Goal: Task Accomplishment & Management: Manage account settings

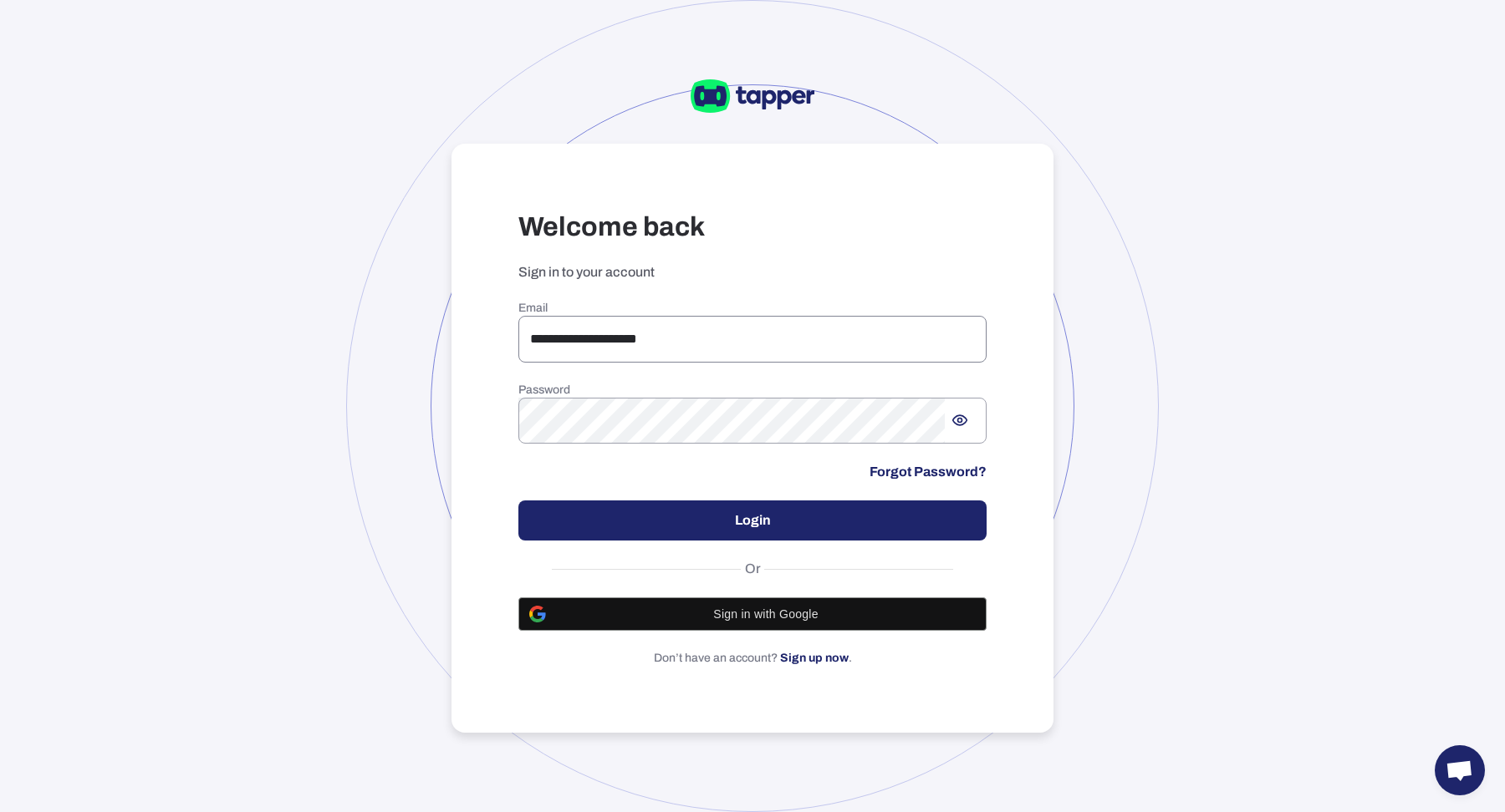
click at [553, 326] on input "**********" at bounding box center [752, 339] width 468 height 46
type input "**********"
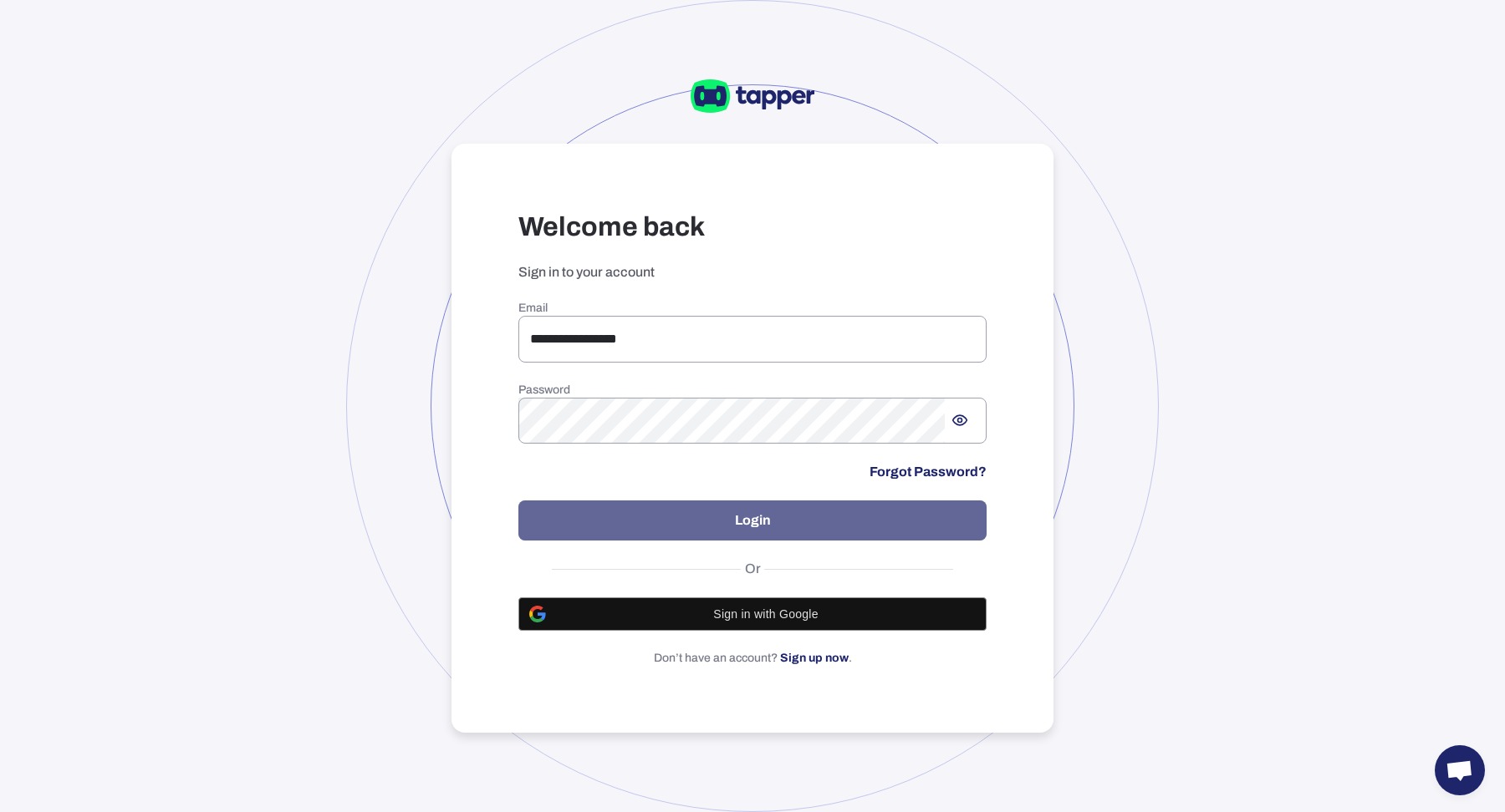
click at [804, 530] on button "Login" at bounding box center [752, 521] width 468 height 40
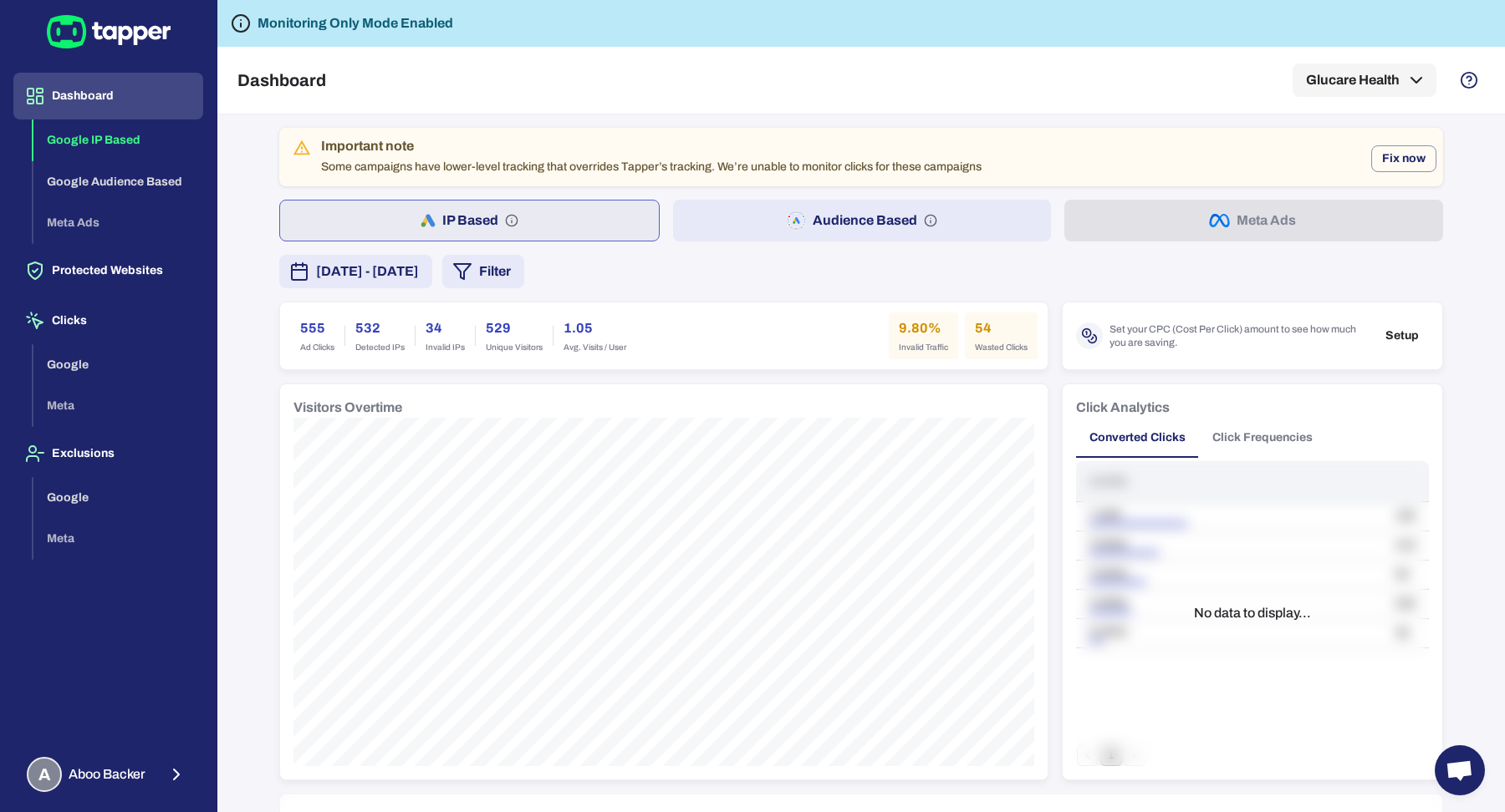
click at [1246, 439] on button "Click Frequencies" at bounding box center [1263, 437] width 127 height 40
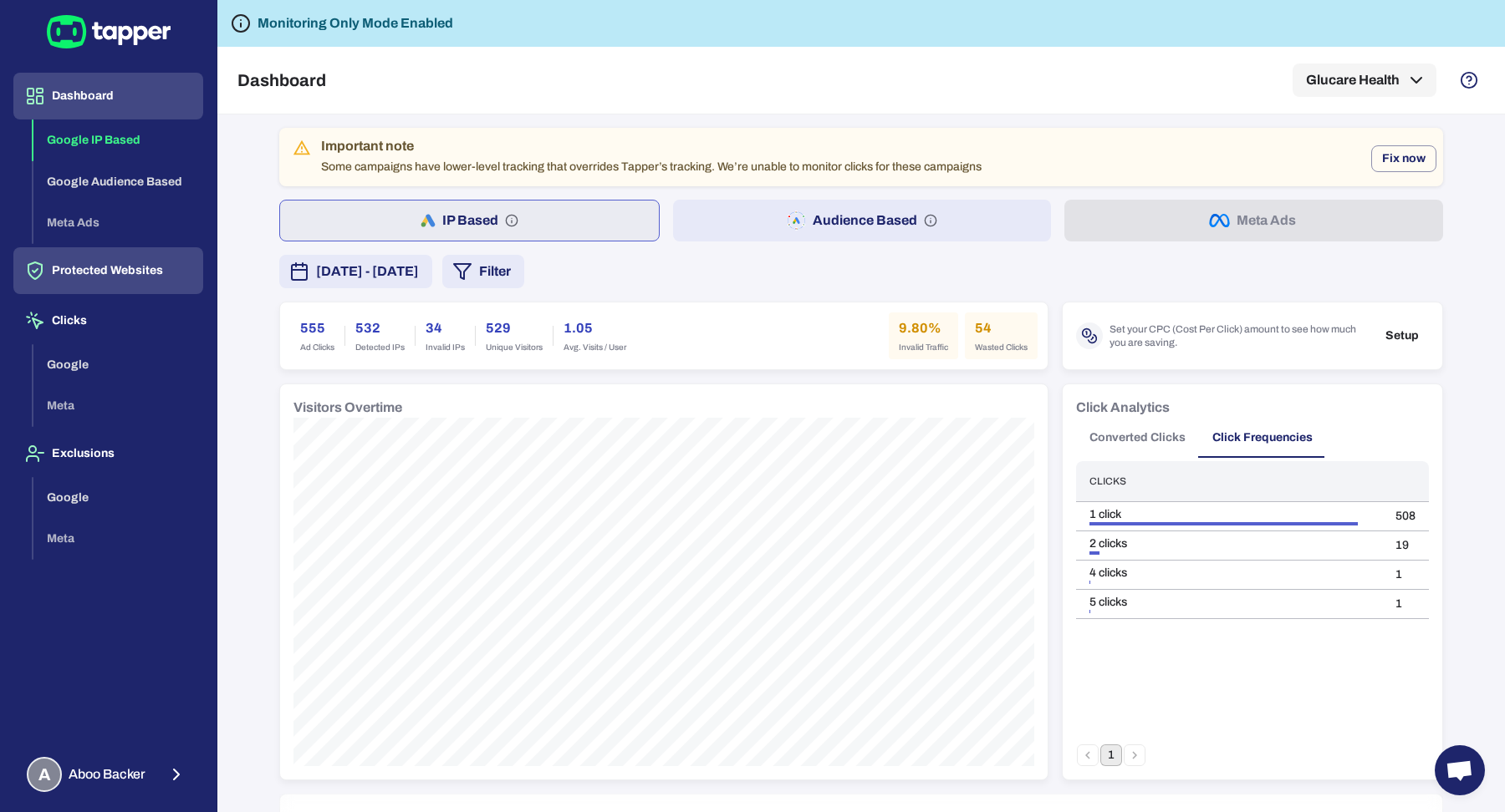
click at [127, 273] on button "Protected Websites" at bounding box center [108, 271] width 190 height 46
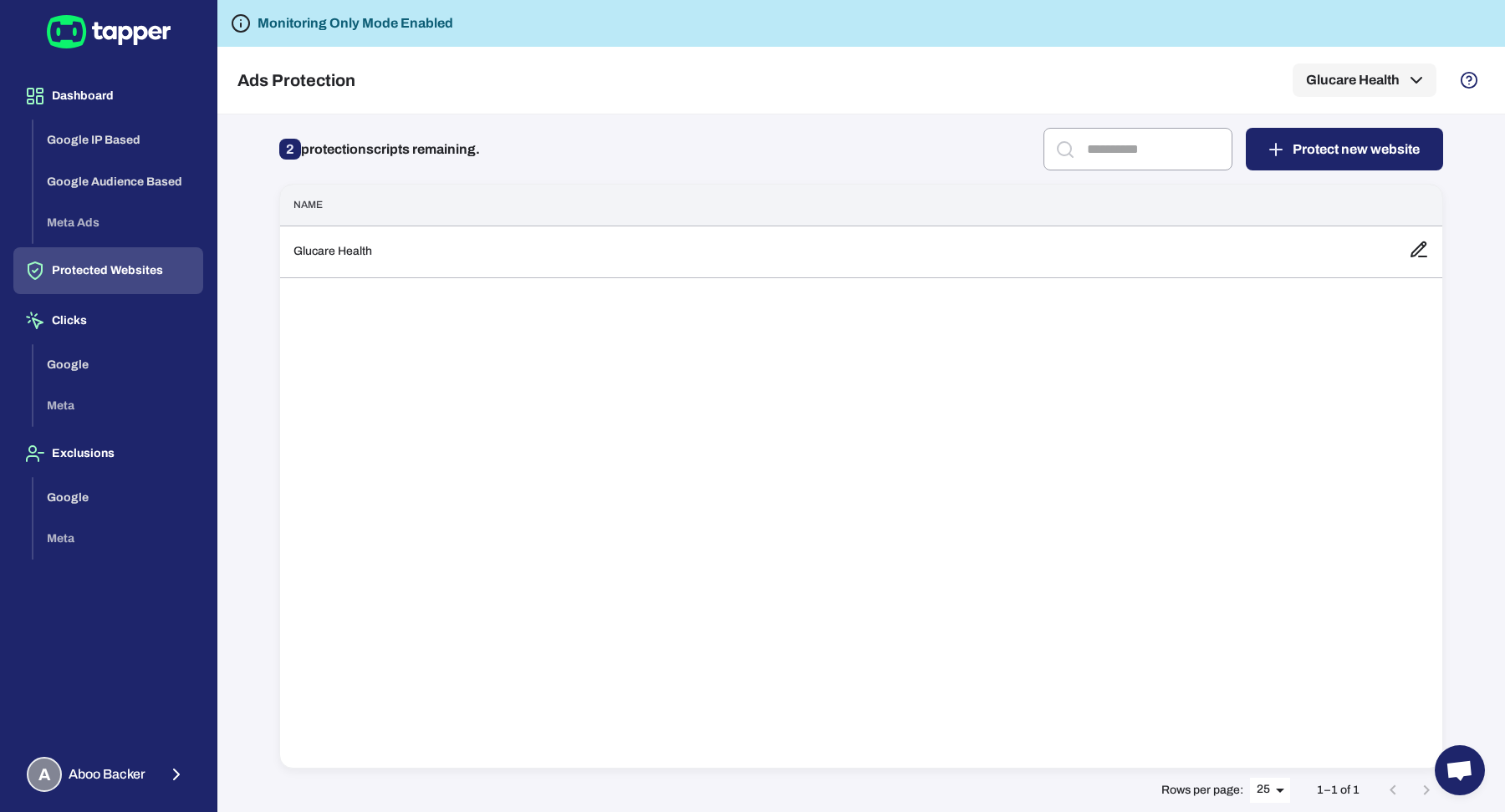
click at [440, 286] on div "Name Glucare Health" at bounding box center [861, 476] width 1164 height 585
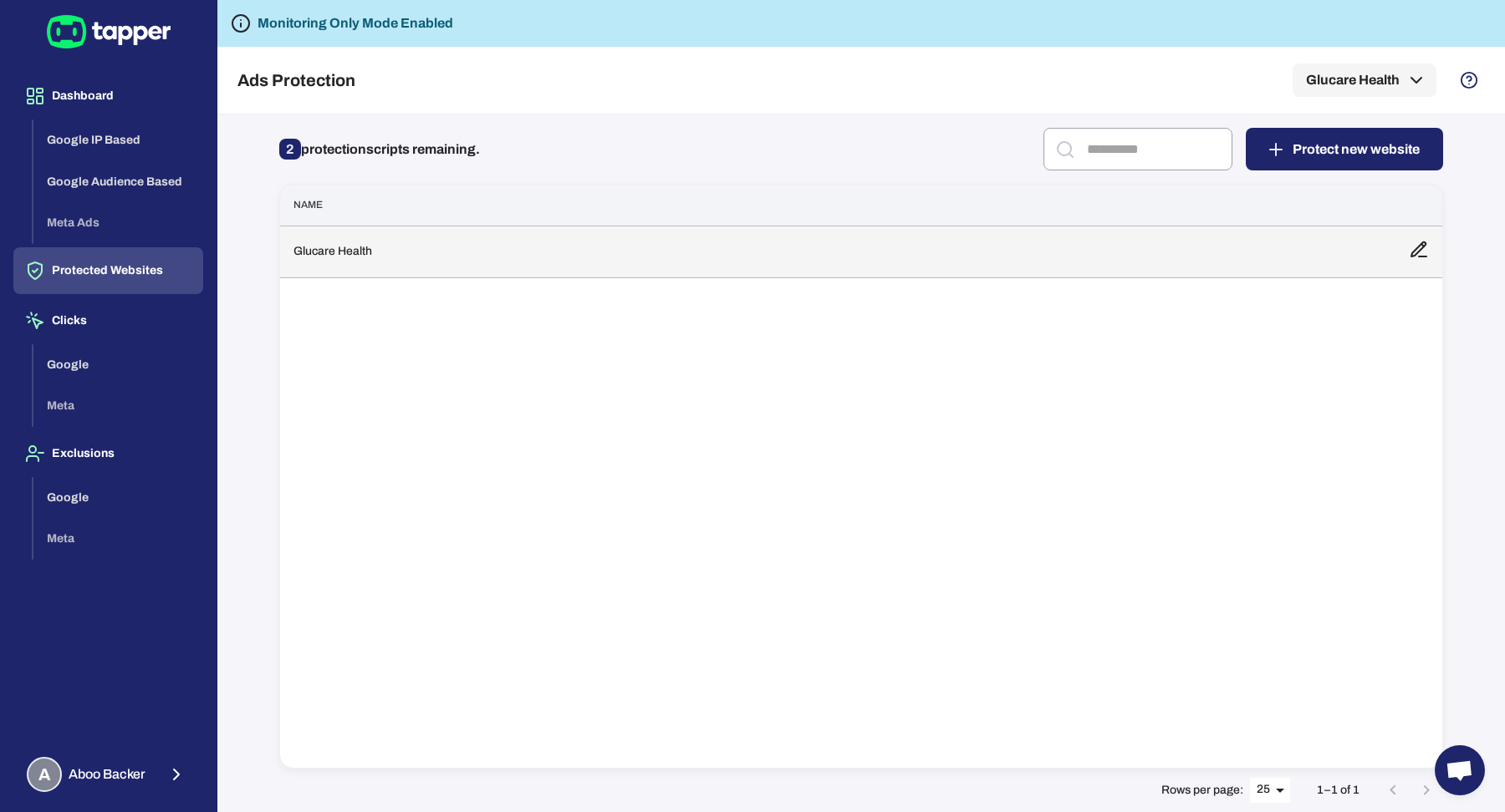
click at [442, 260] on td "Glucare Health" at bounding box center [838, 252] width 1116 height 52
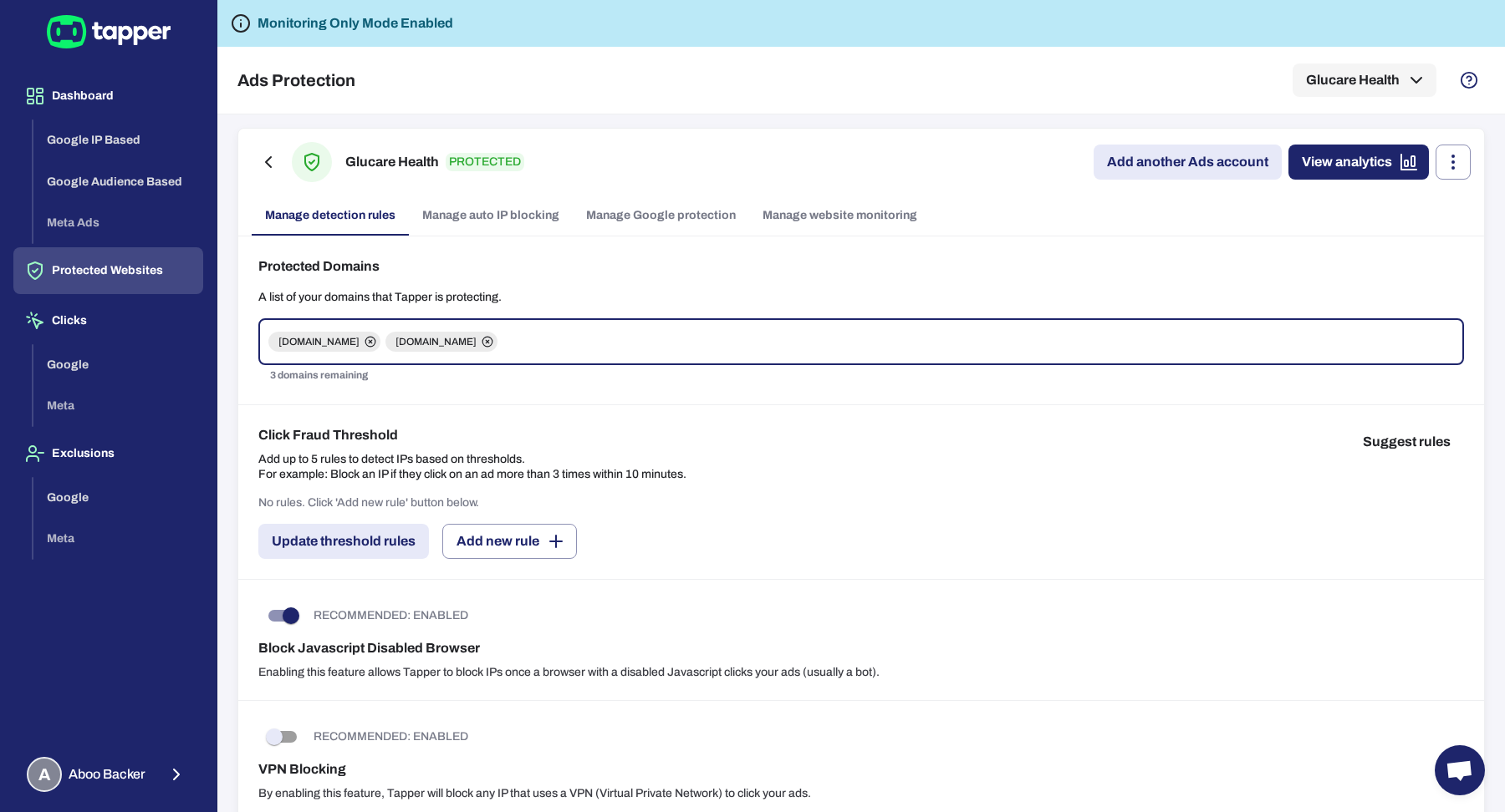
click at [612, 213] on link "Manage Google protection" at bounding box center [660, 216] width 176 height 40
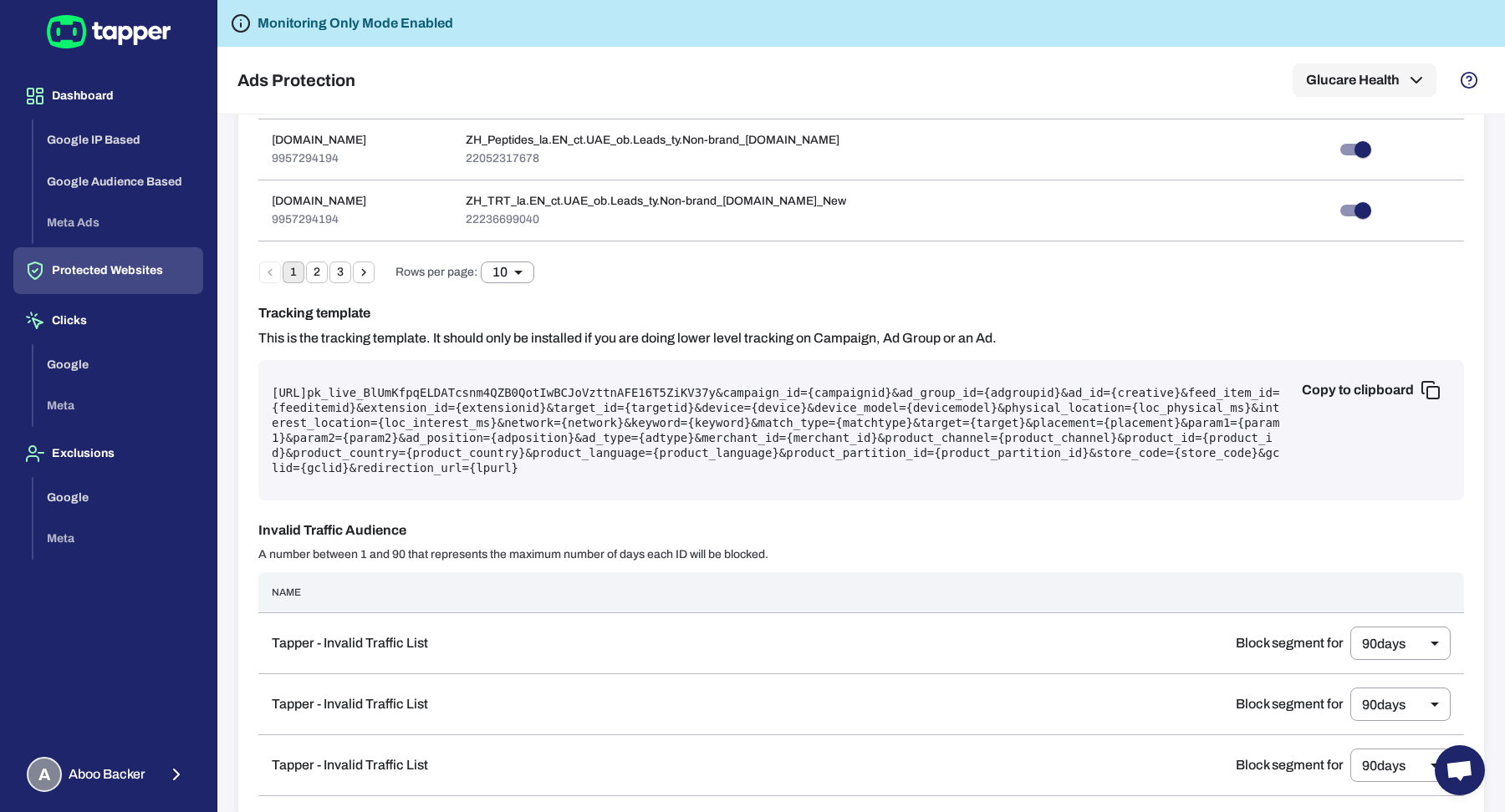
scroll to position [989, 0]
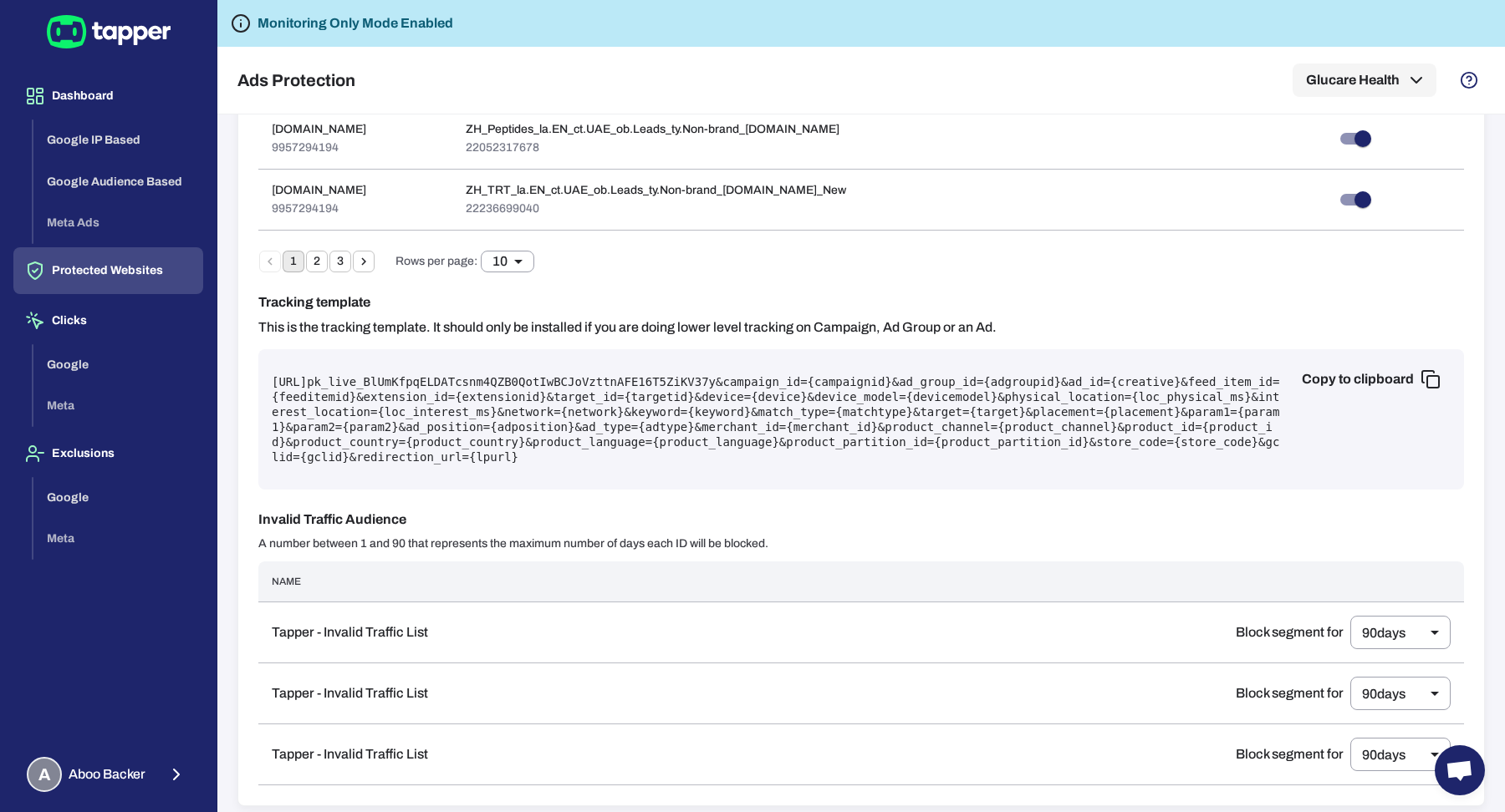
click at [606, 407] on pre "https://protect.tapper.ai/google-ads/click?pk= pk_live_BlUmKfpqELDATcsnm4QZB0Qo…" at bounding box center [861, 419] width 1179 height 90
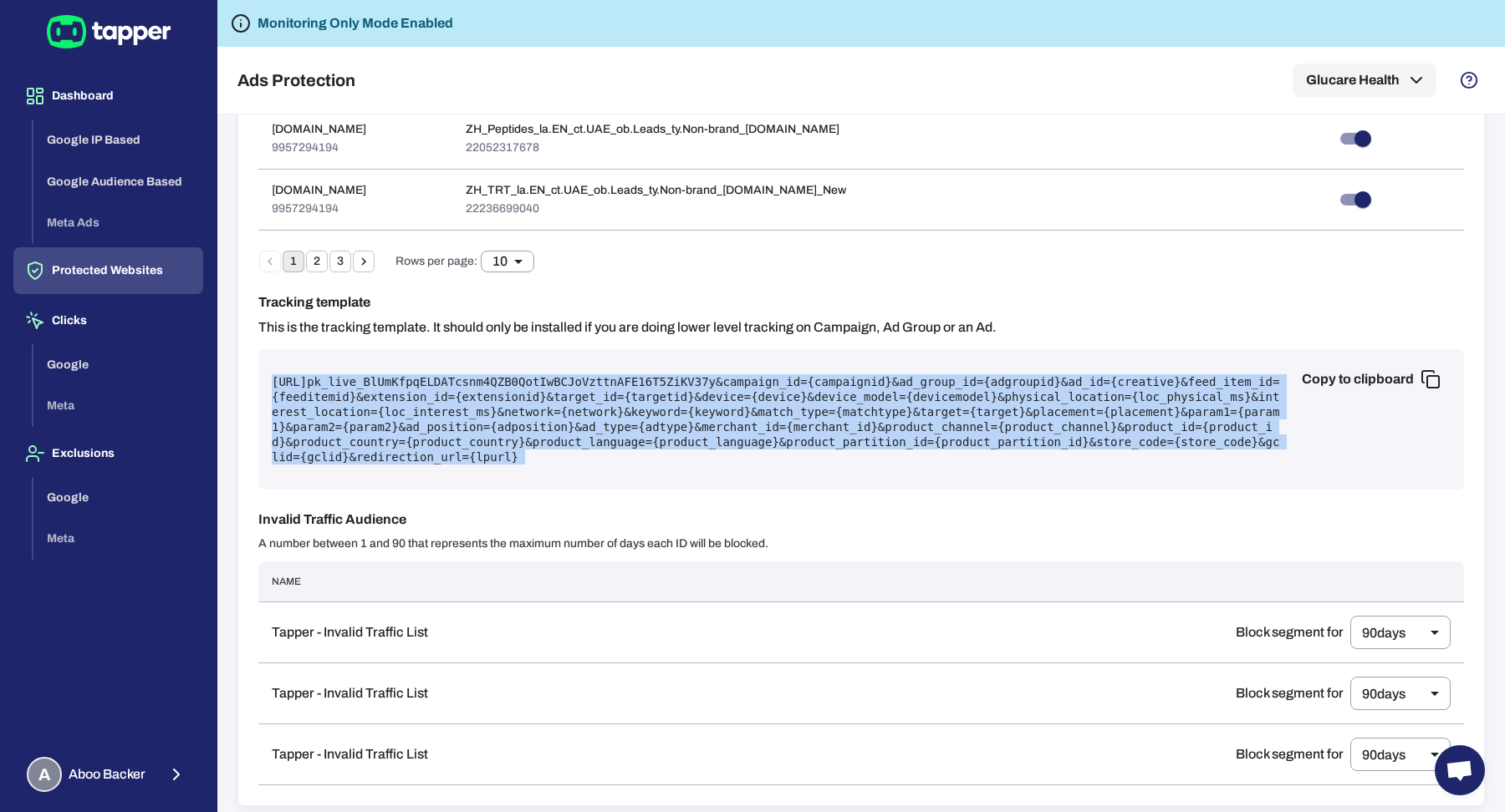
click at [606, 407] on pre "https://protect.tapper.ai/google-ads/click?pk= pk_live_BlUmKfpqELDATcsnm4QZB0Qo…" at bounding box center [861, 419] width 1179 height 90
click at [453, 391] on pre "https://protect.tapper.ai/google-ads/click?pk= pk_live_BlUmKfpqELDATcsnm4QZB0Qo…" at bounding box center [861, 419] width 1179 height 90
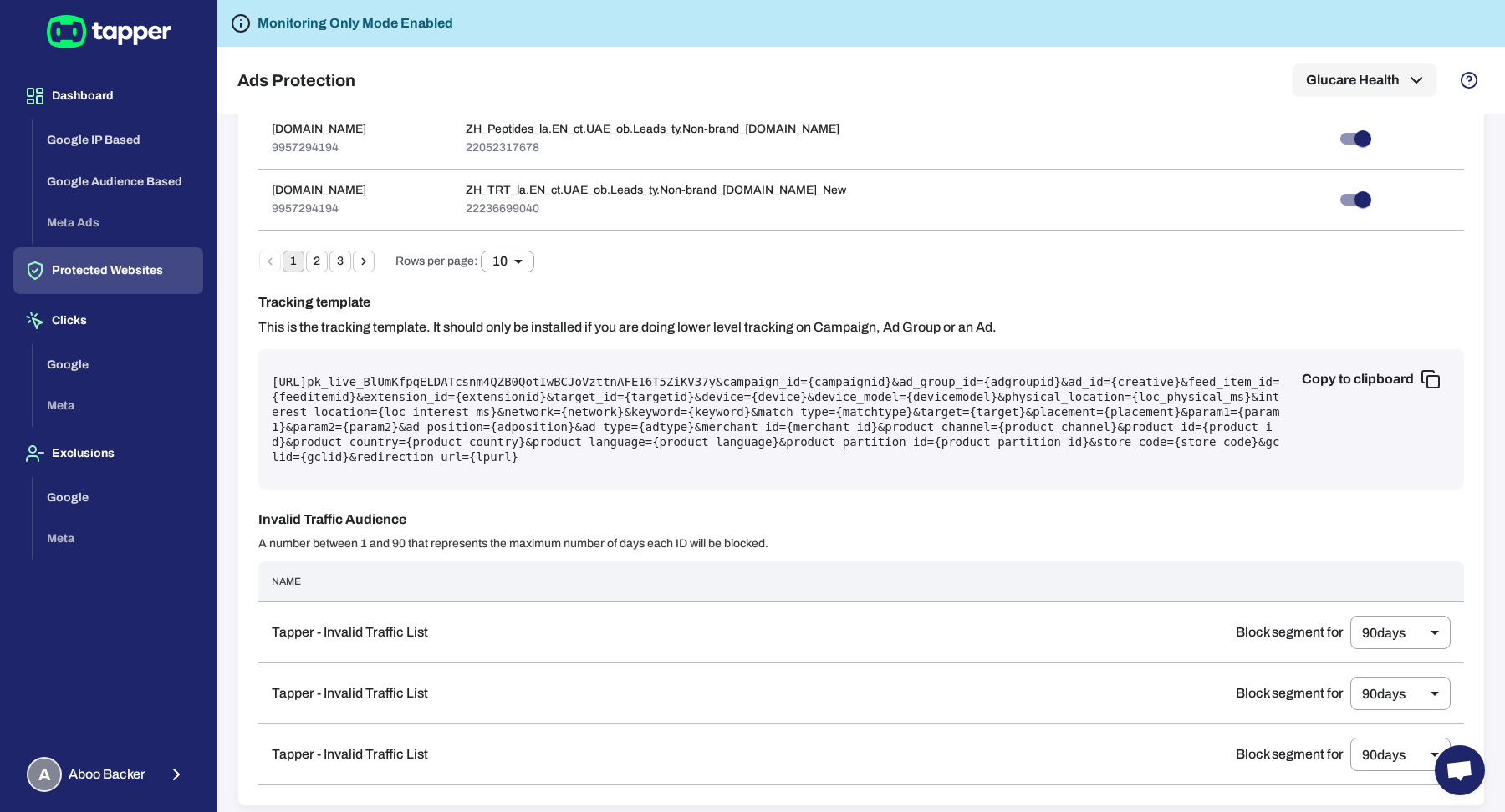
drag, startPoint x: 273, startPoint y: 369, endPoint x: 451, endPoint y: 382, distance: 178.5
click at [451, 382] on pre "https://protect.tapper.ai/google-ads/click?pk= pk_live_BlUmKfpqELDATcsnm4QZB0Qo…" at bounding box center [861, 419] width 1179 height 90
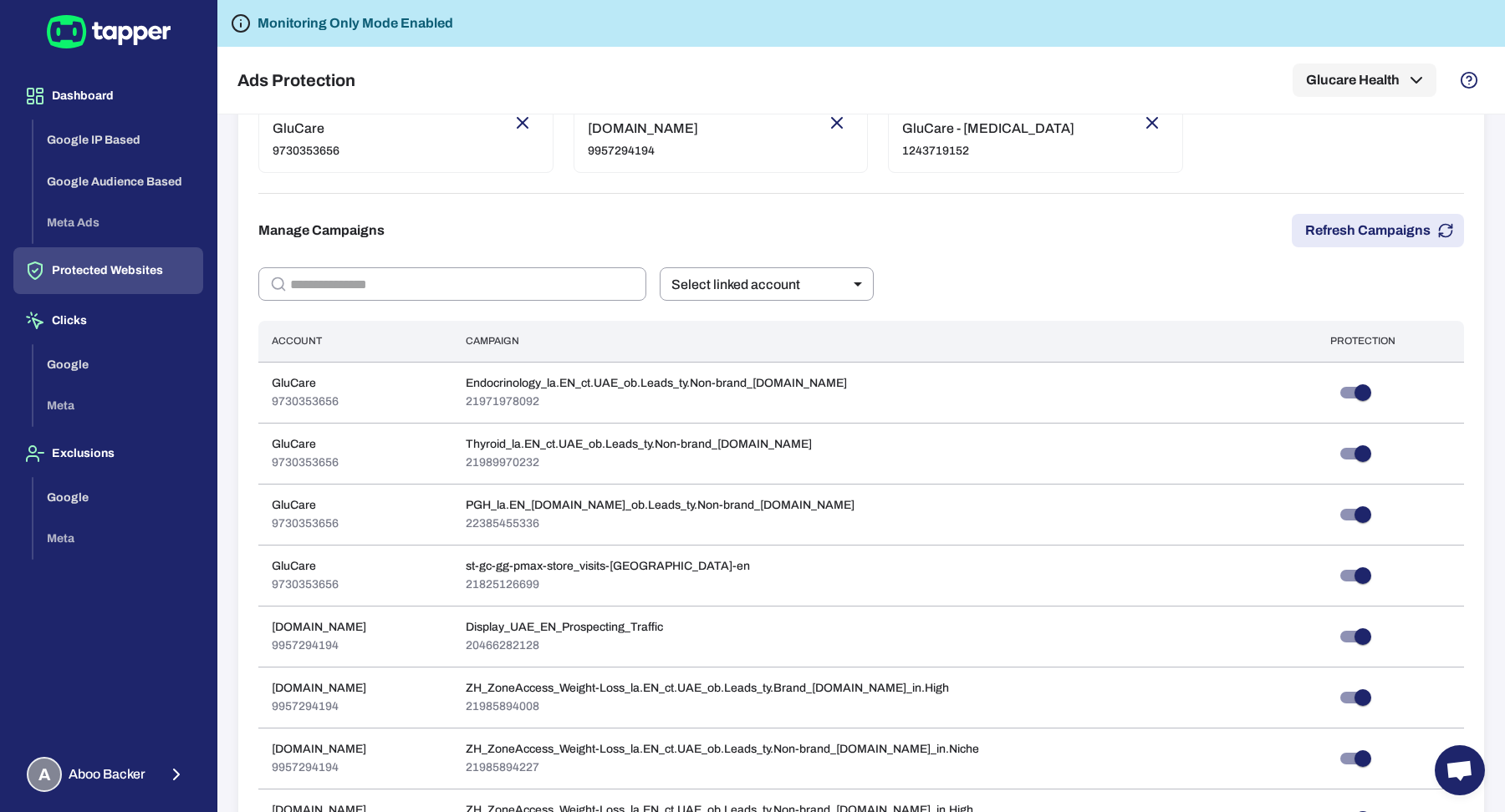
scroll to position [0, 0]
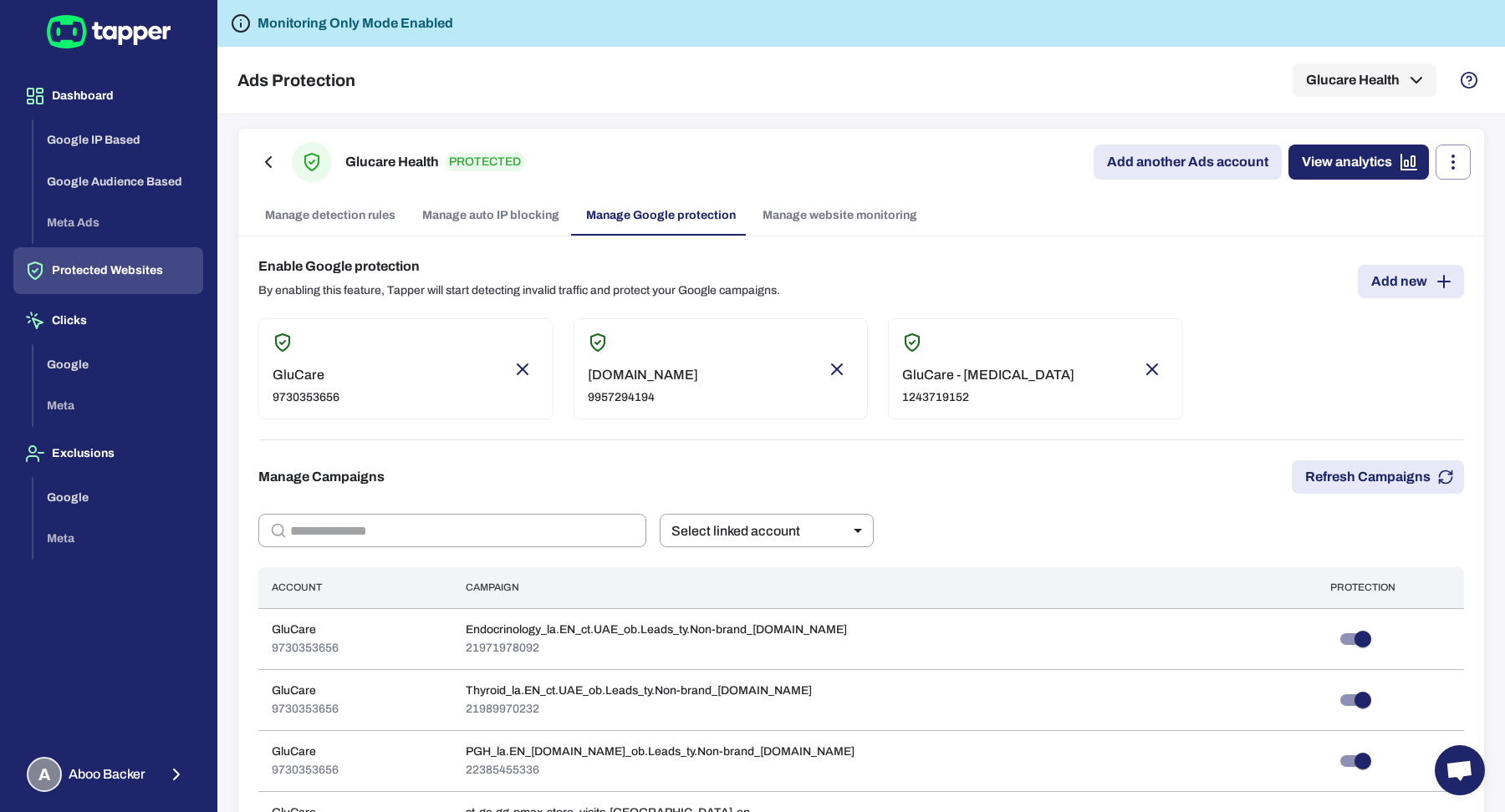
click at [839, 210] on link "Manage website monitoring" at bounding box center [840, 216] width 181 height 40
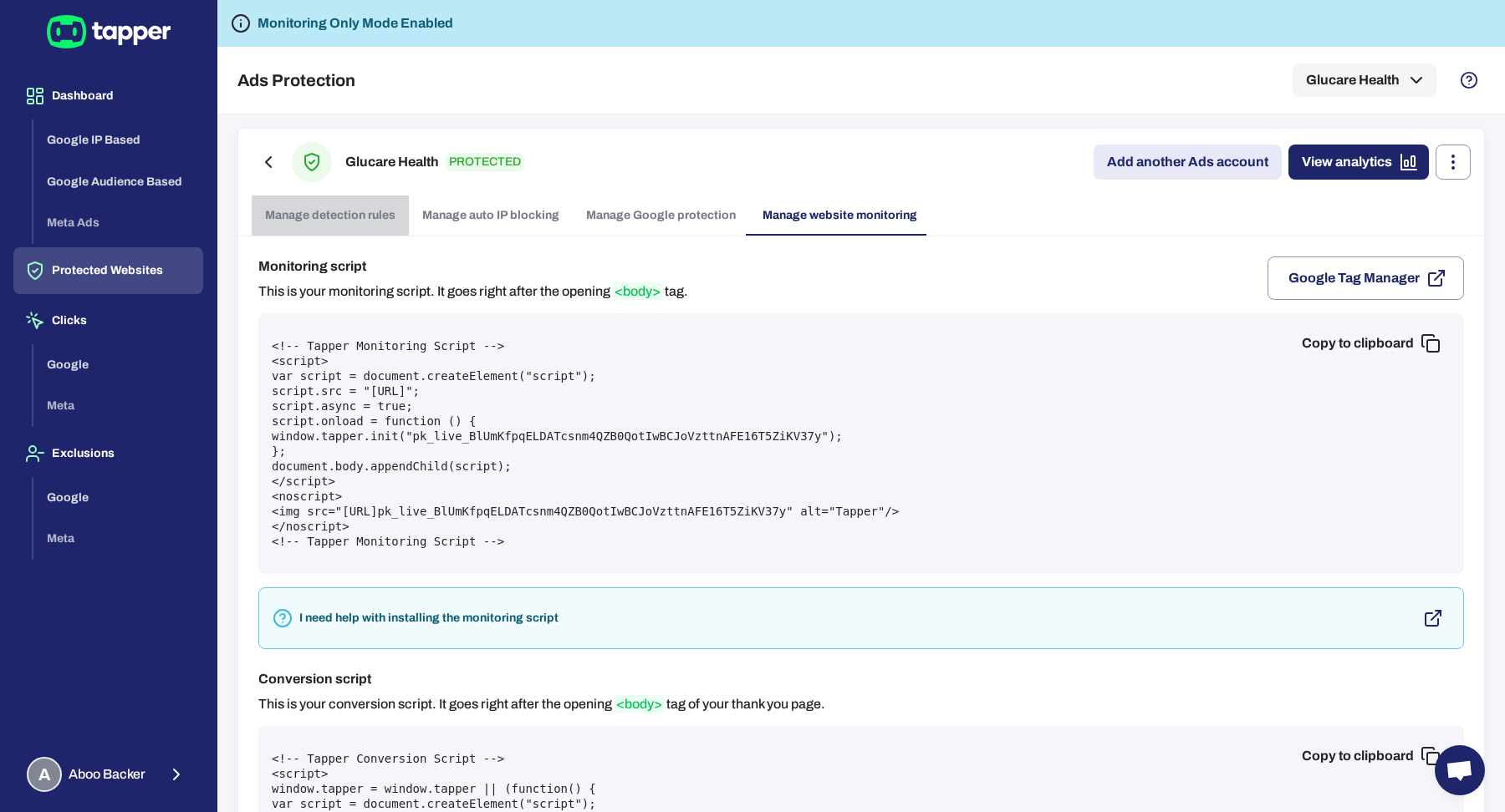
click at [360, 219] on link "Manage detection rules" at bounding box center [330, 216] width 157 height 40
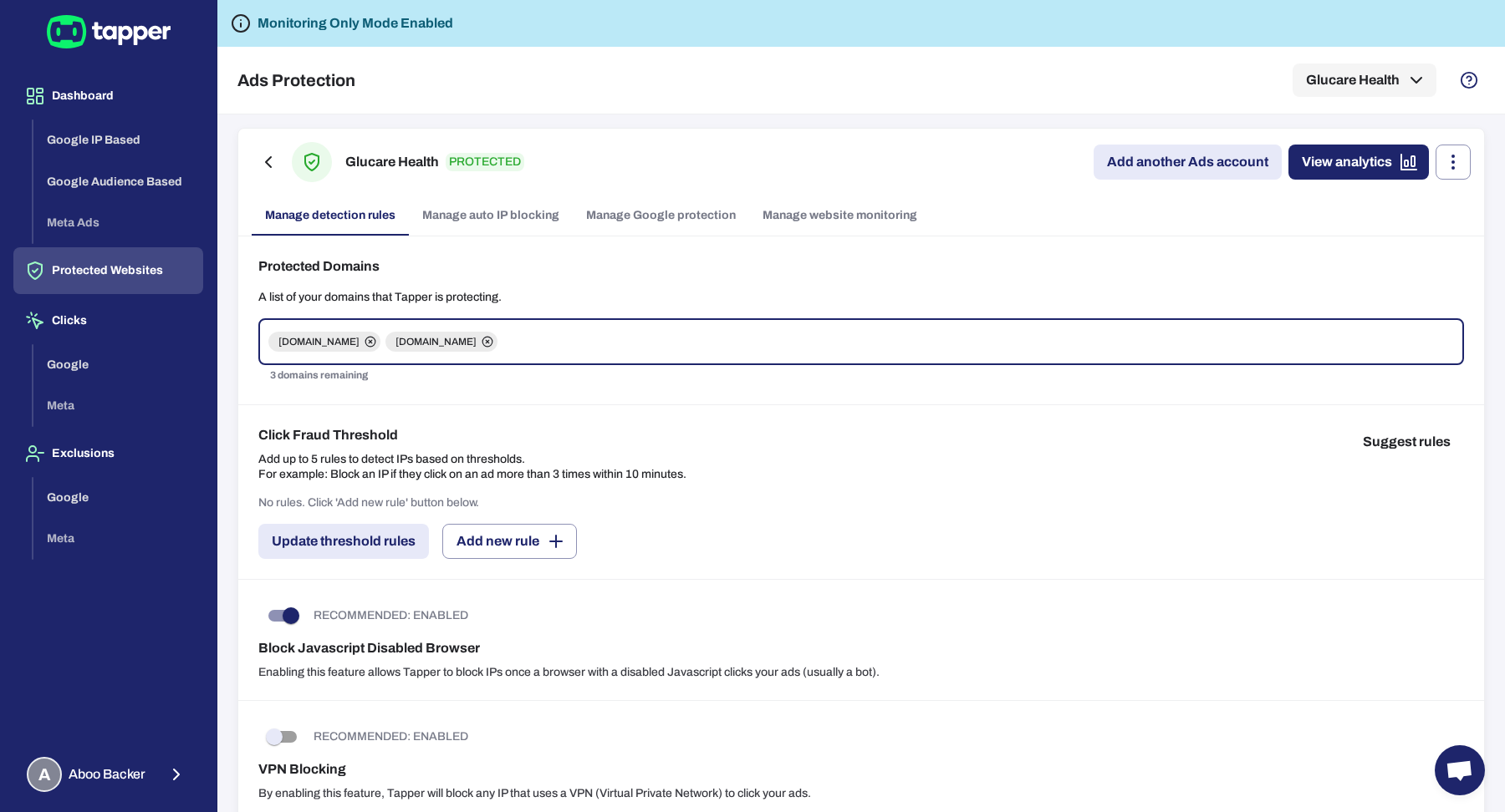
click at [327, 536] on button "Update threshold rules" at bounding box center [344, 541] width 170 height 35
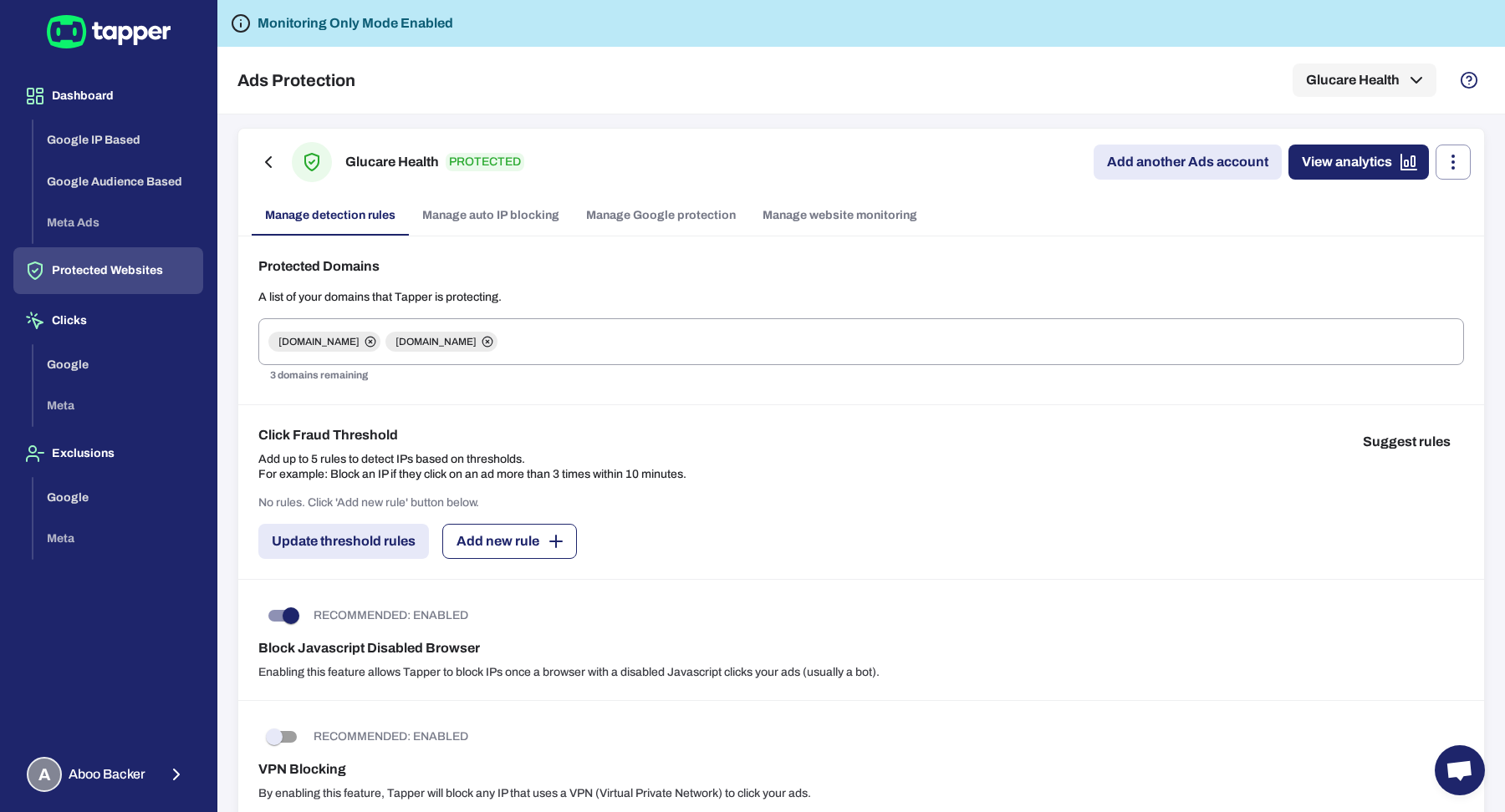
scroll to position [130, 0]
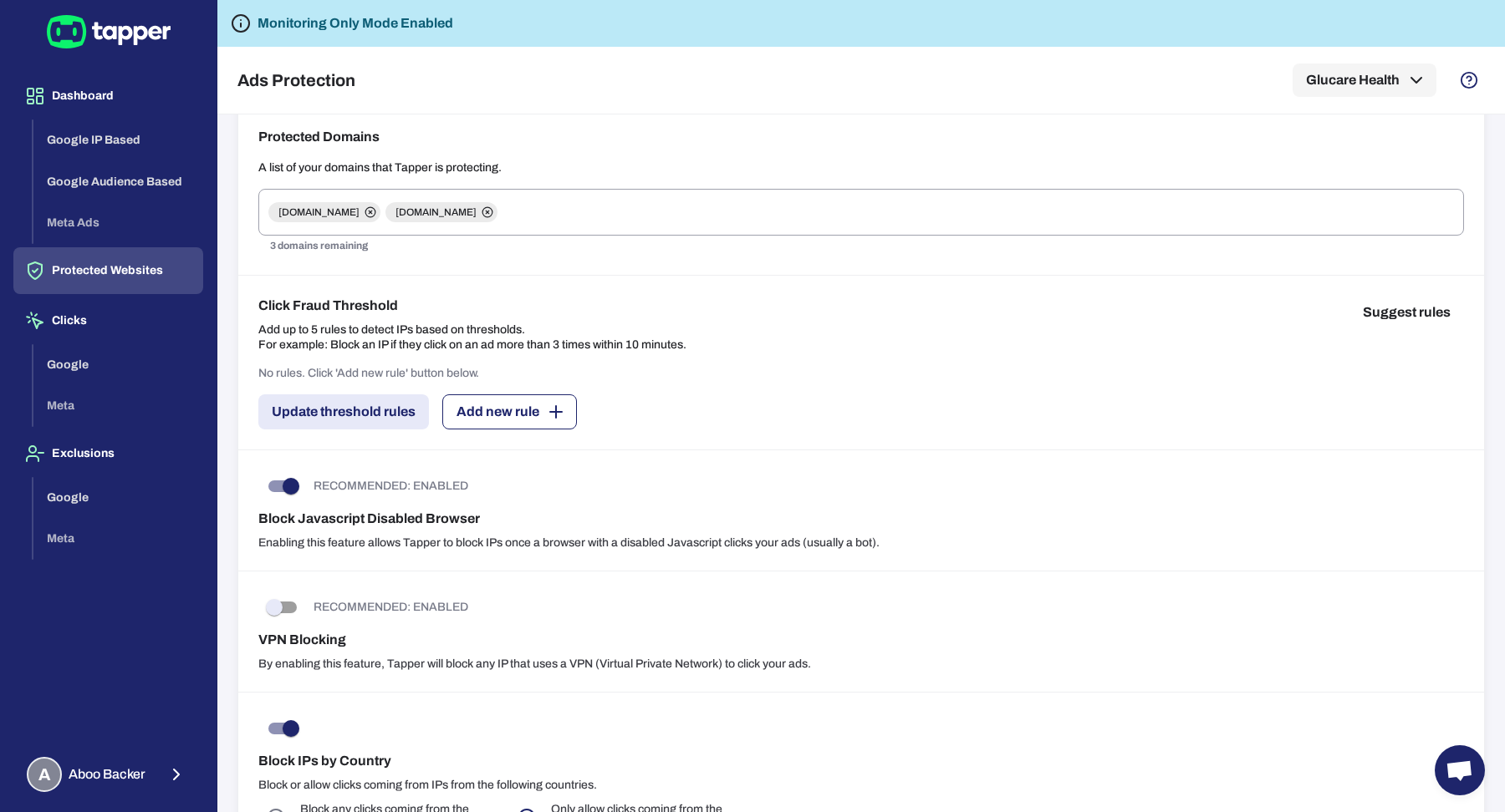
click at [532, 405] on button "Add new rule" at bounding box center [510, 412] width 135 height 35
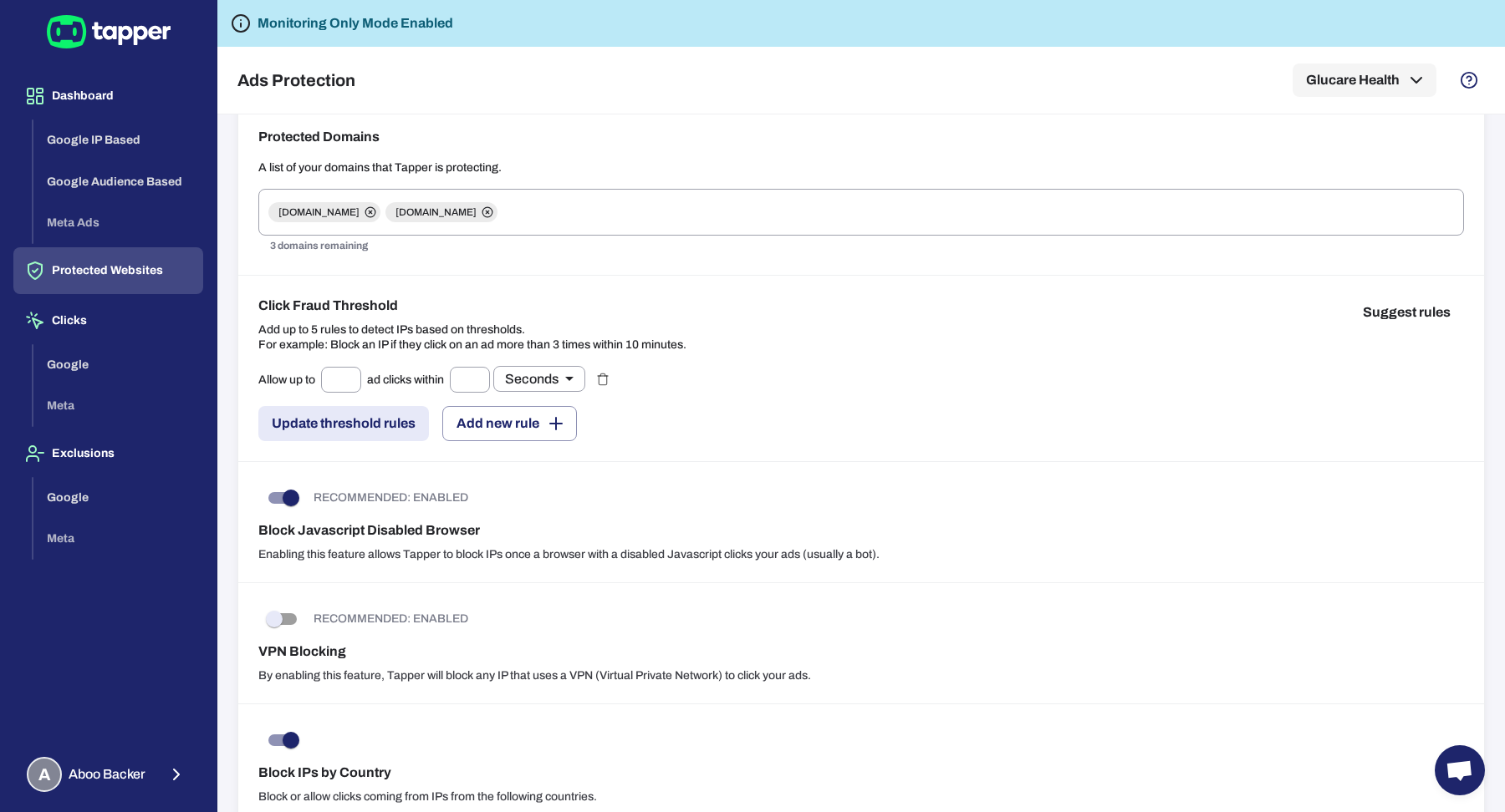
click at [1374, 323] on button "Suggest rules" at bounding box center [1406, 312] width 114 height 34
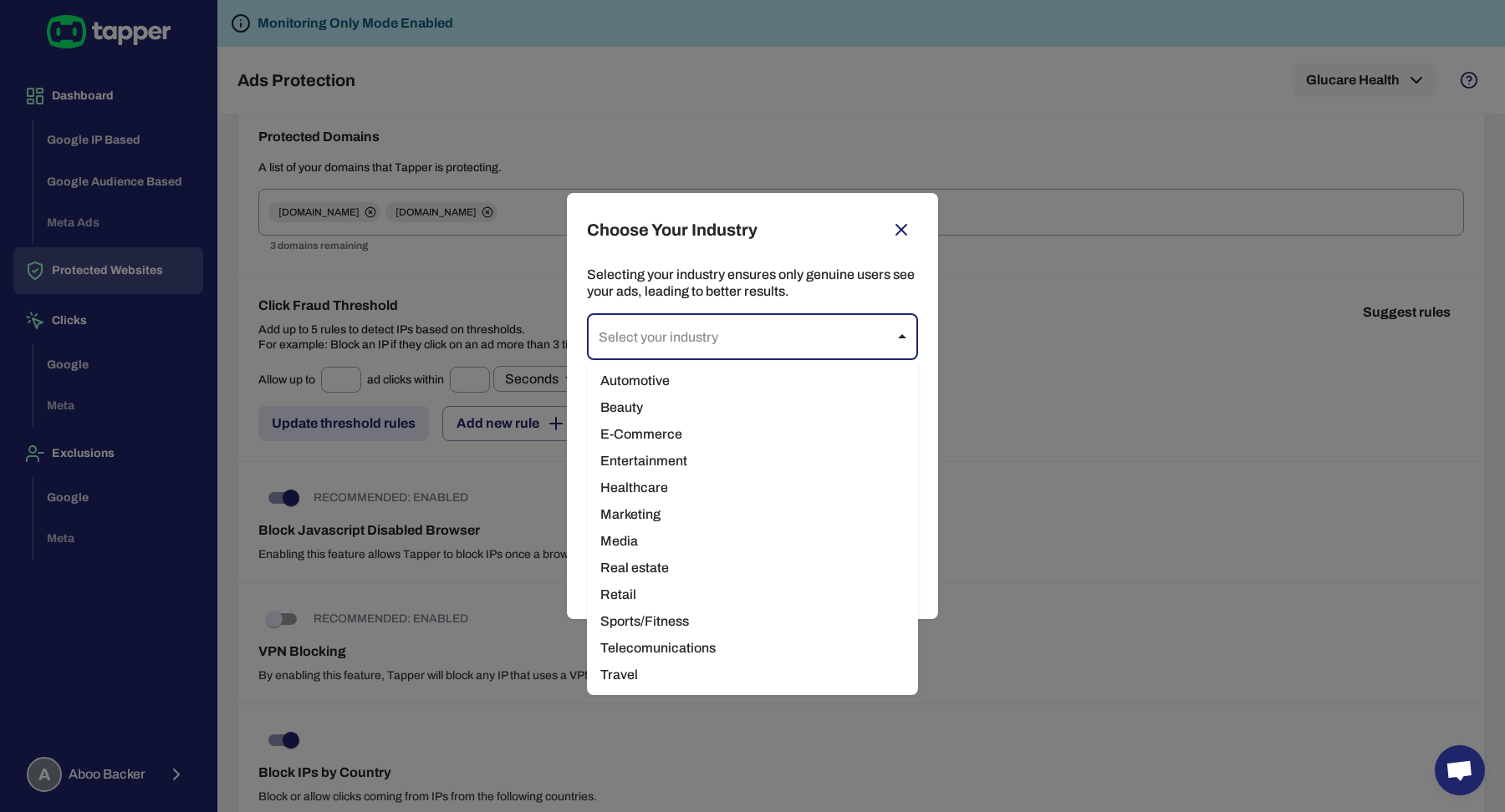
click at [816, 345] on body "Dashboard Google IP Based Google Audience Based Meta Ads Protected Websites Cli…" at bounding box center [752, 406] width 1505 height 812
click at [746, 433] on li "E-Commerce" at bounding box center [752, 434] width 331 height 27
type input "*********"
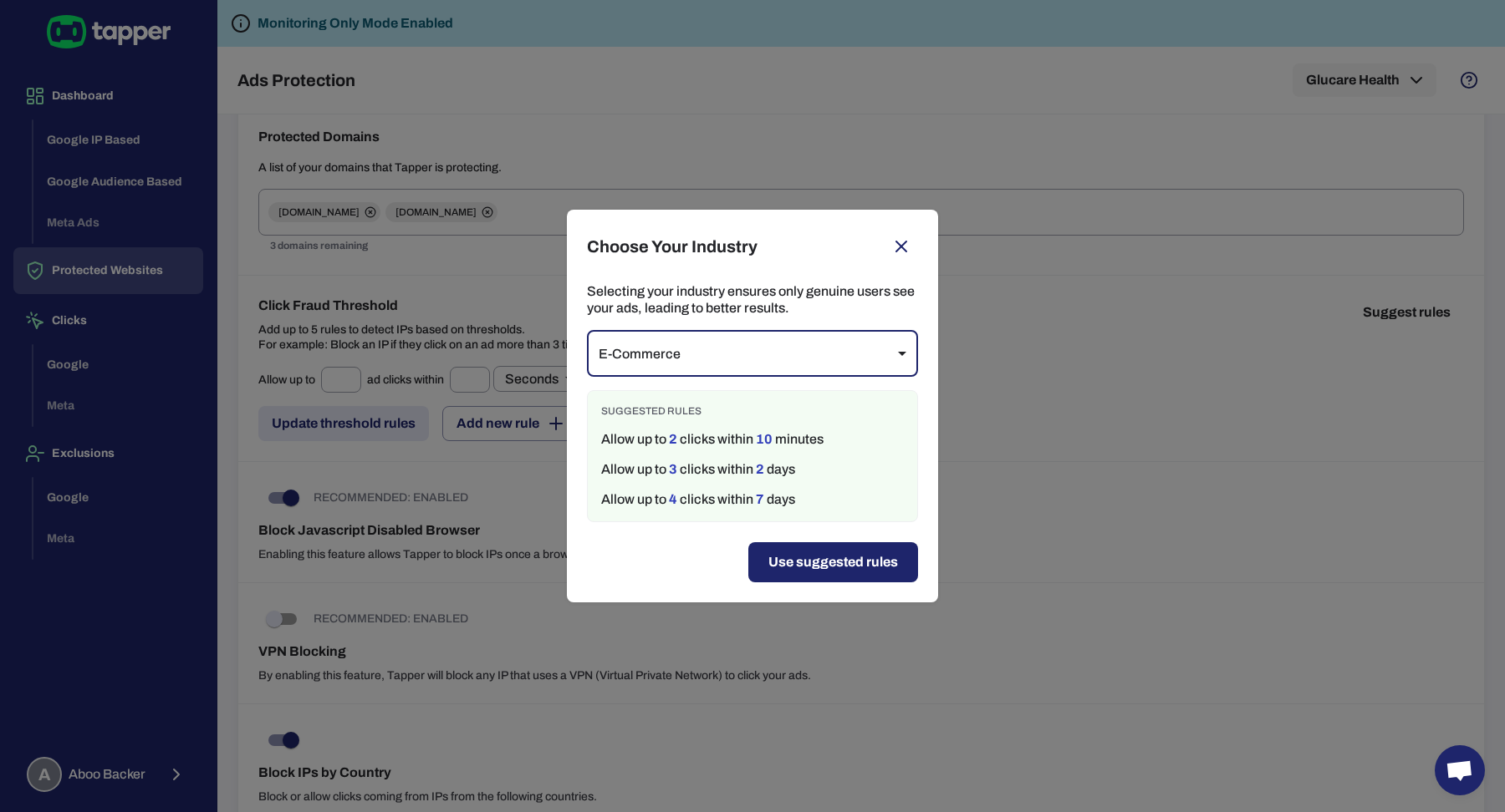
click at [788, 575] on button "Use suggested rules" at bounding box center [833, 562] width 169 height 40
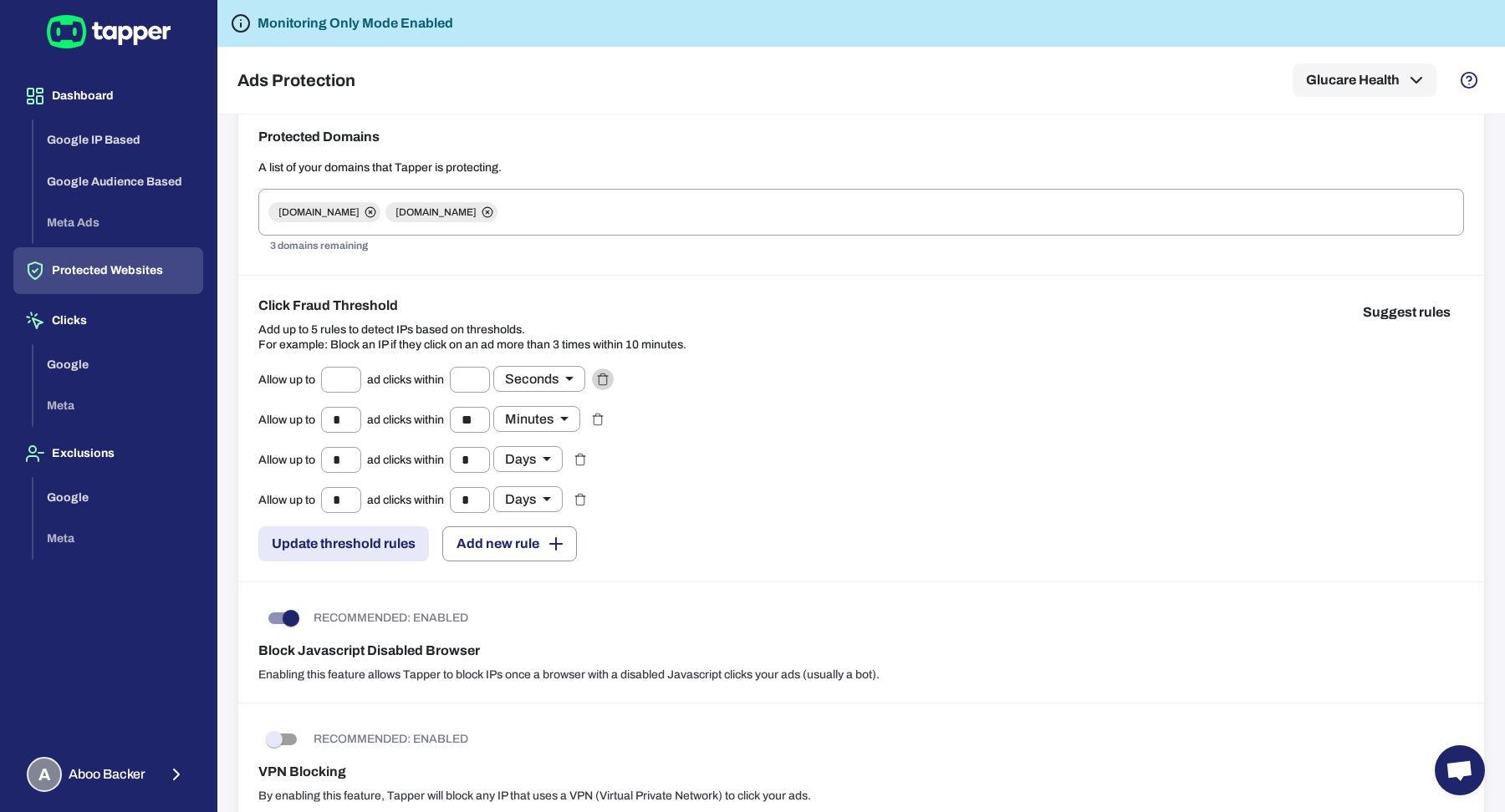
click at [602, 381] on icon "button" at bounding box center [602, 381] width 8 height 9
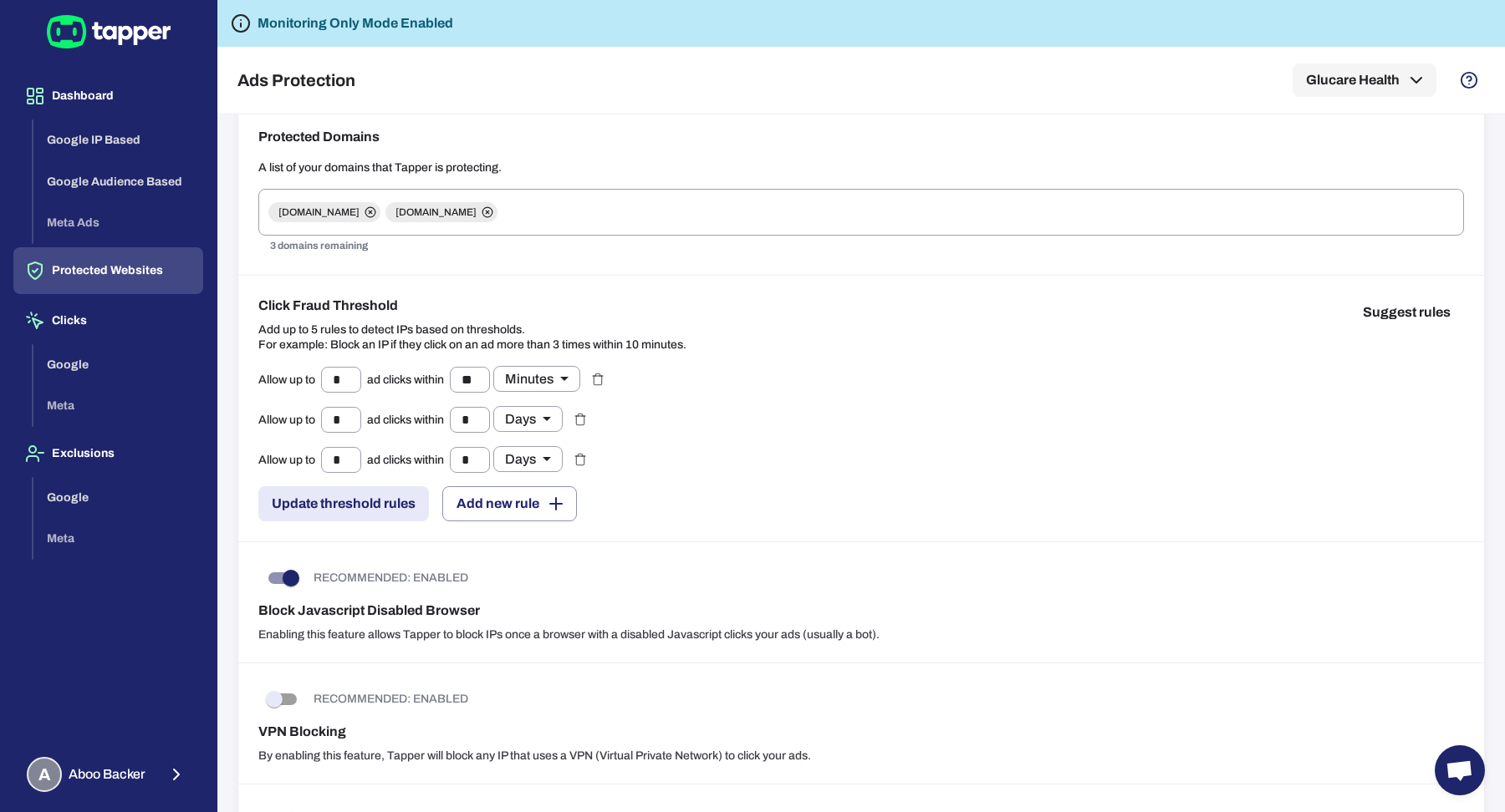
click at [395, 498] on button "Update threshold rules" at bounding box center [344, 504] width 170 height 35
click at [324, 27] on h6 "Monitoring Only Mode Enabled" at bounding box center [356, 23] width 196 height 20
click at [158, 180] on button "Google Audience Based" at bounding box center [118, 182] width 169 height 42
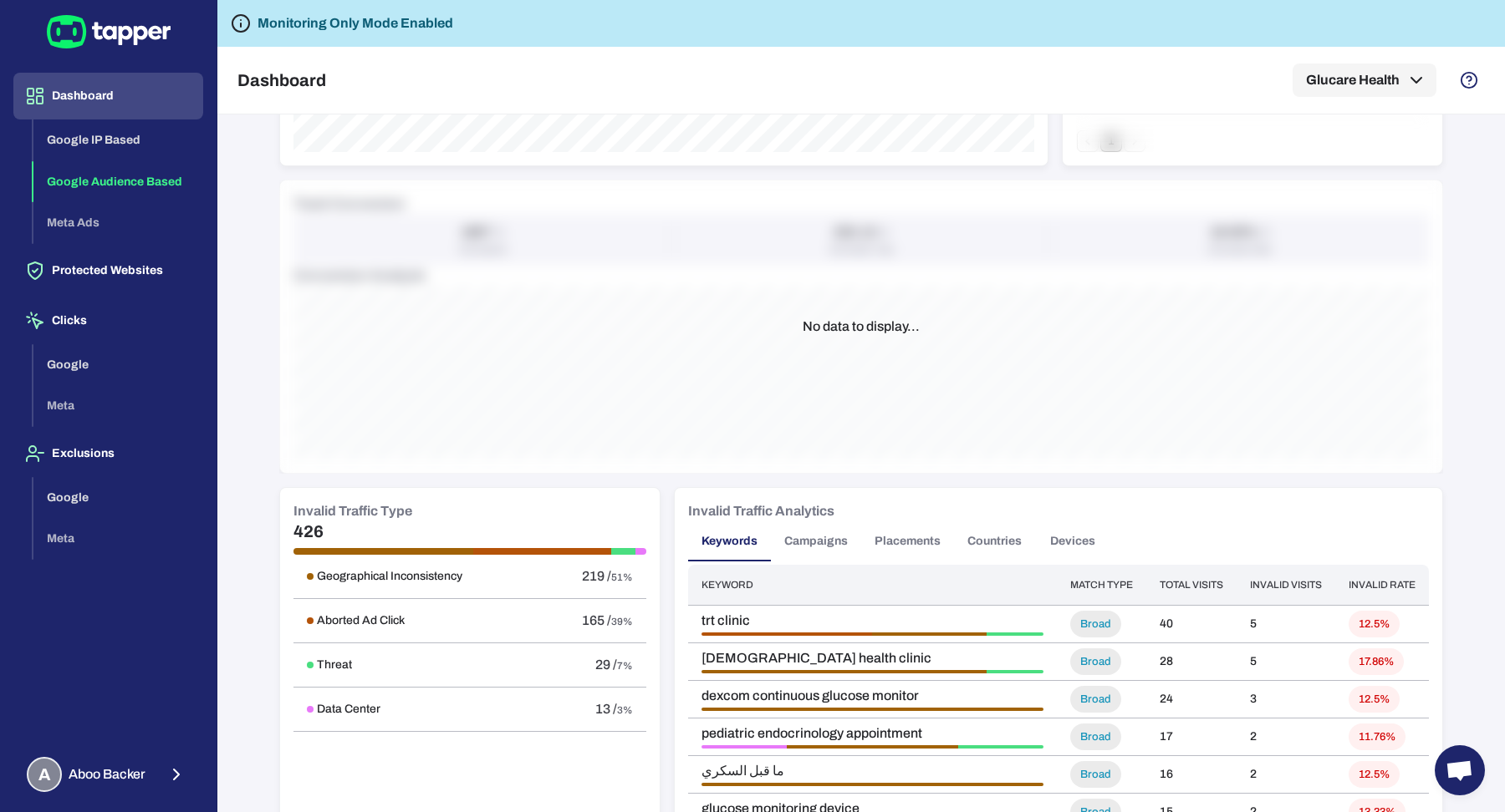
scroll to position [834, 0]
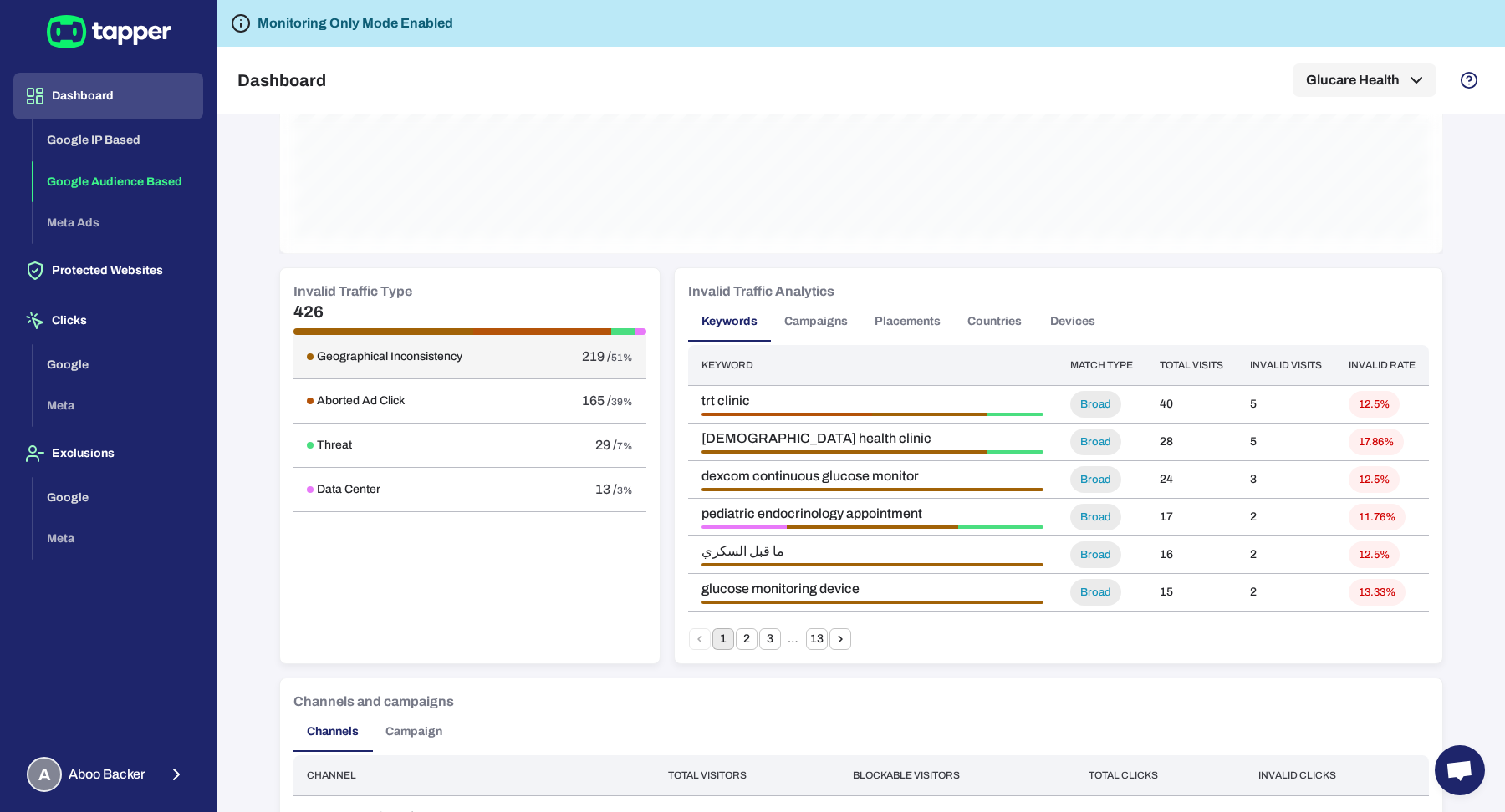
click at [493, 352] on div "Geographical Inconsistency" at bounding box center [417, 357] width 221 height 15
click at [1035, 314] on button "Devices" at bounding box center [1073, 321] width 76 height 40
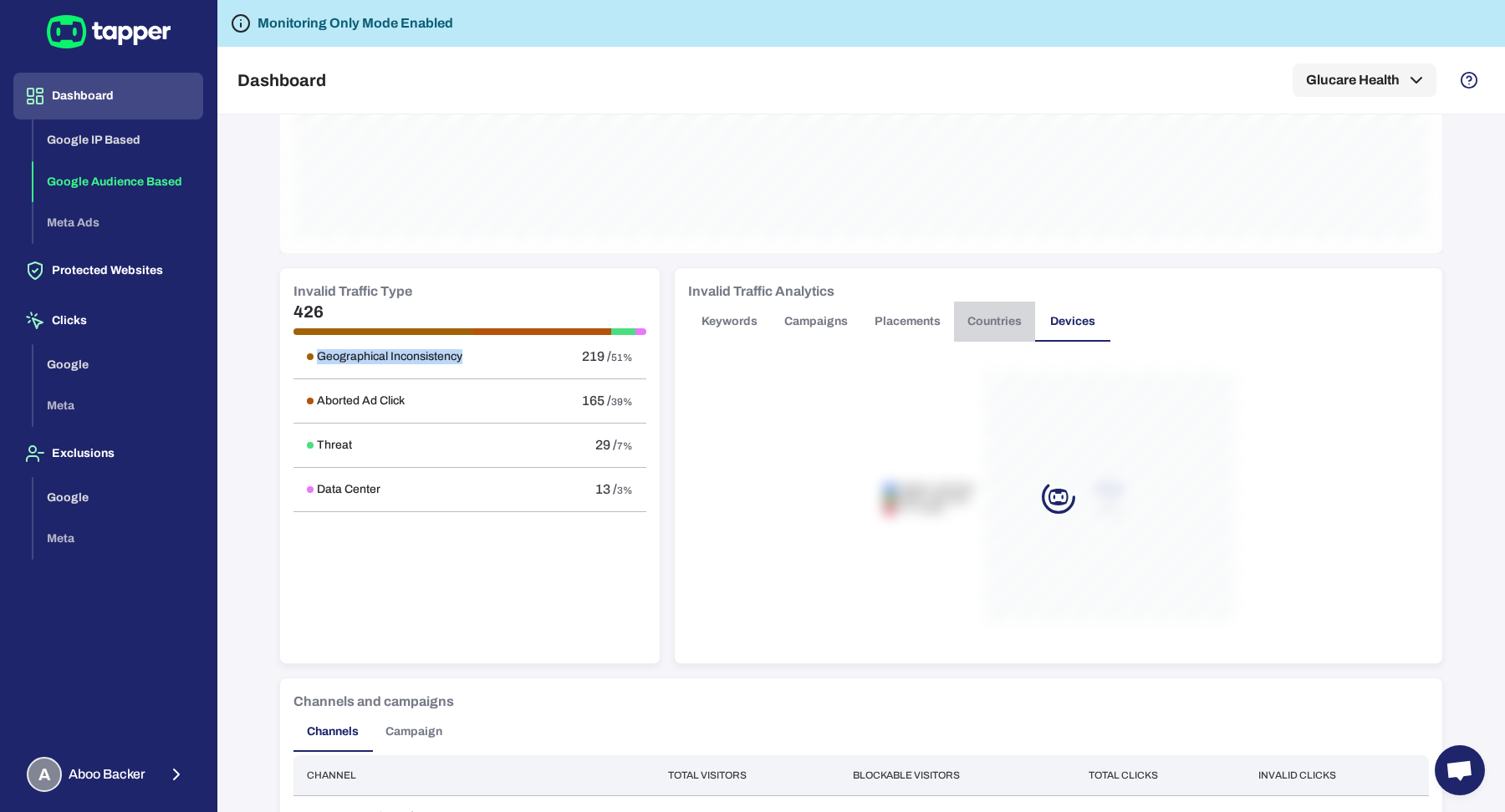
click at [1005, 314] on button "Countries" at bounding box center [994, 321] width 81 height 40
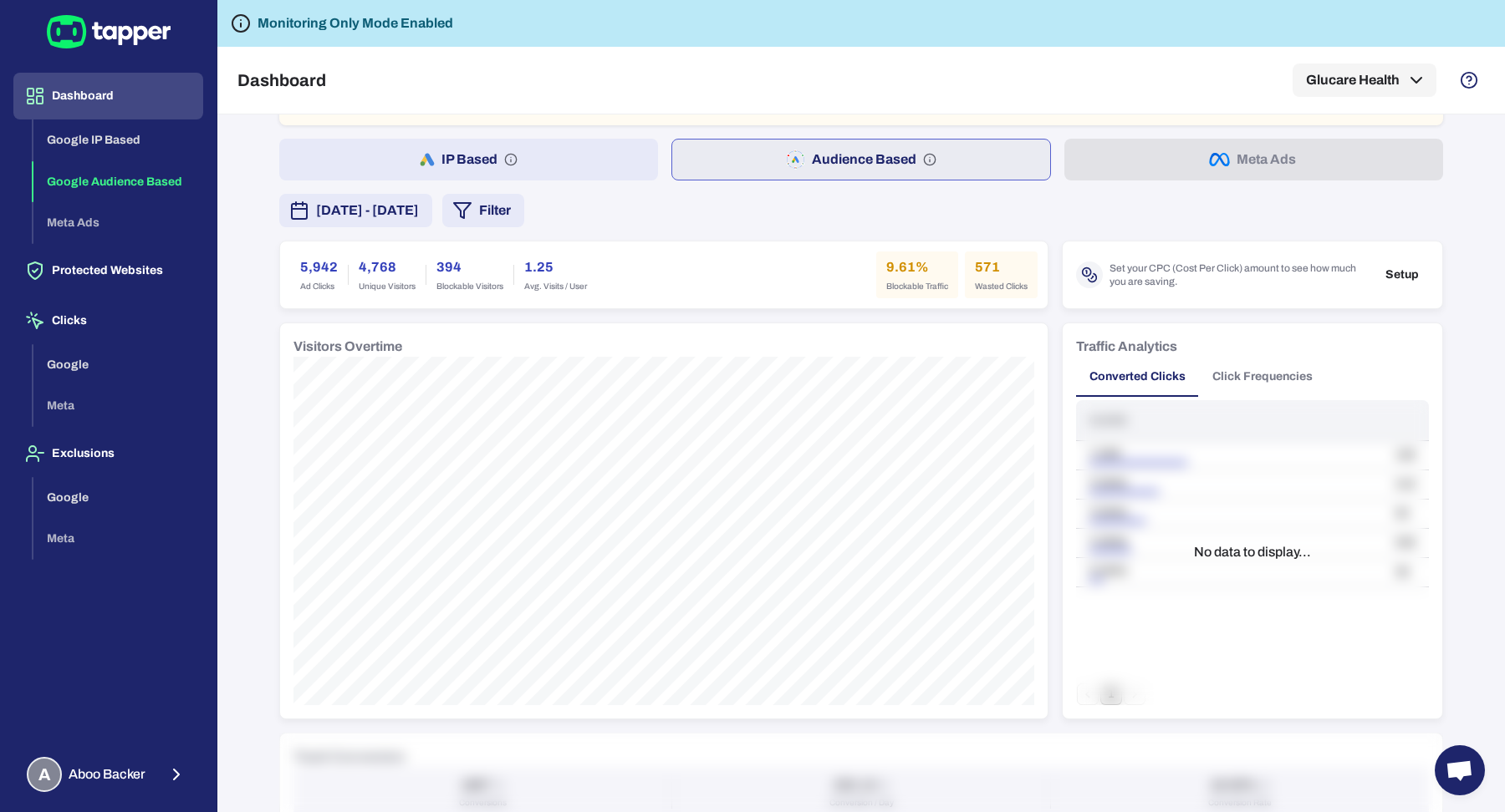
scroll to position [0, 0]
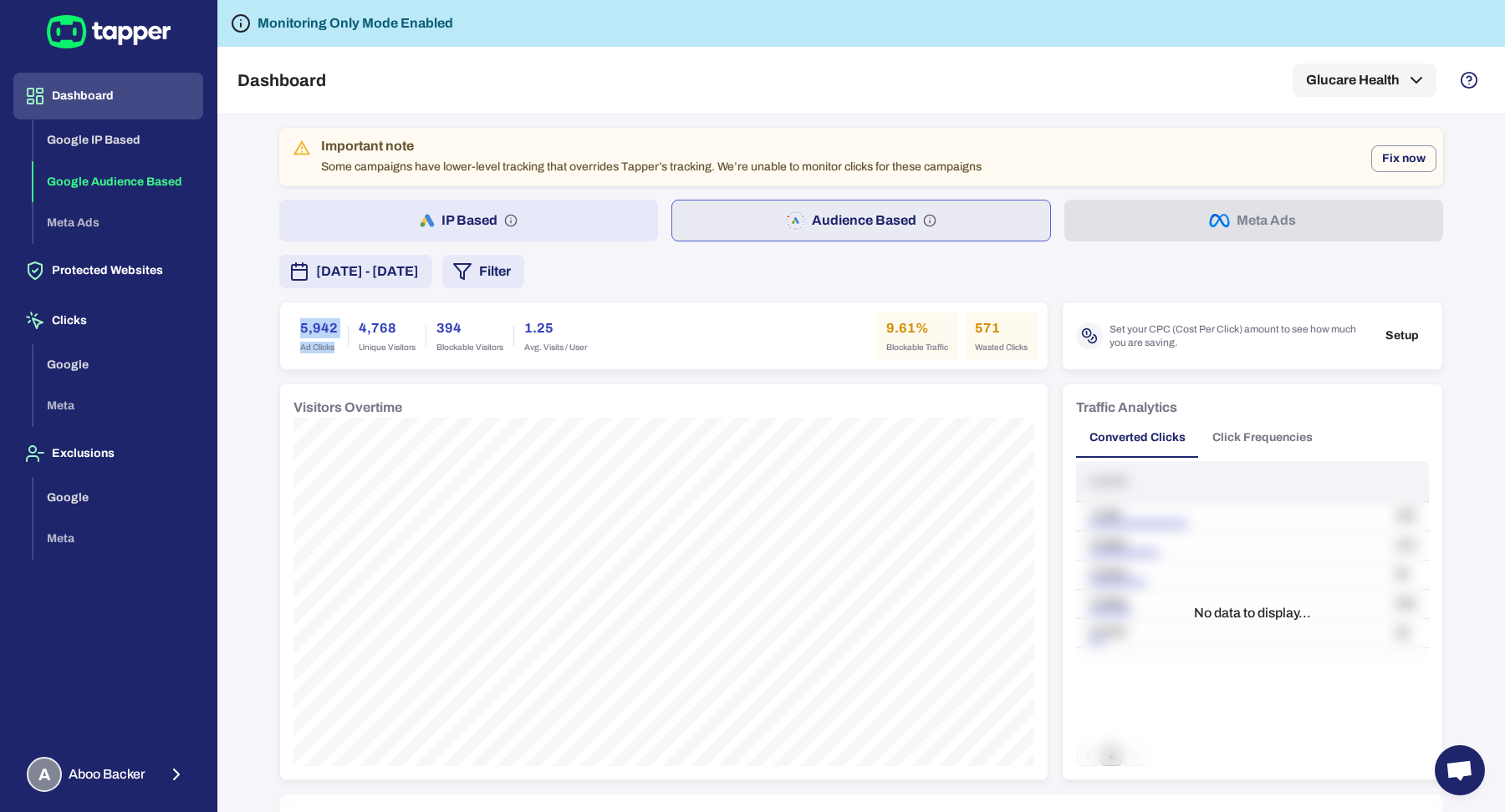
drag, startPoint x: 299, startPoint y: 327, endPoint x: 346, endPoint y: 358, distance: 56.3
click at [346, 358] on div "5,942 Ad Clicks 4,768 Unique Visitors 394 Blockable Visitors 1.25 Avg. Visits /…" at bounding box center [664, 336] width 768 height 67
click at [339, 355] on div "5,942 Ad Clicks" at bounding box center [319, 336] width 58 height 46
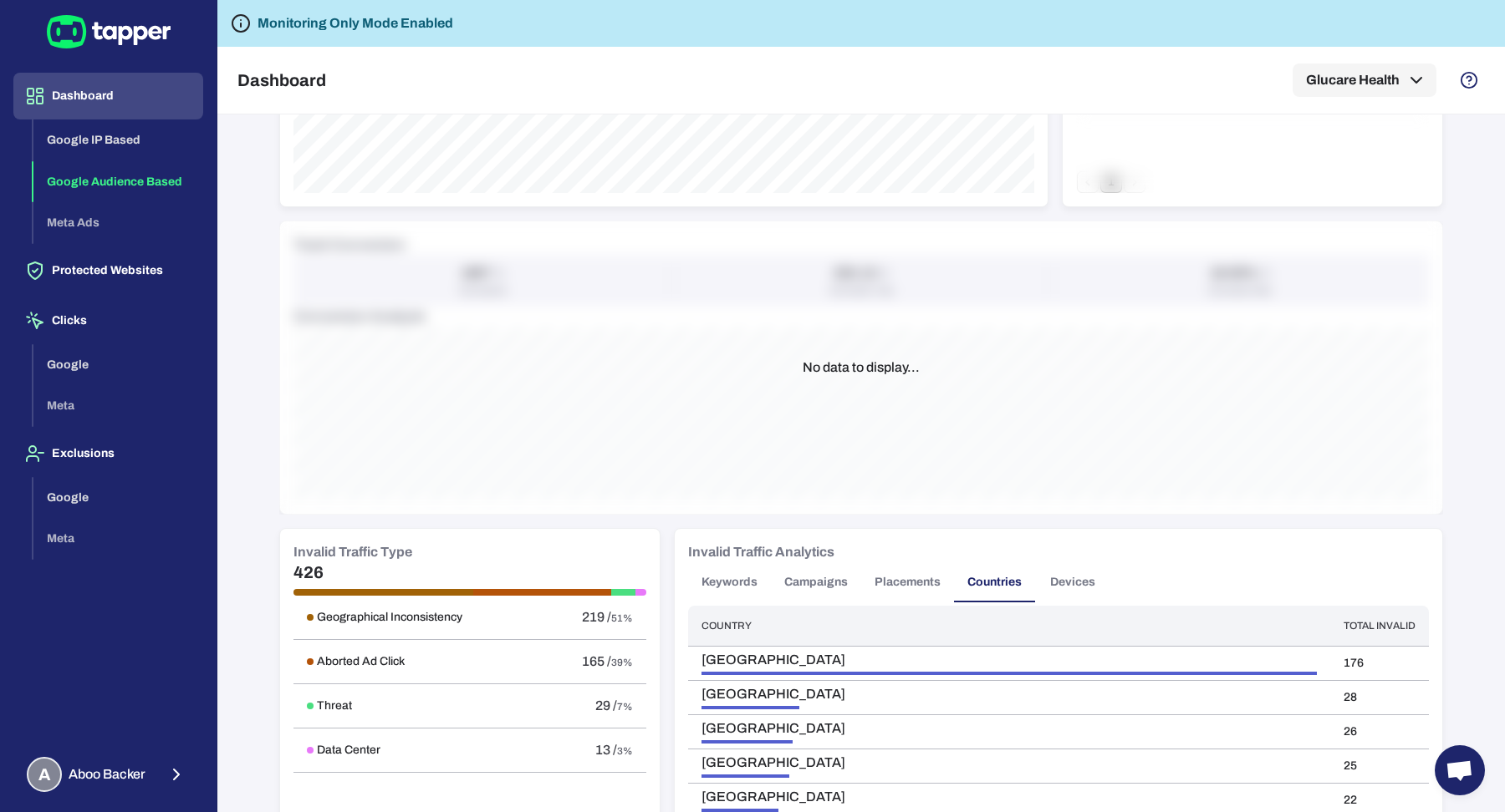
scroll to position [693, 0]
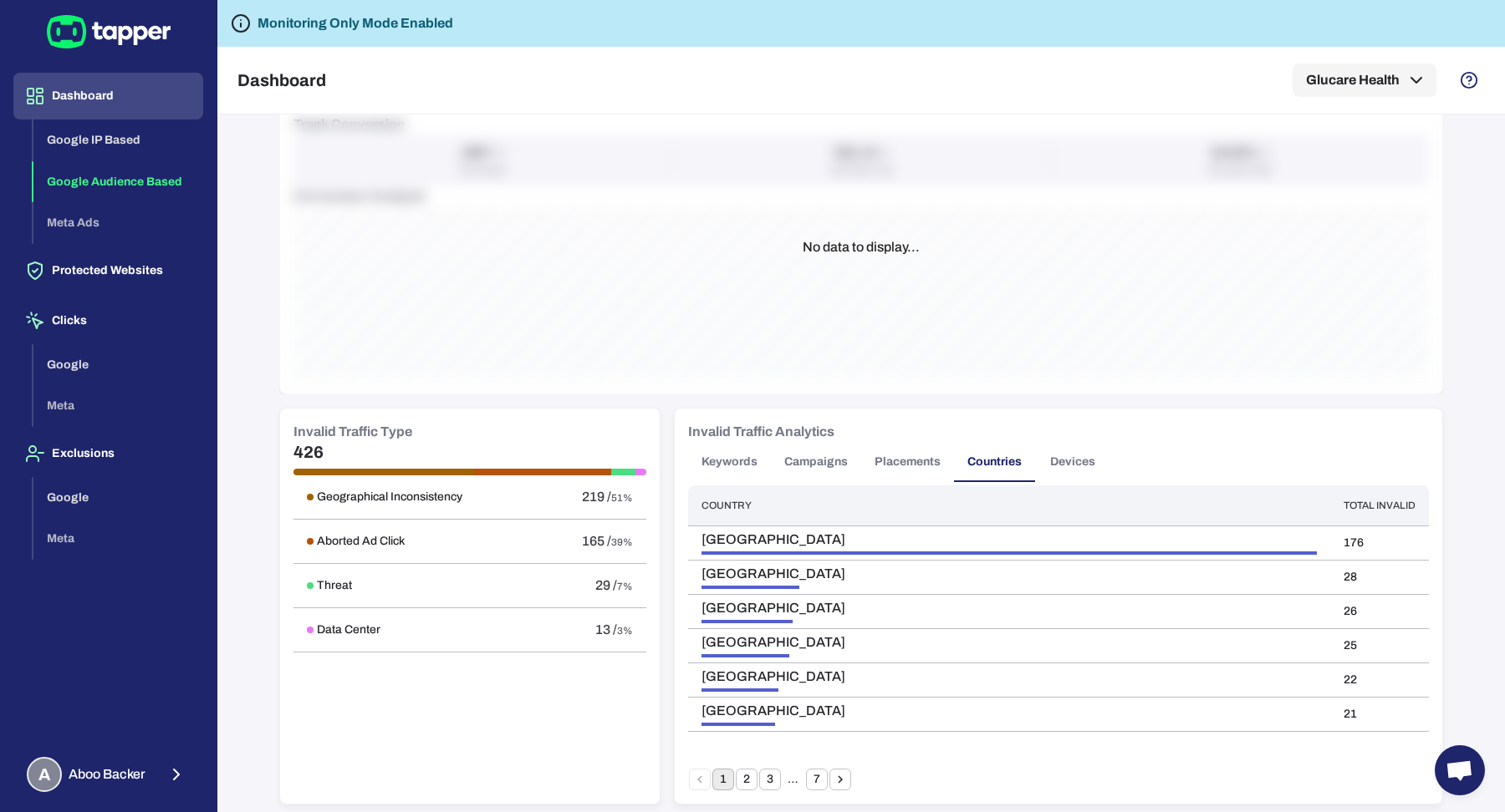
click at [319, 455] on h5 "426" at bounding box center [469, 452] width 352 height 20
click at [588, 497] on span "219 /" at bounding box center [596, 497] width 29 height 15
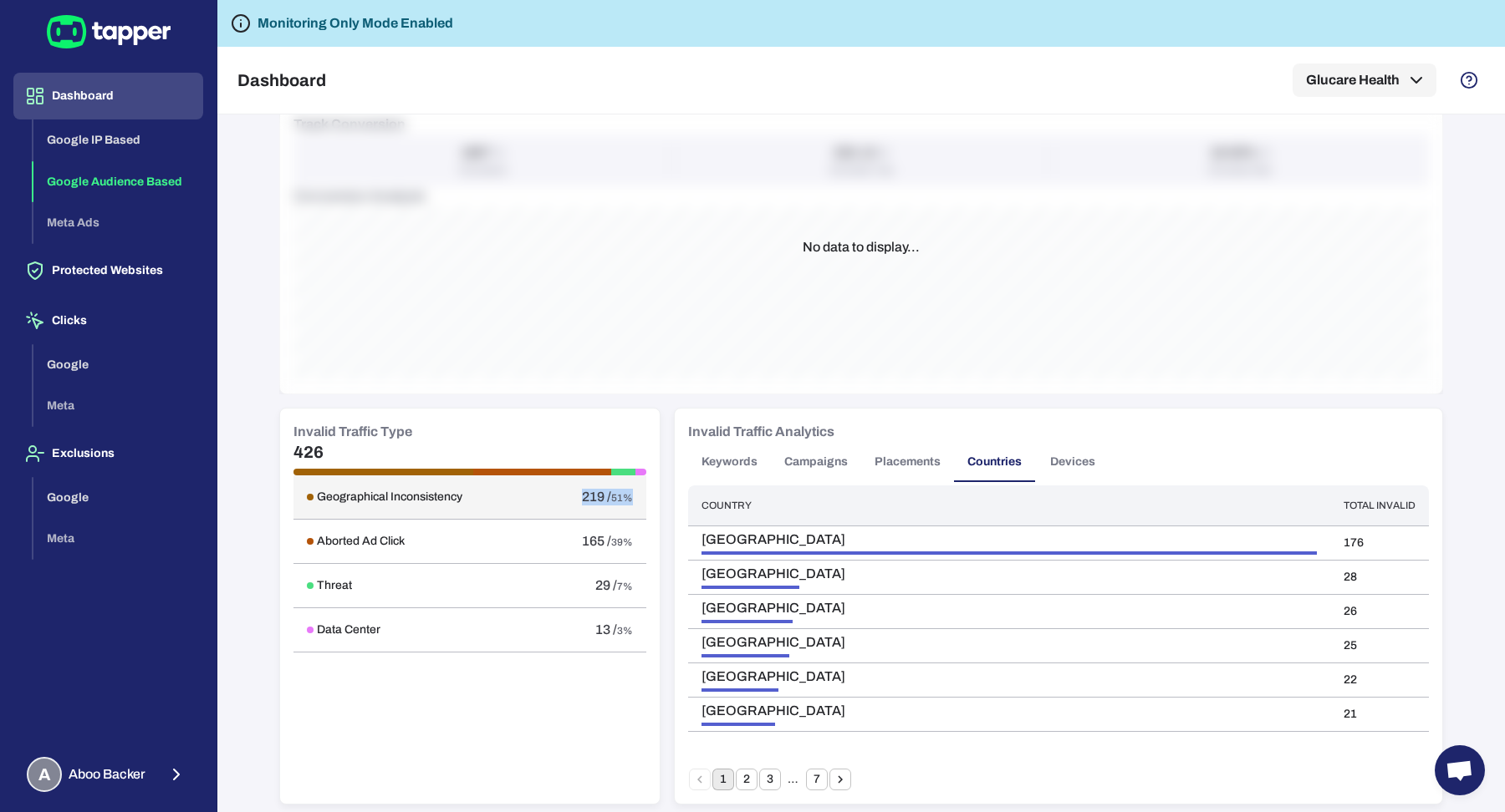
click at [588, 497] on span "219 /" at bounding box center [596, 497] width 29 height 15
click at [74, 371] on button "Google" at bounding box center [118, 365] width 169 height 42
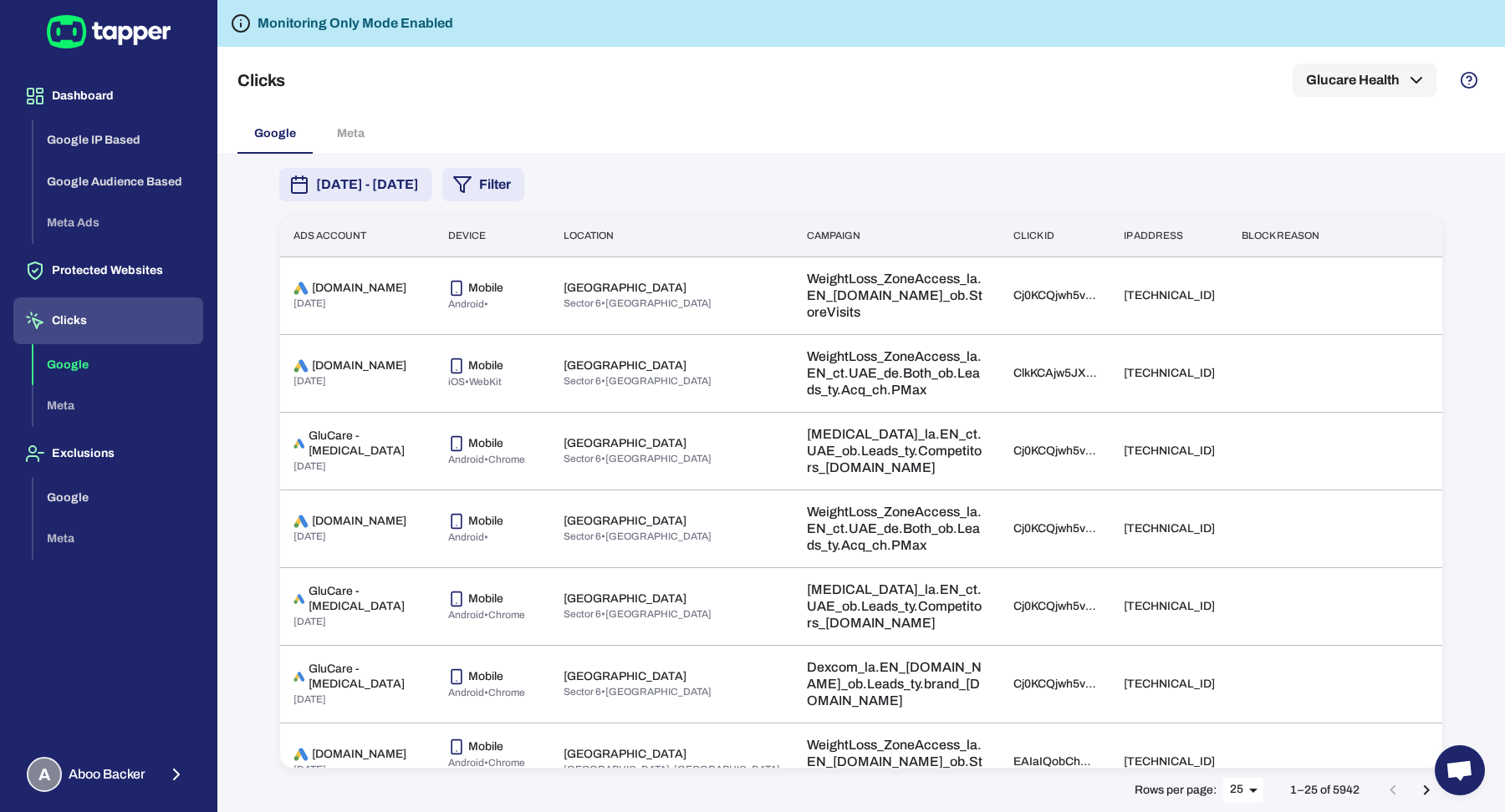
click at [473, 177] on icon "button" at bounding box center [462, 184] width 20 height 20
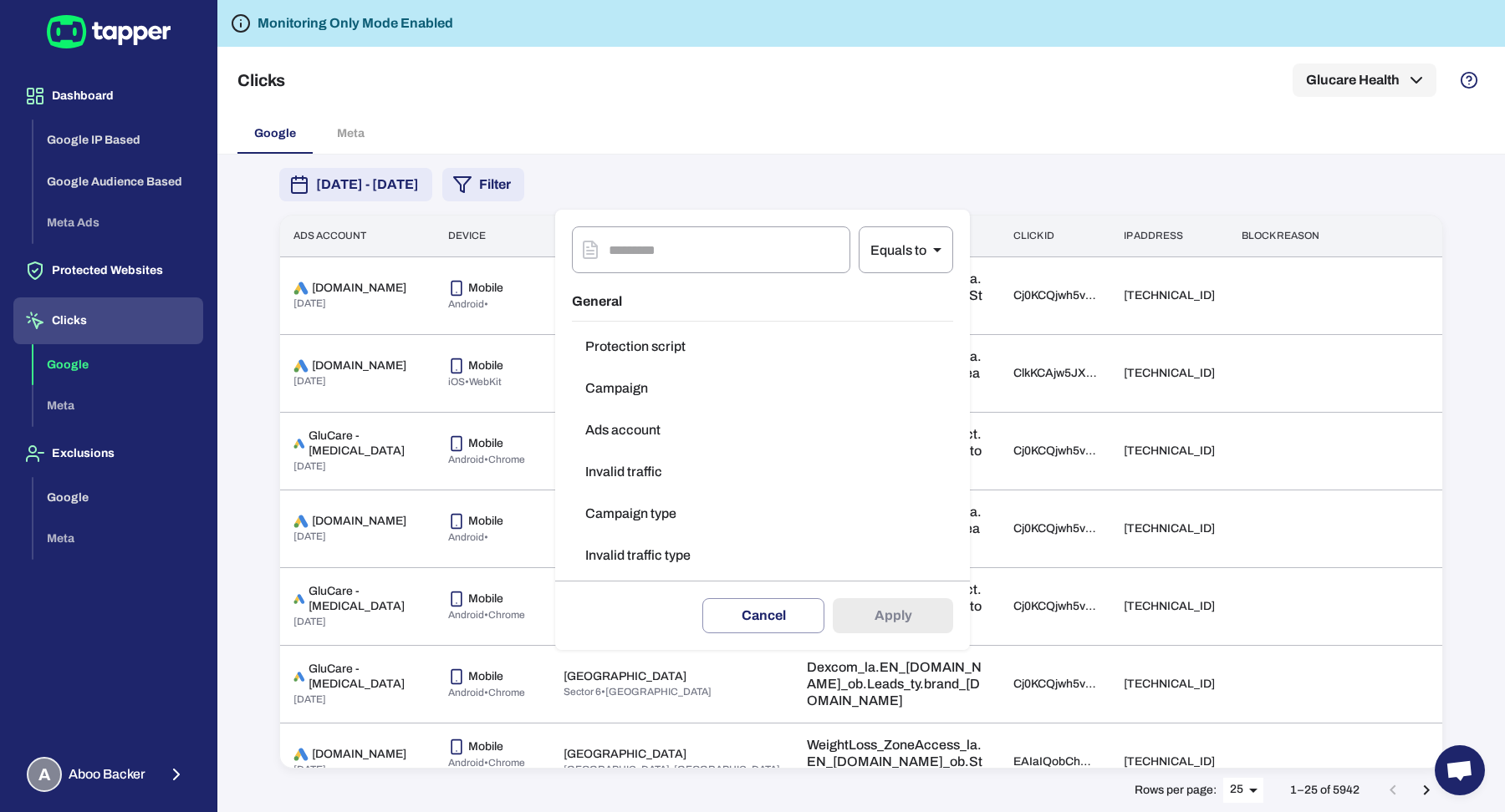
click at [609, 485] on button "Invalid traffic" at bounding box center [762, 472] width 382 height 34
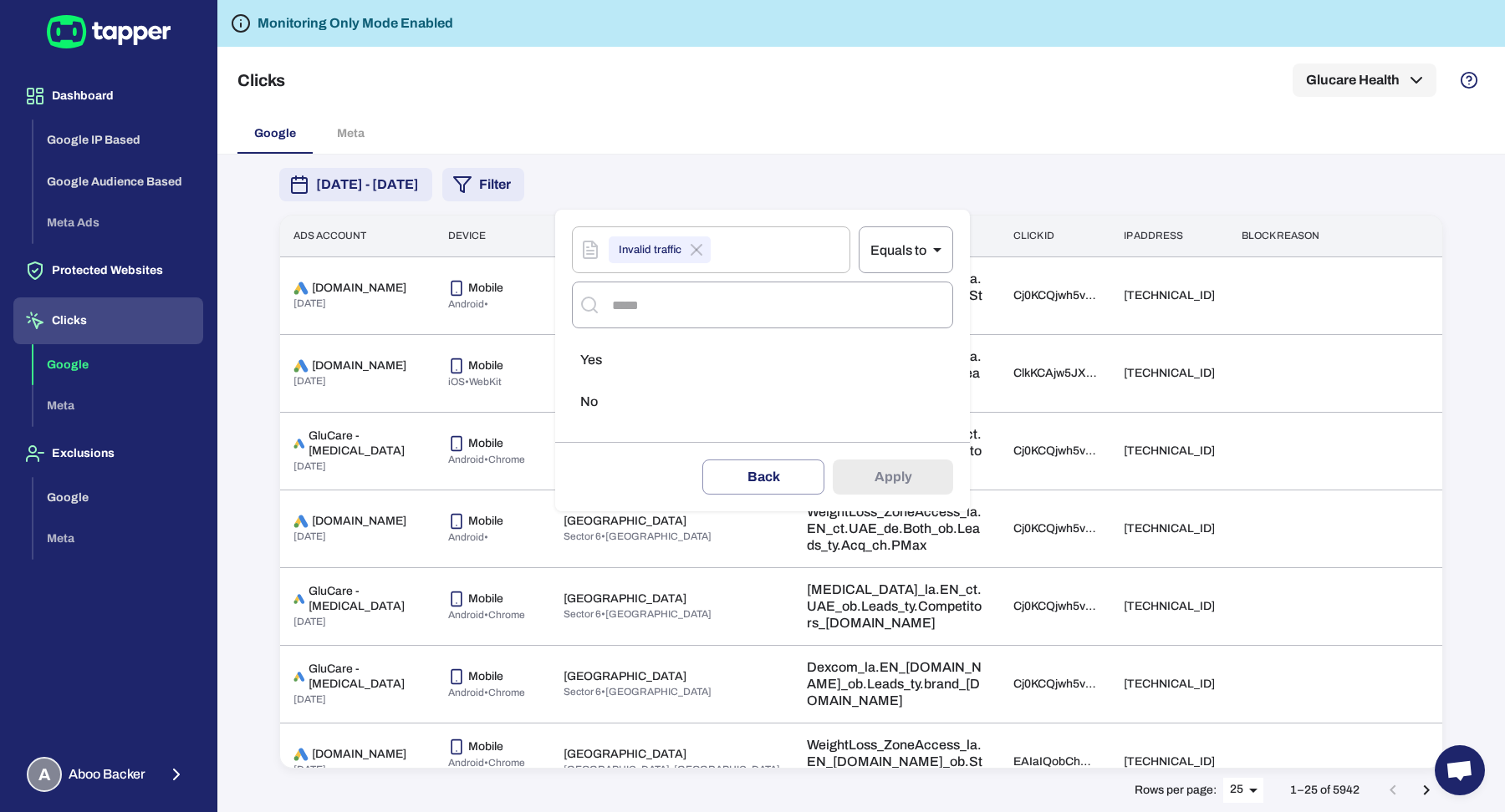
click at [628, 372] on li "Yes" at bounding box center [762, 360] width 382 height 34
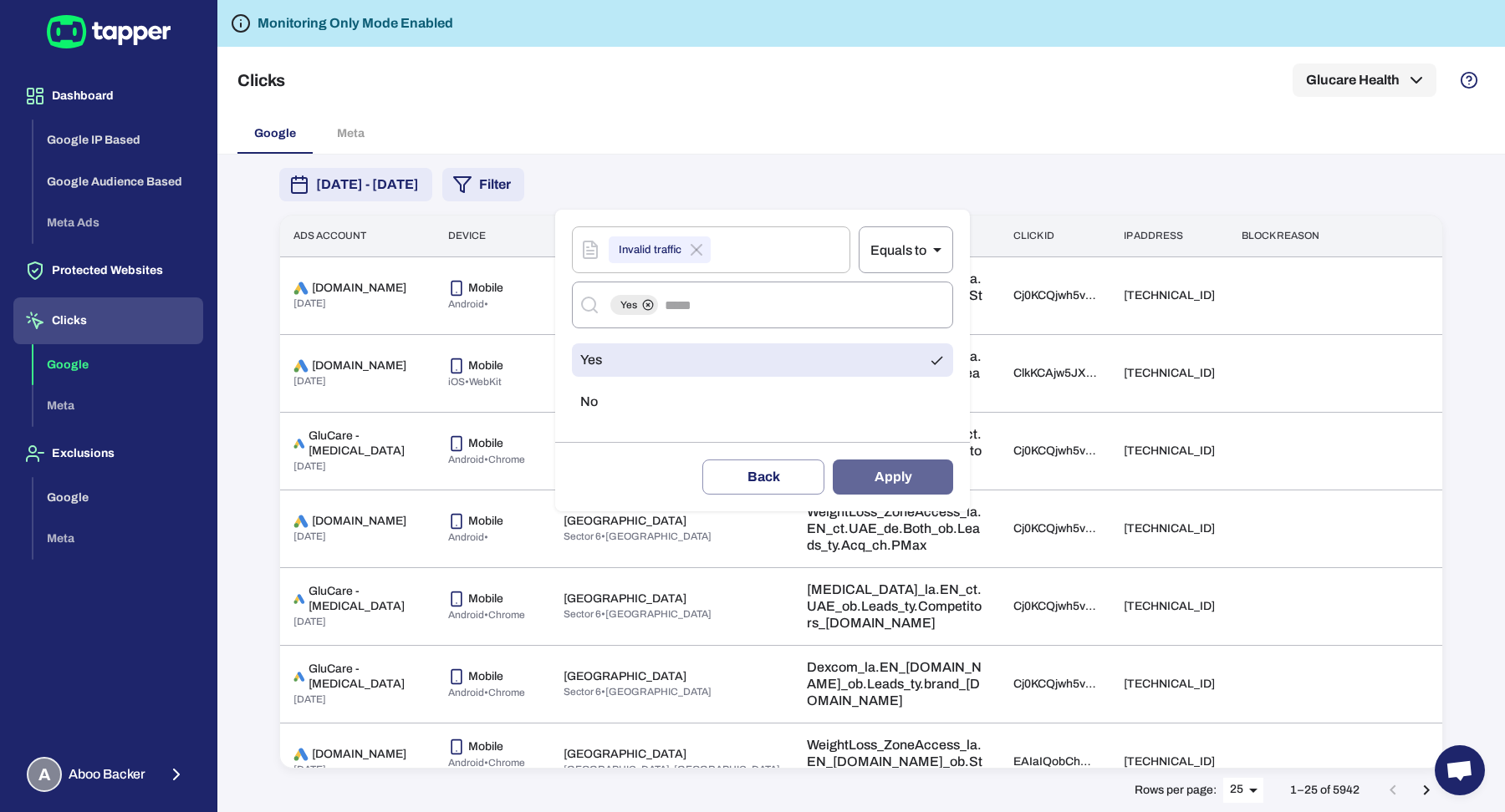
click at [901, 473] on button "Apply" at bounding box center [893, 477] width 120 height 35
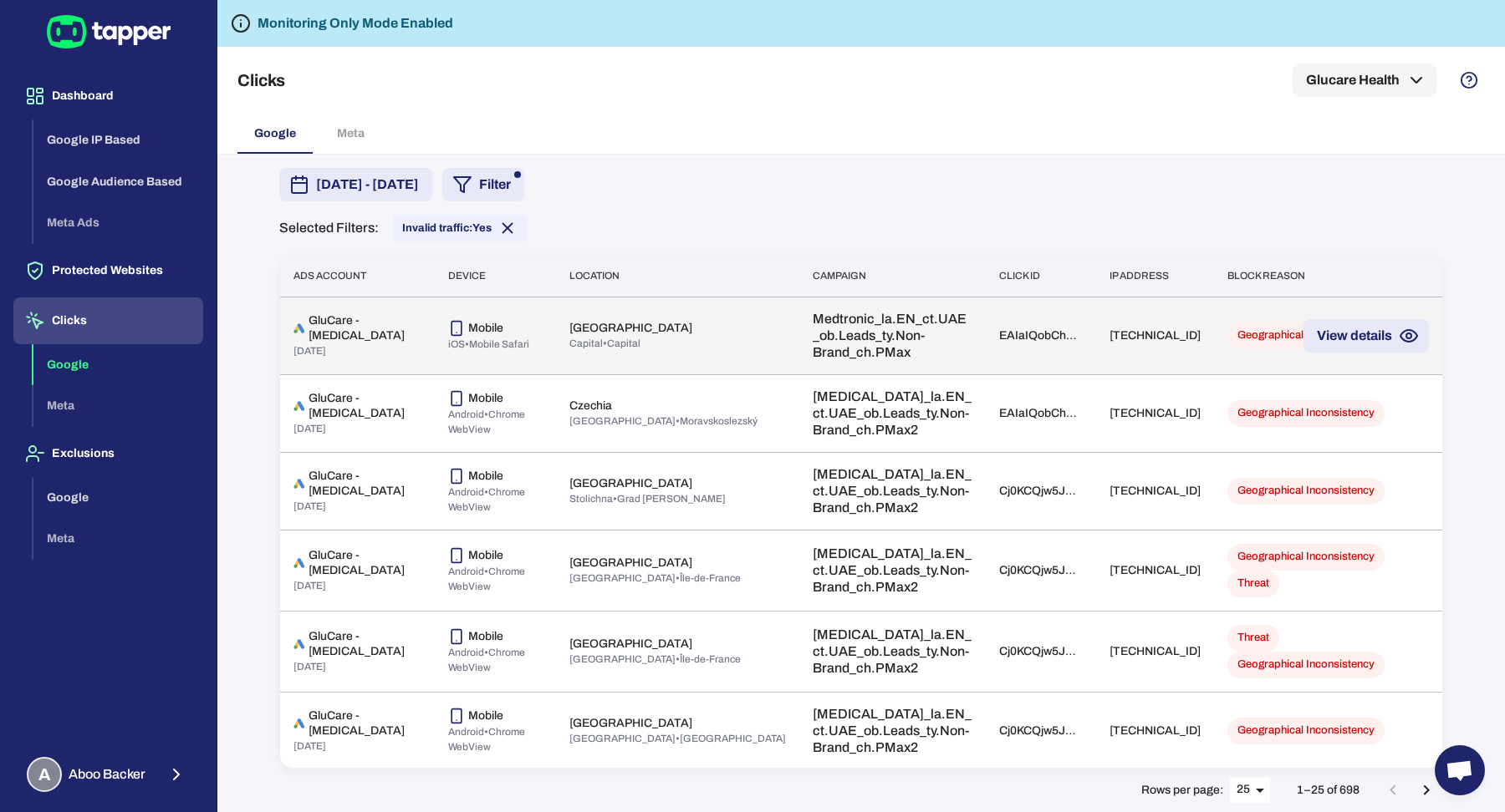
click at [556, 350] on td "Bahrain Capital • Capital" at bounding box center [677, 335] width 243 height 77
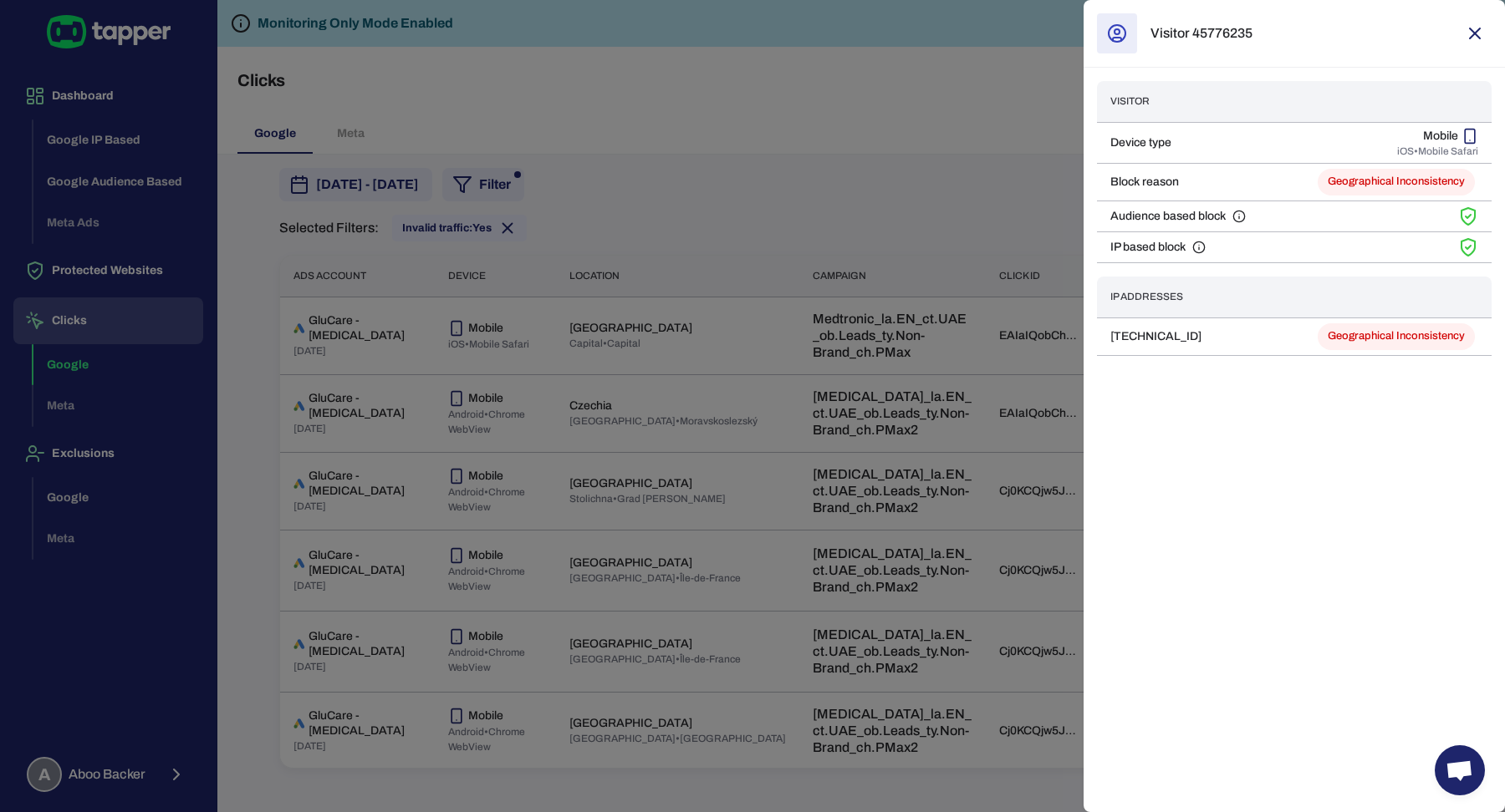
click at [826, 297] on div at bounding box center [752, 406] width 1505 height 812
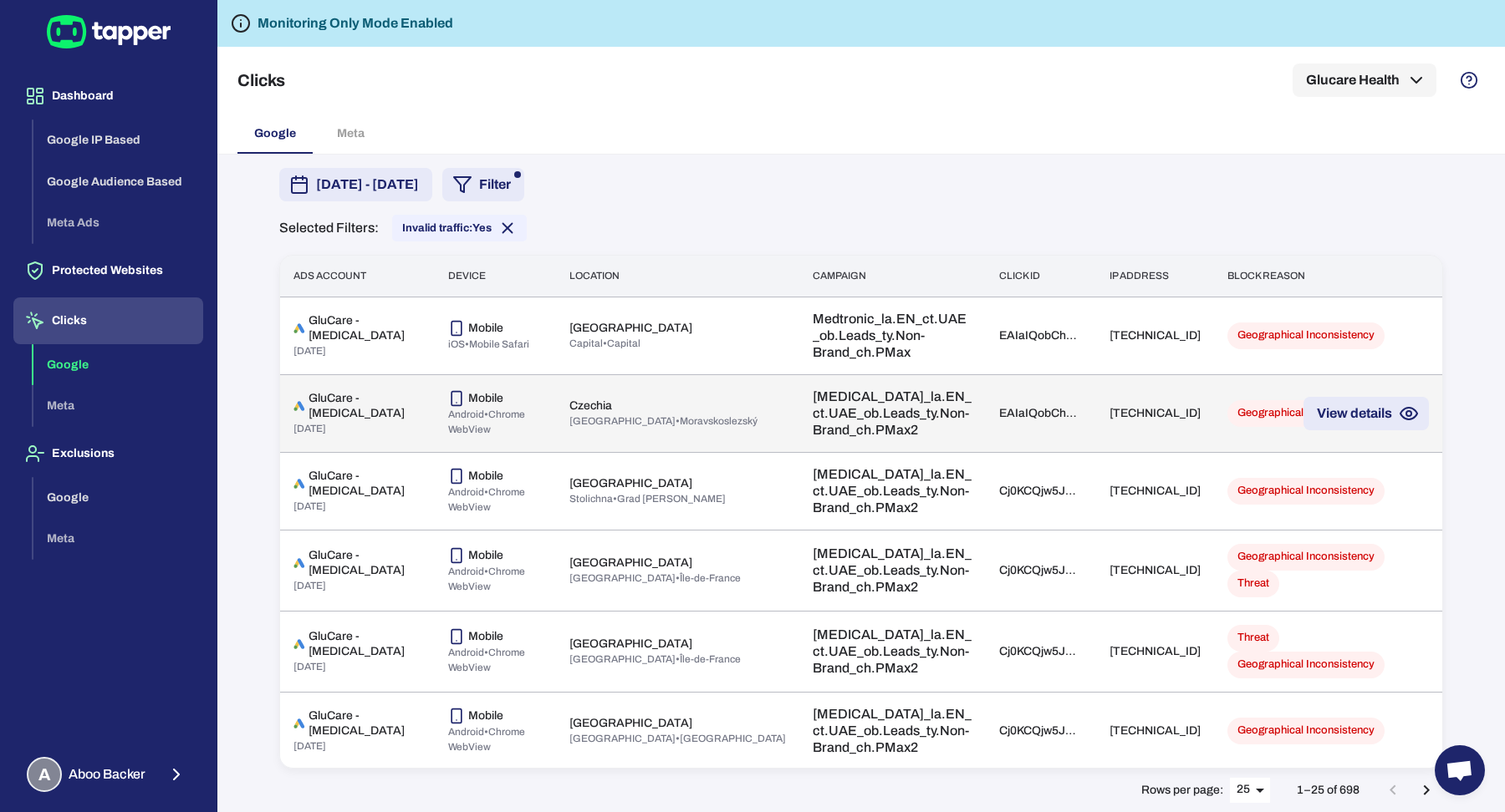
click at [799, 444] on td "Diabetes_la.EN_ct.UAE_ob.Leads_ty.Non-Brand_ch.PMax2" at bounding box center [892, 413] width 187 height 77
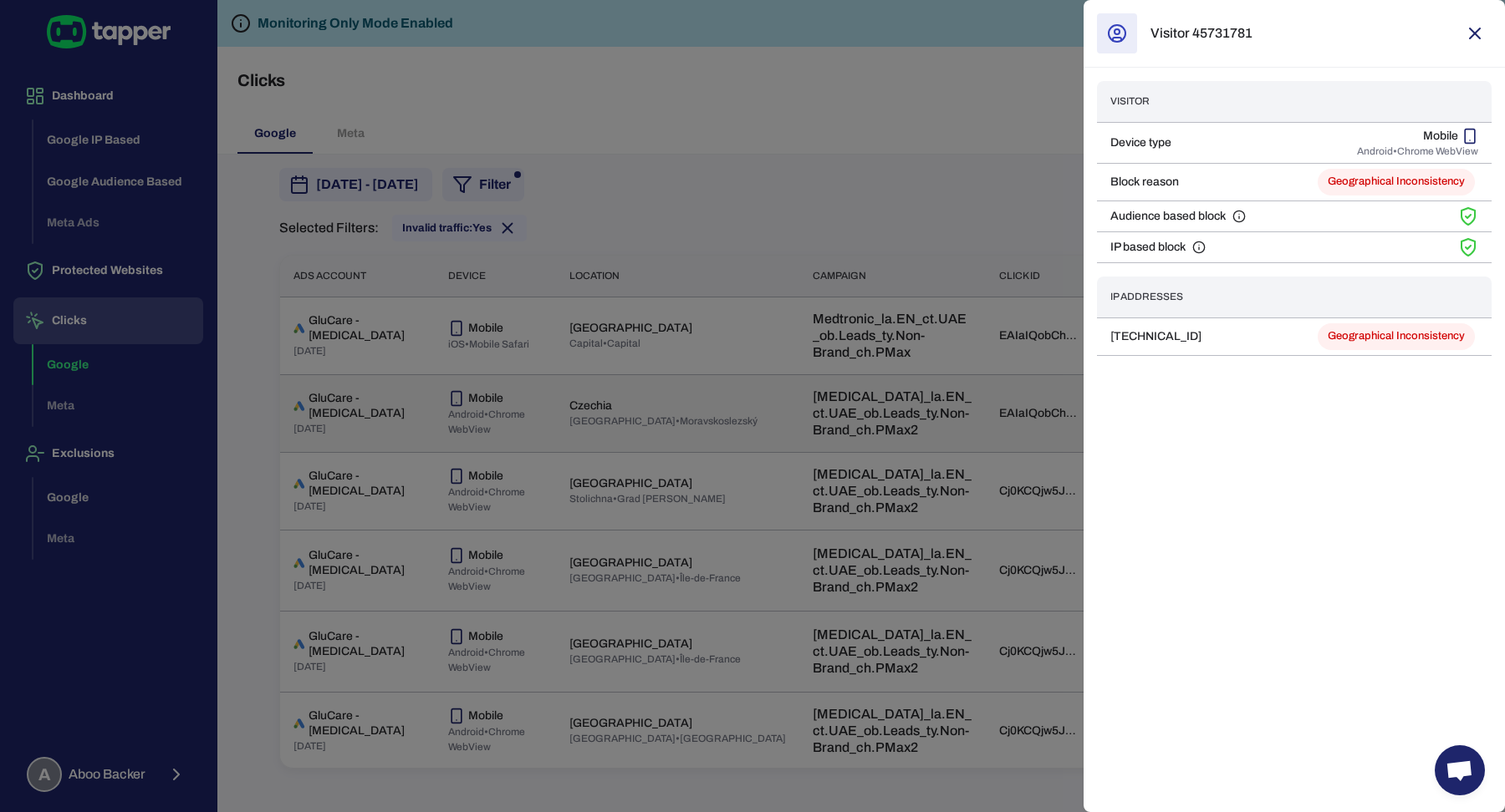
click at [771, 444] on div at bounding box center [752, 406] width 1505 height 812
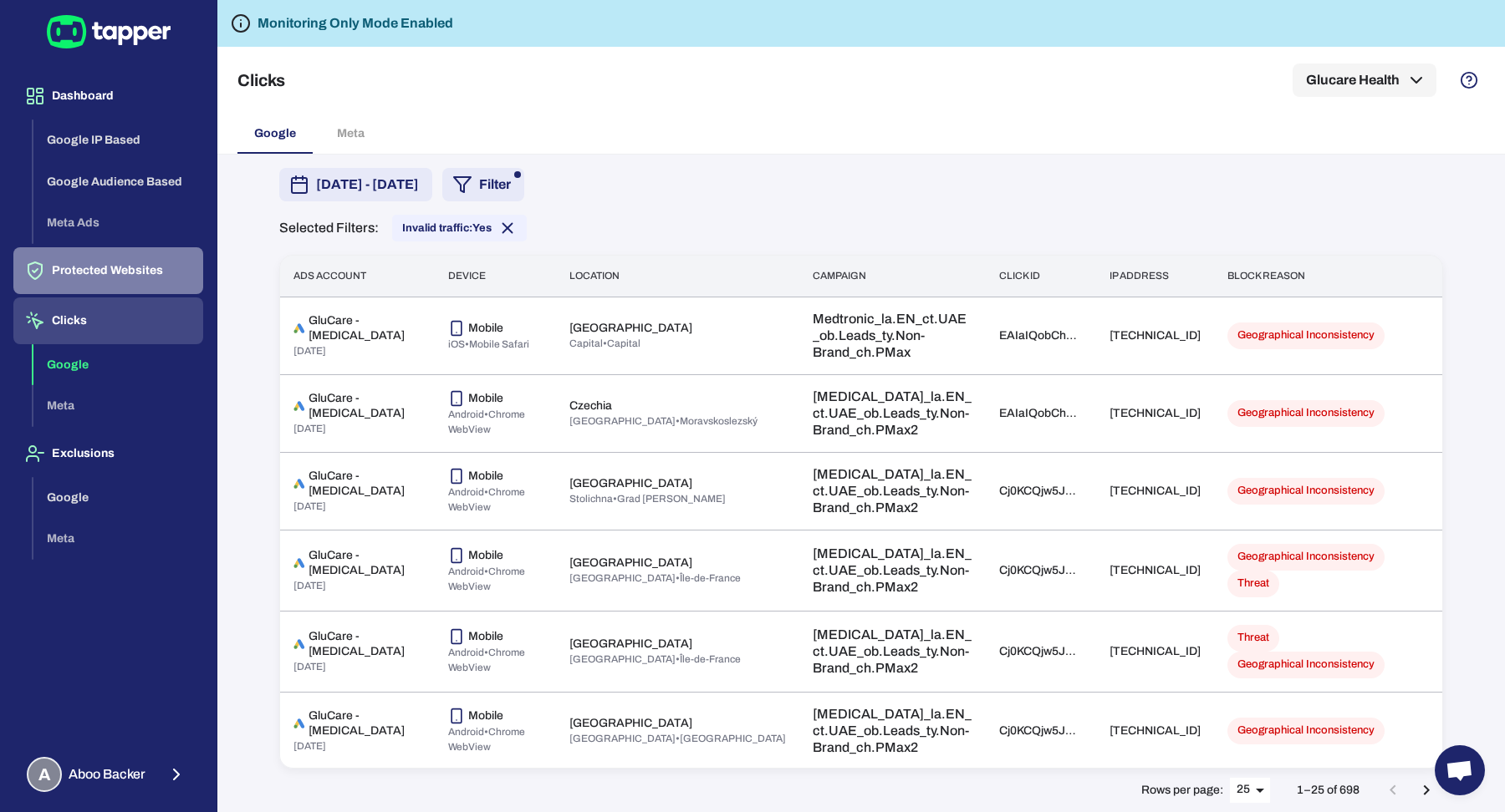
click at [64, 272] on button "Protected Websites" at bounding box center [108, 271] width 190 height 46
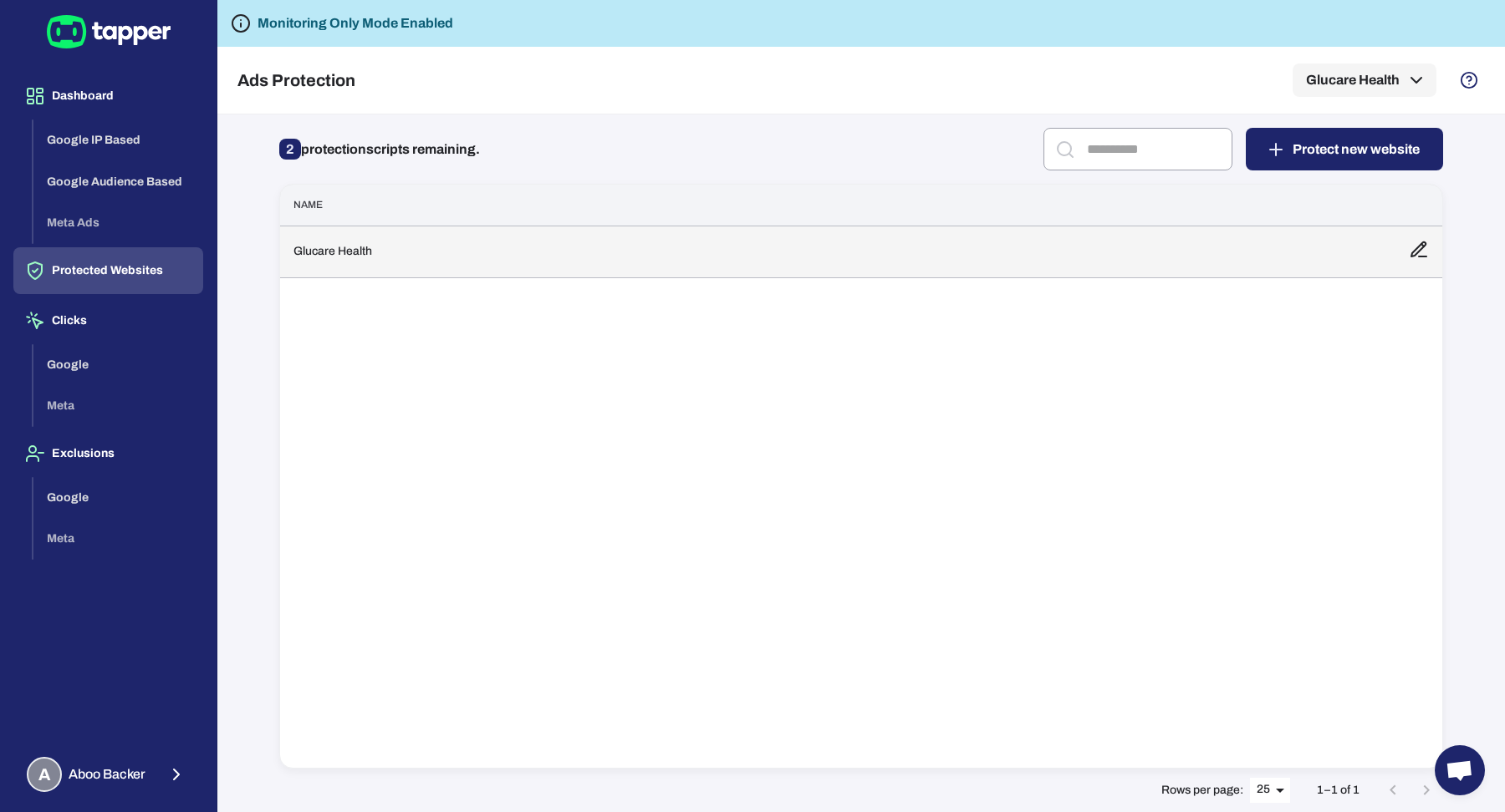
click at [369, 240] on td "Glucare Health" at bounding box center [838, 252] width 1116 height 52
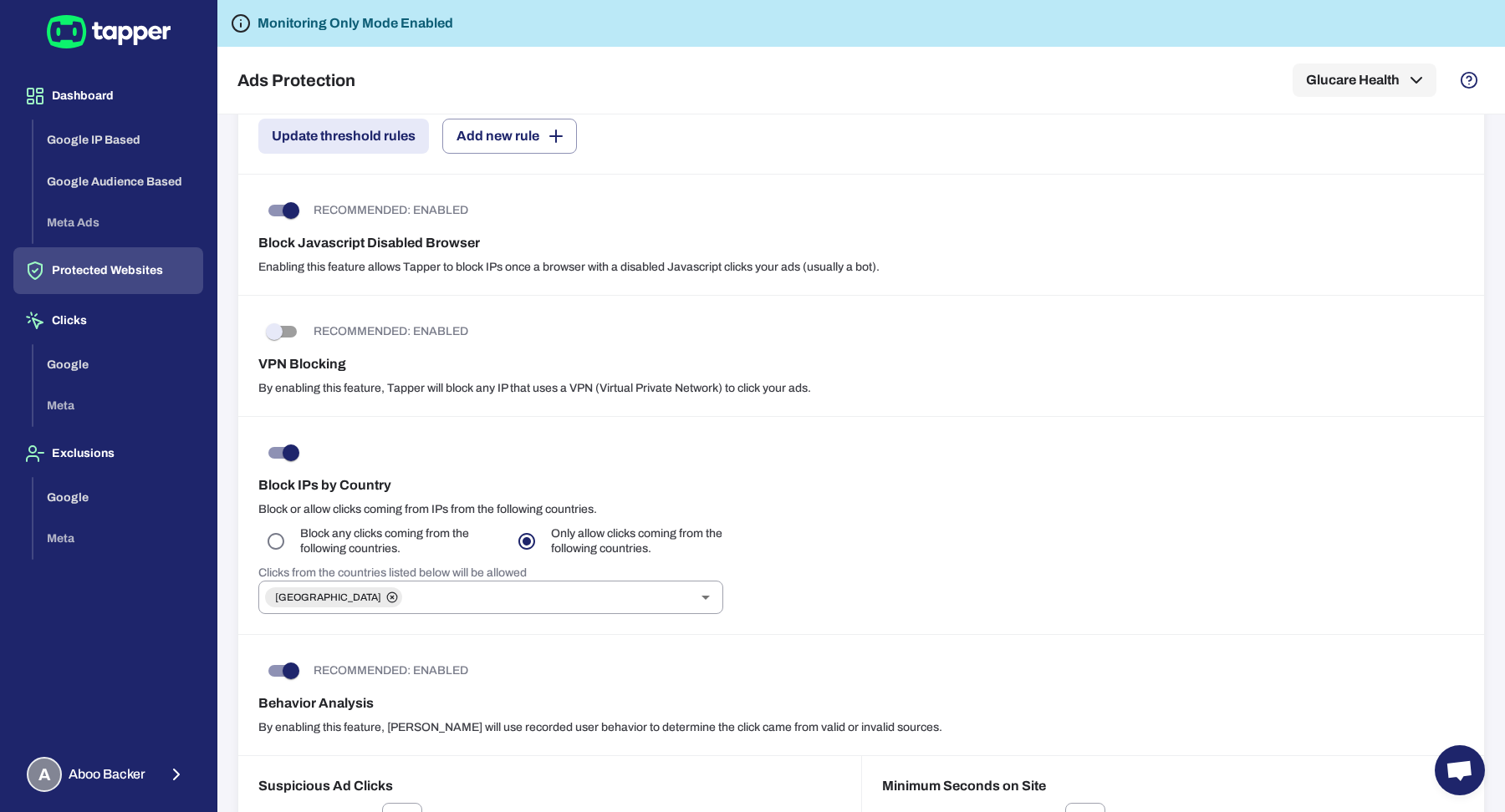
scroll to position [535, 0]
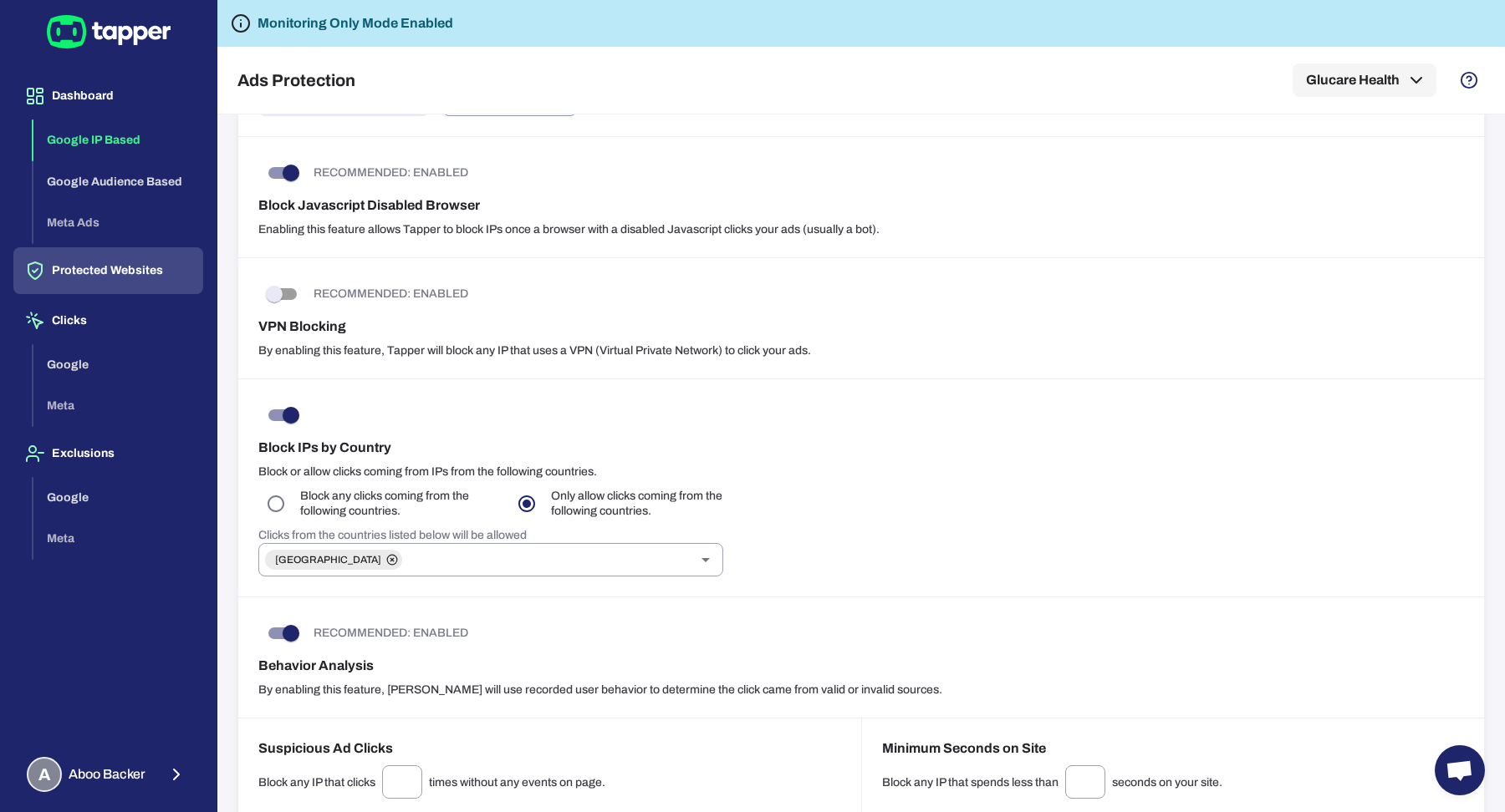
click at [124, 138] on button "Google IP Based" at bounding box center [118, 140] width 169 height 42
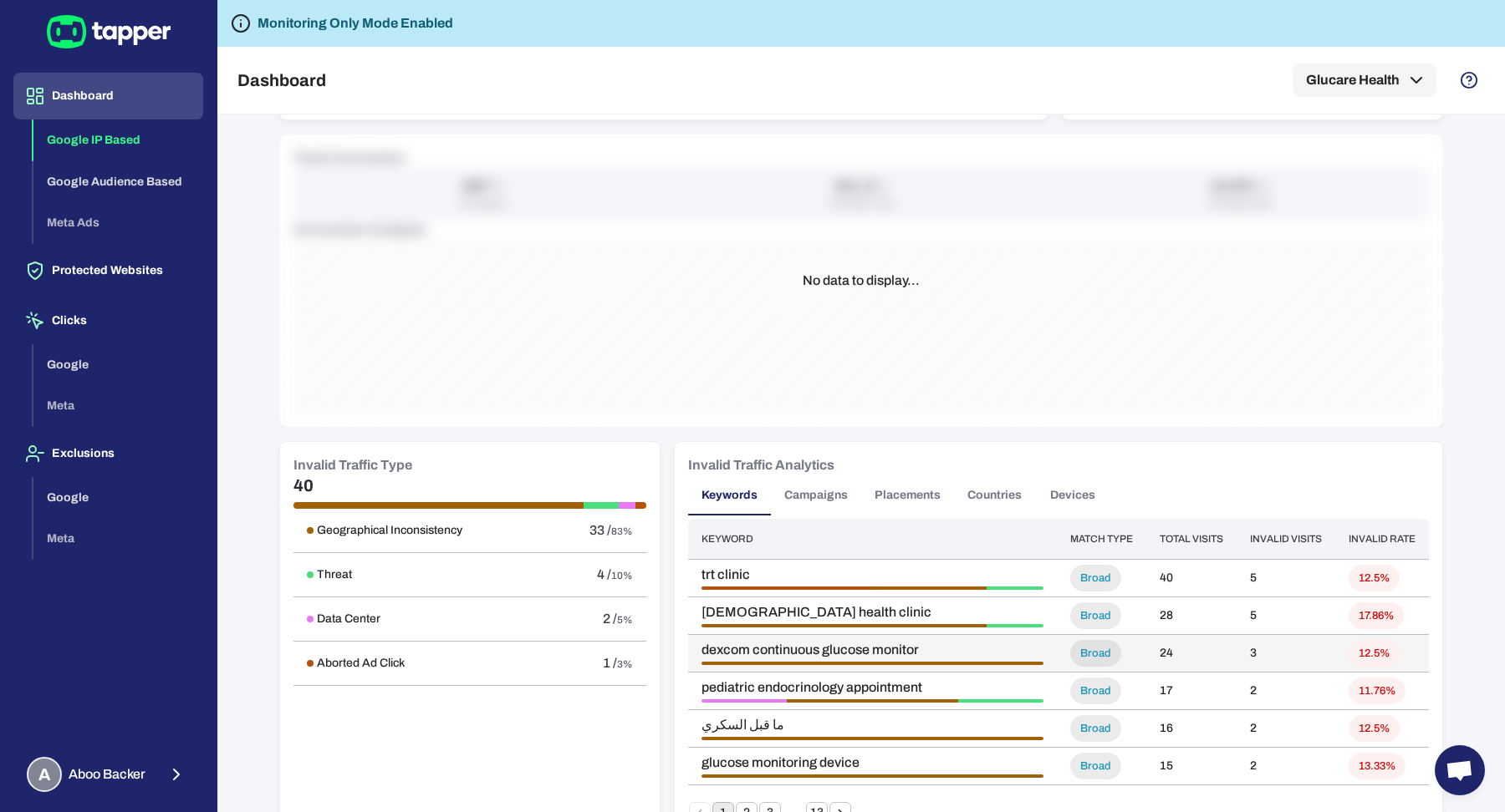
scroll to position [757, 0]
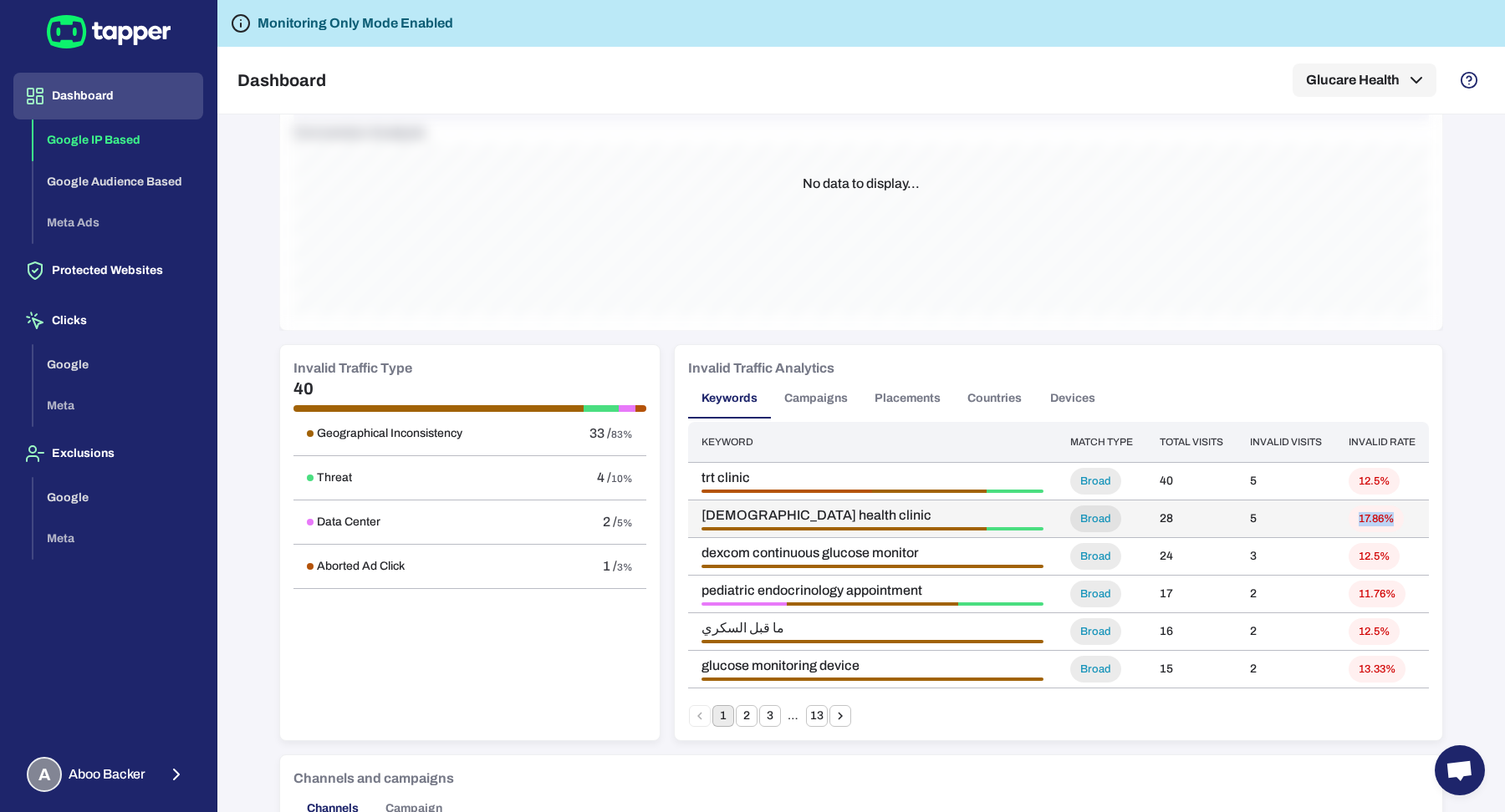
drag, startPoint x: 1352, startPoint y: 521, endPoint x: 1403, endPoint y: 523, distance: 51.0
click at [1403, 523] on td "17.86%" at bounding box center [1381, 520] width 94 height 38
click at [1180, 517] on td "28" at bounding box center [1191, 520] width 90 height 38
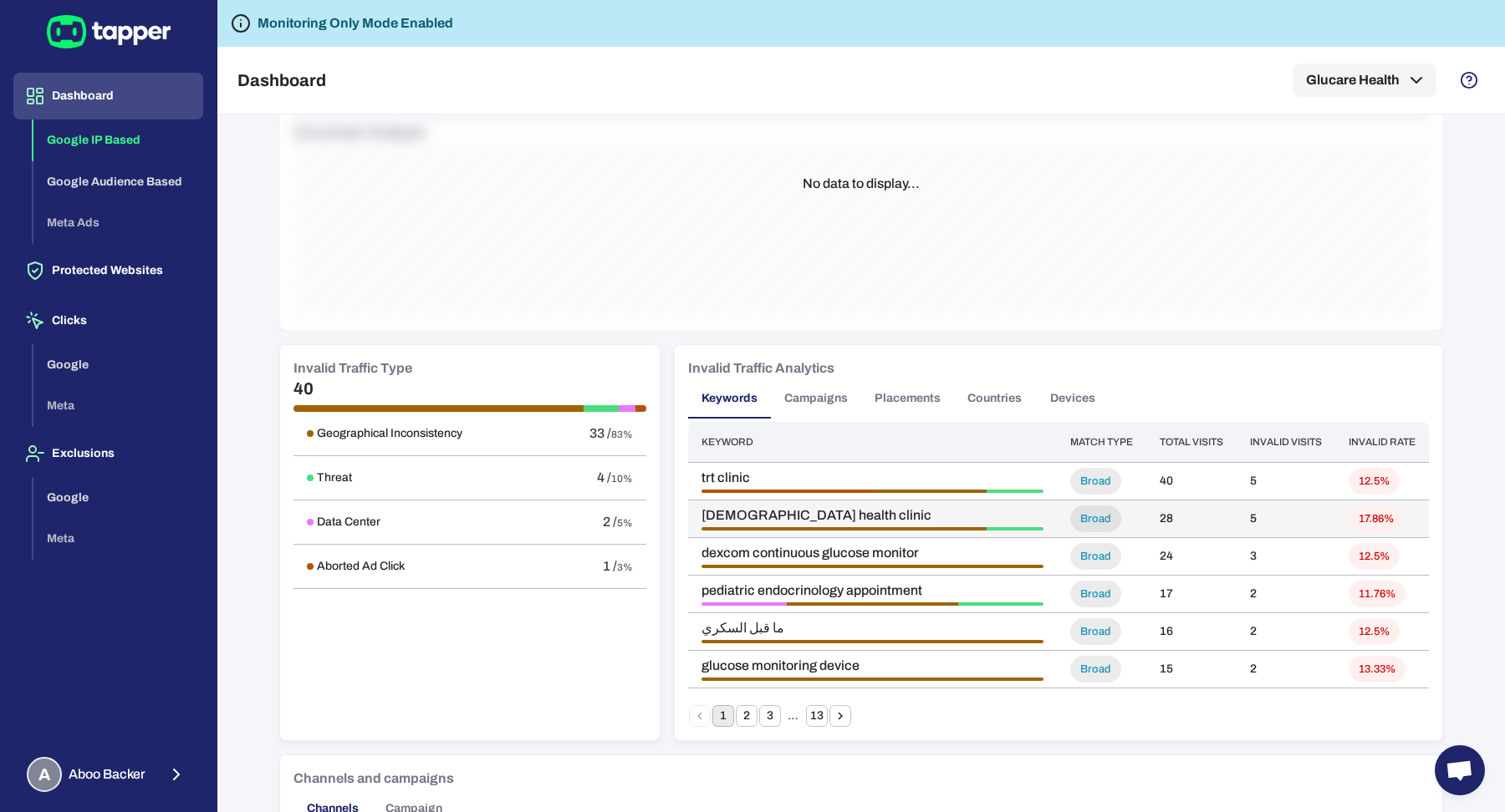
click at [1101, 516] on span "Broad" at bounding box center [1095, 519] width 51 height 15
click at [826, 412] on button "Campaigns" at bounding box center [816, 399] width 90 height 40
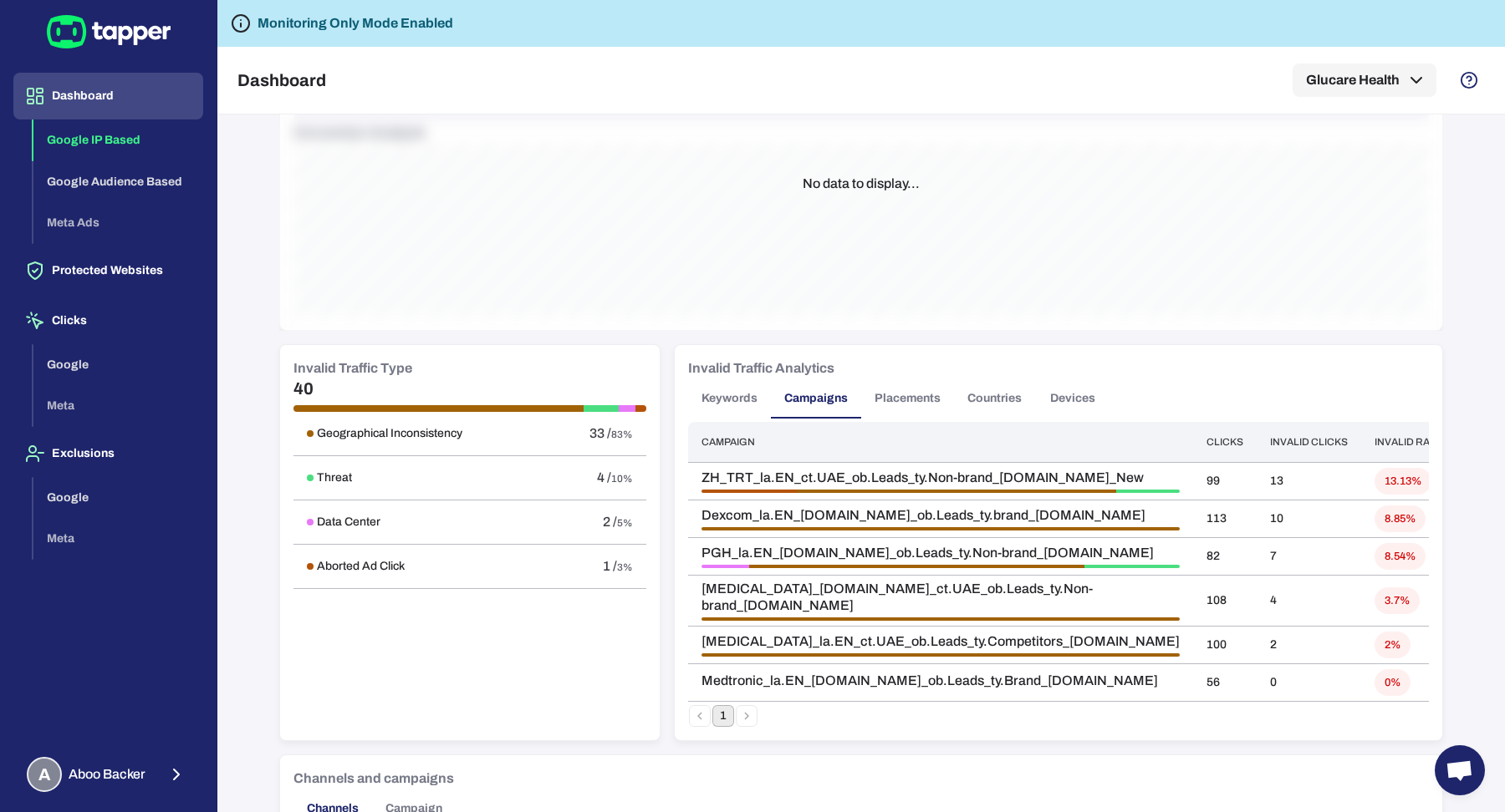
scroll to position [0, 0]
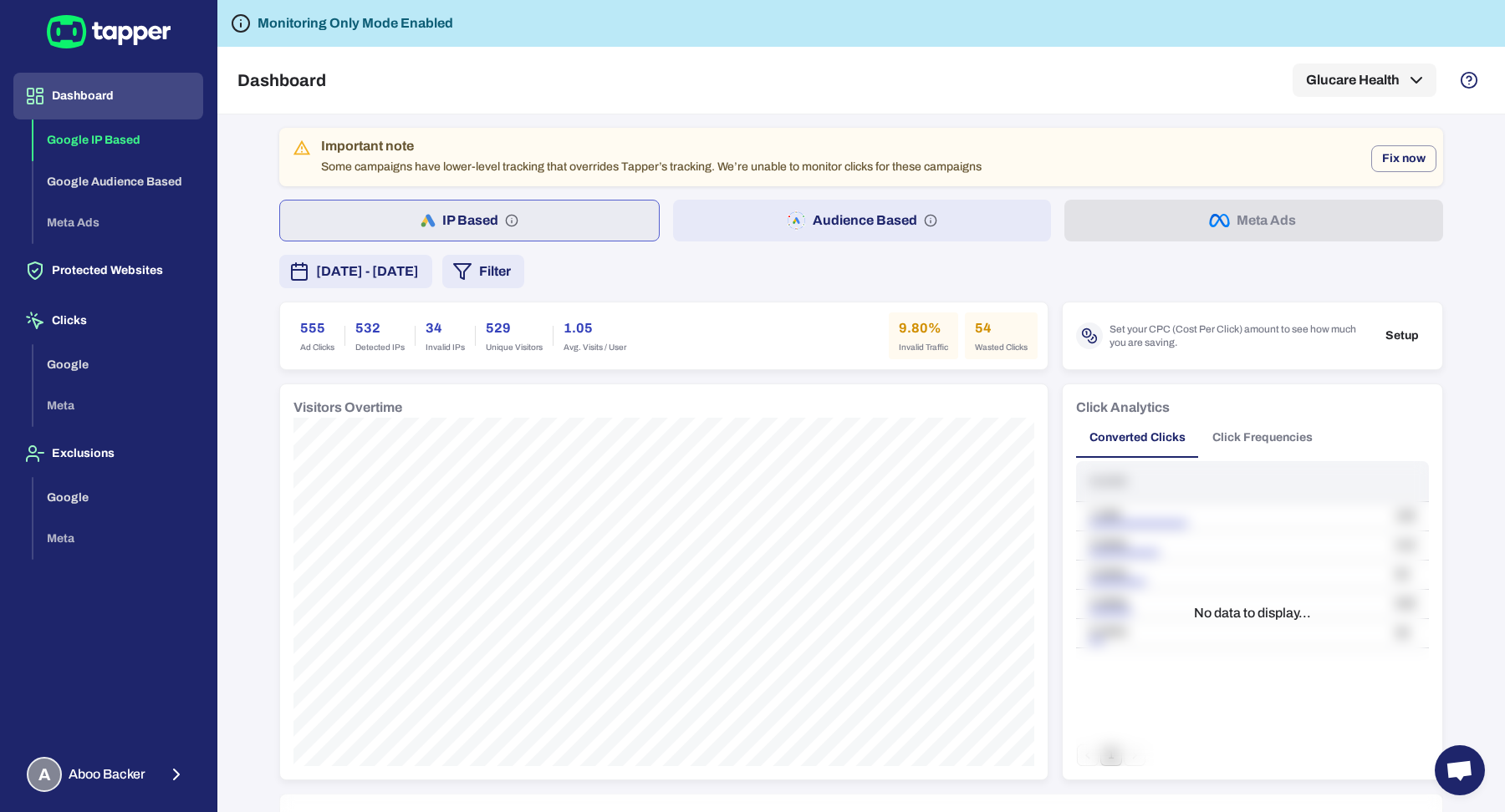
click at [731, 228] on button "Audience Based" at bounding box center [862, 220] width 379 height 42
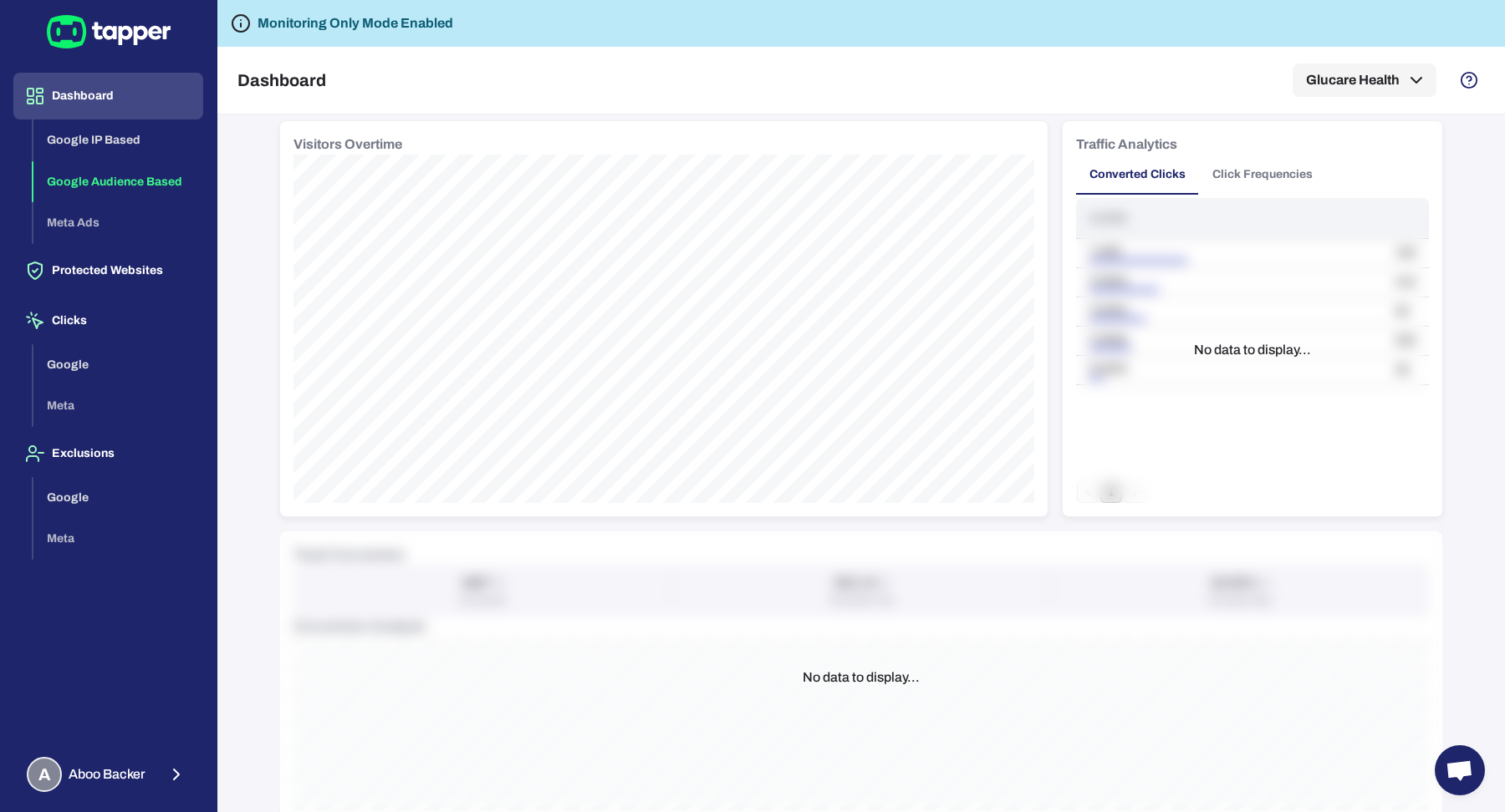
scroll to position [201, 0]
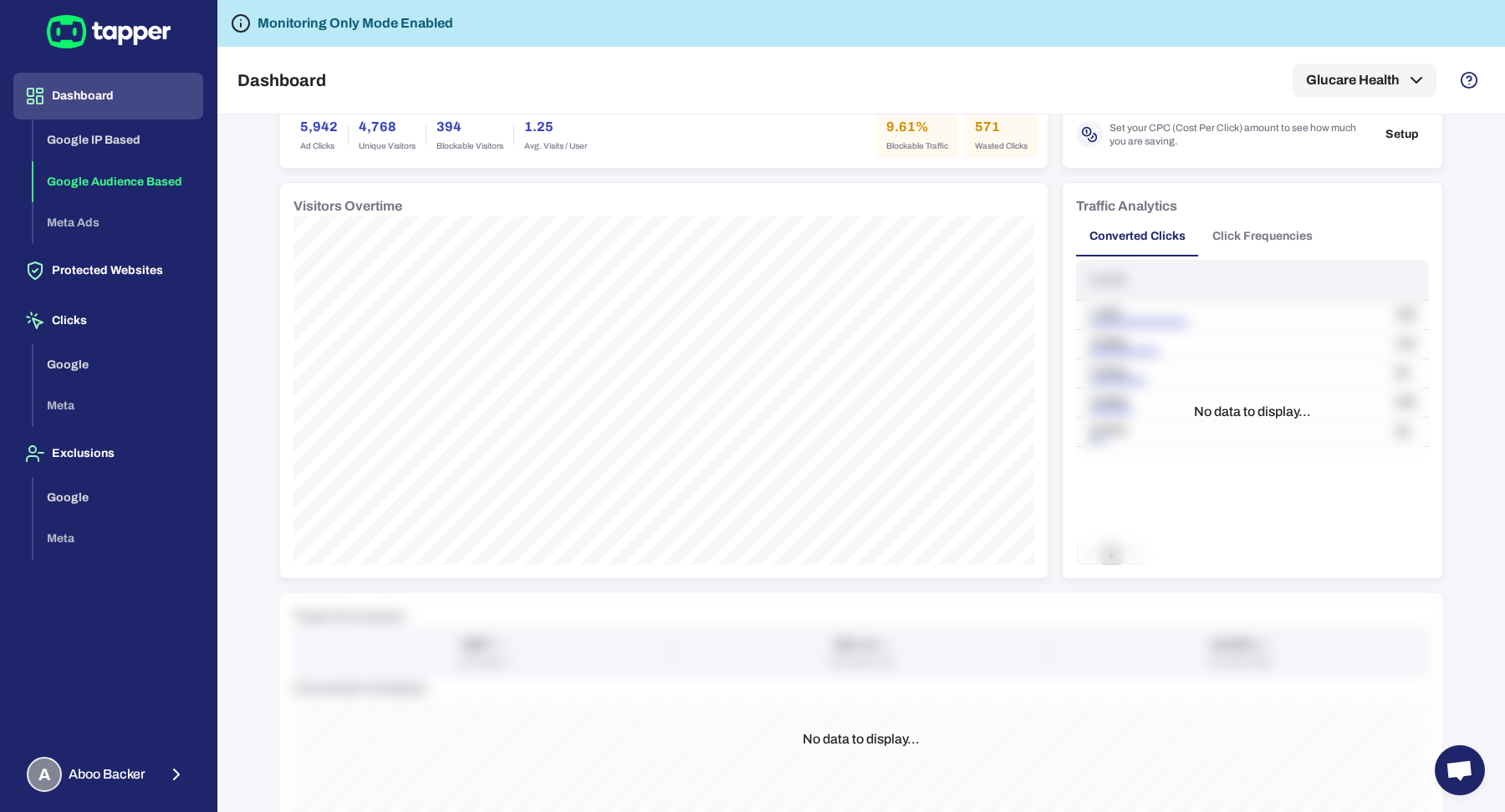
click at [1247, 229] on button "Click Frequencies" at bounding box center [1263, 236] width 127 height 40
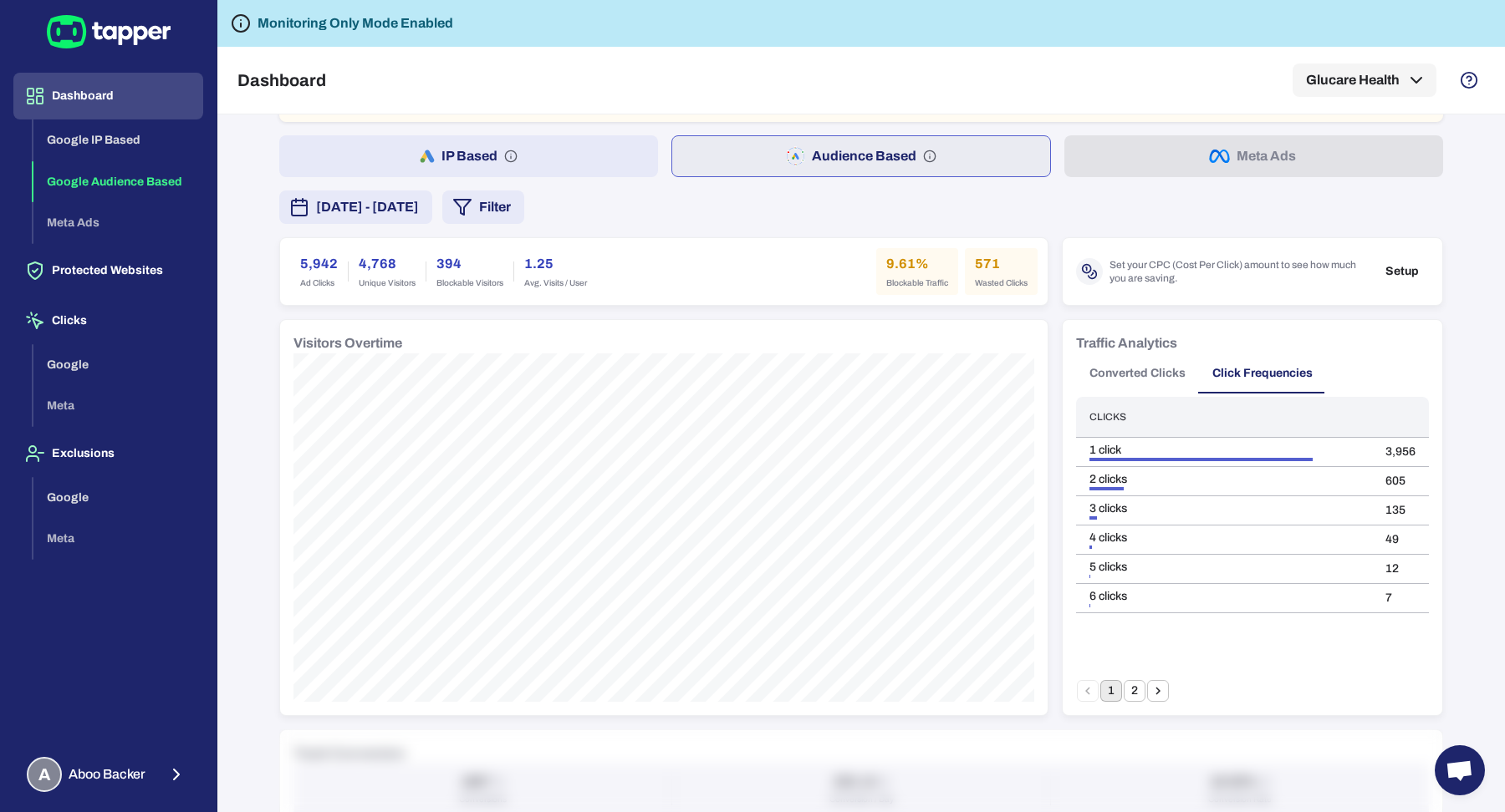
scroll to position [58, 0]
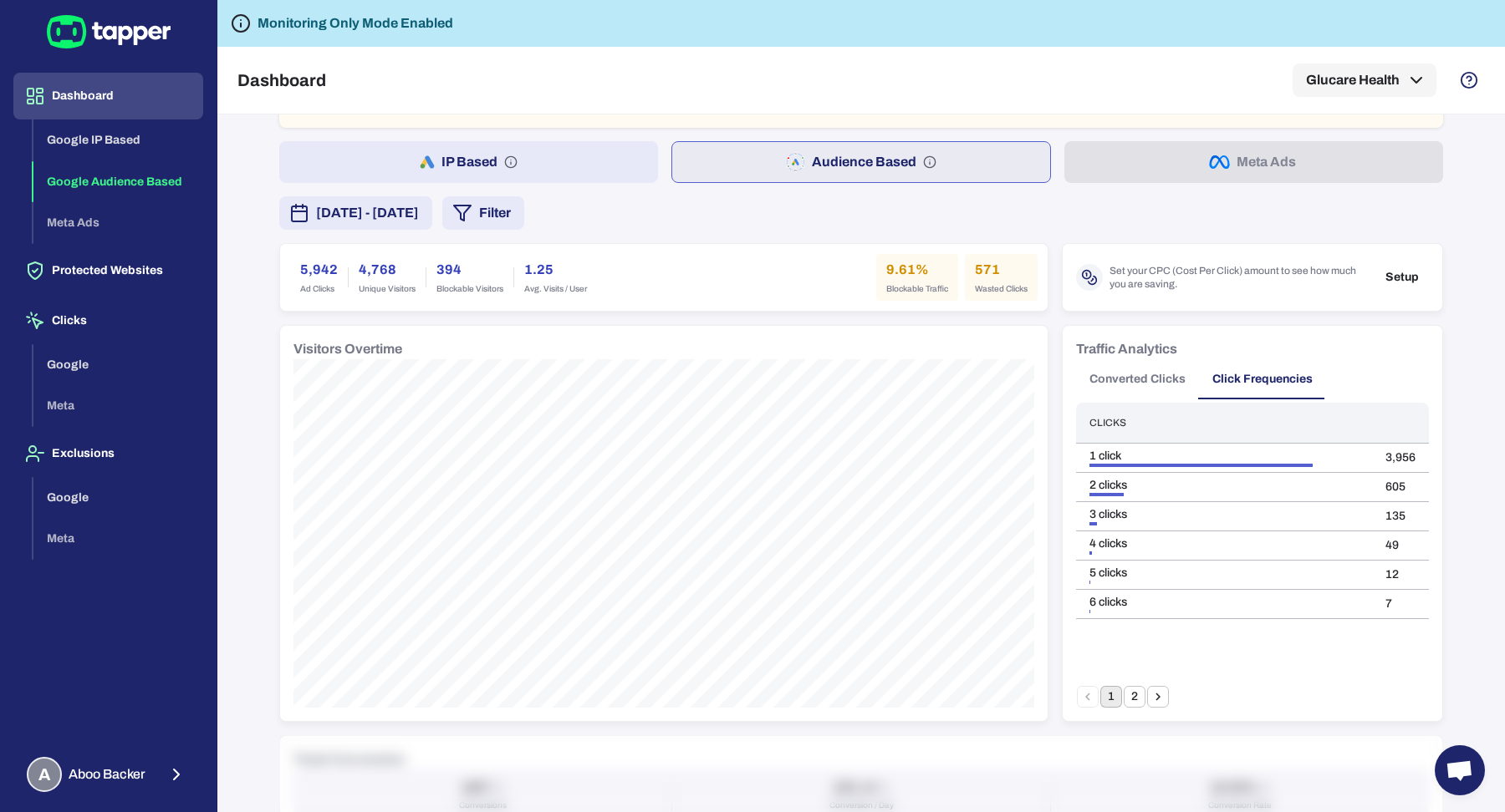
click at [1136, 377] on button "Converted Clicks" at bounding box center [1137, 379] width 123 height 40
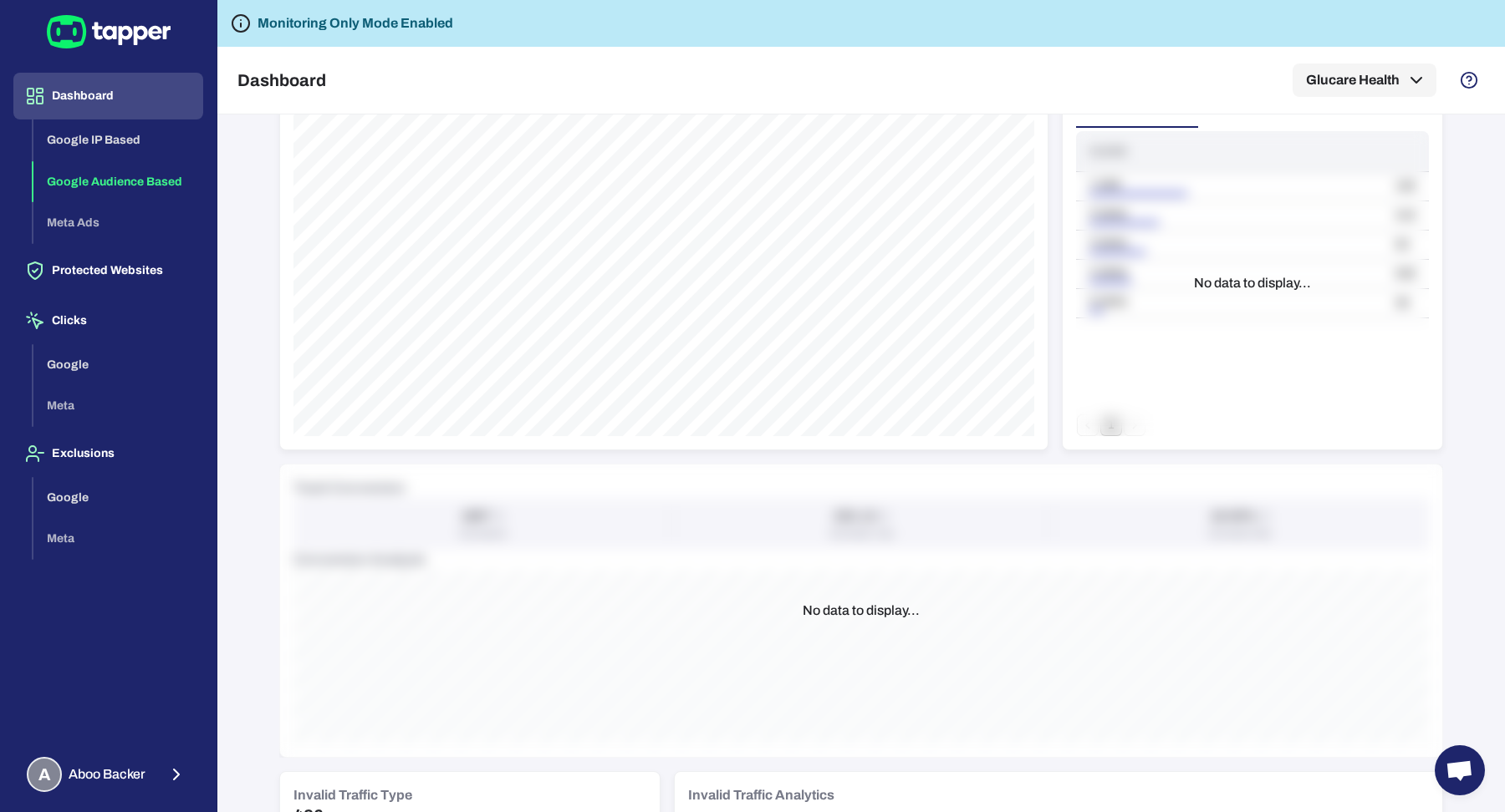
scroll to position [470, 0]
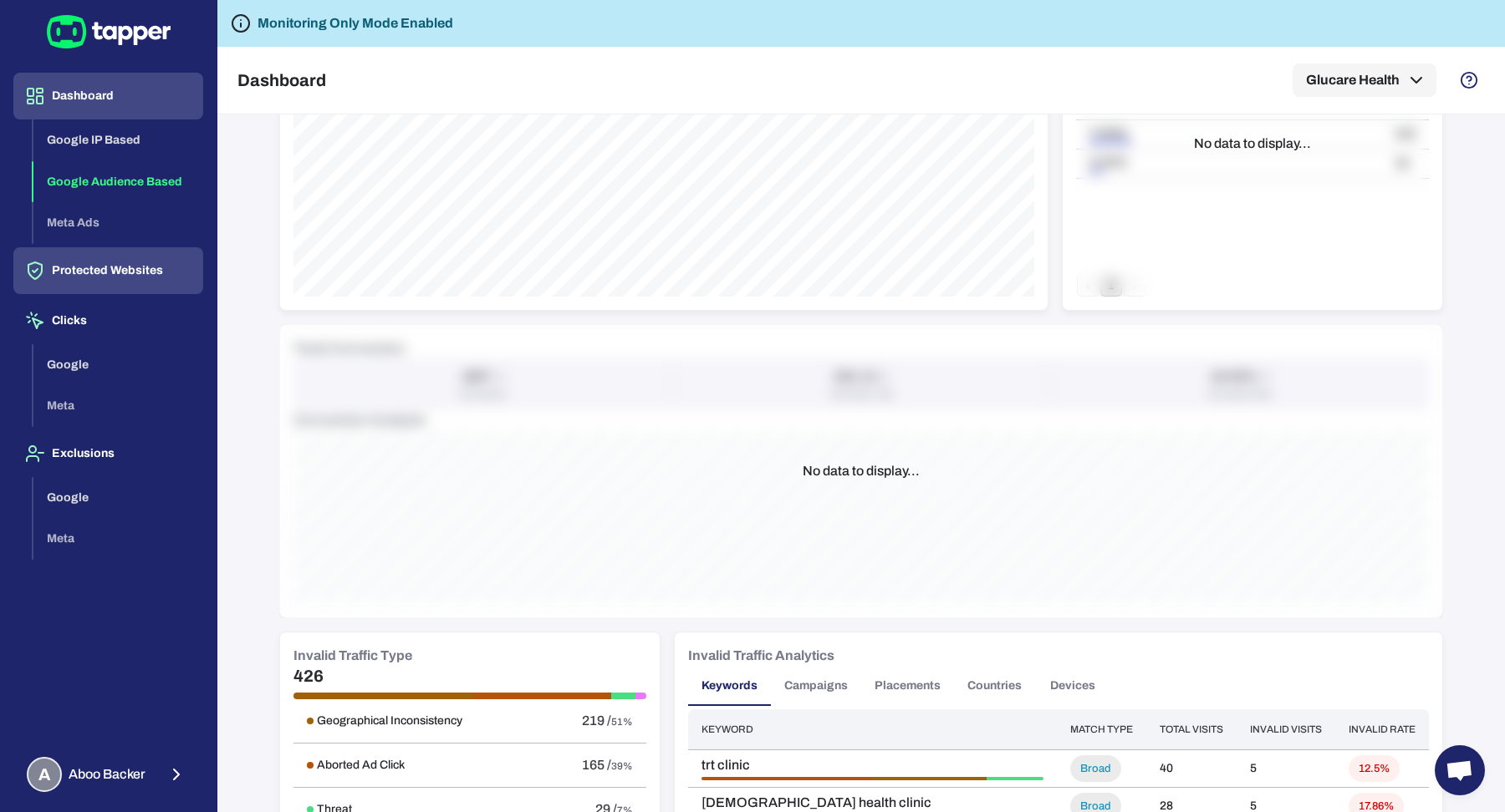
click at [156, 271] on button "Protected Websites" at bounding box center [108, 271] width 190 height 46
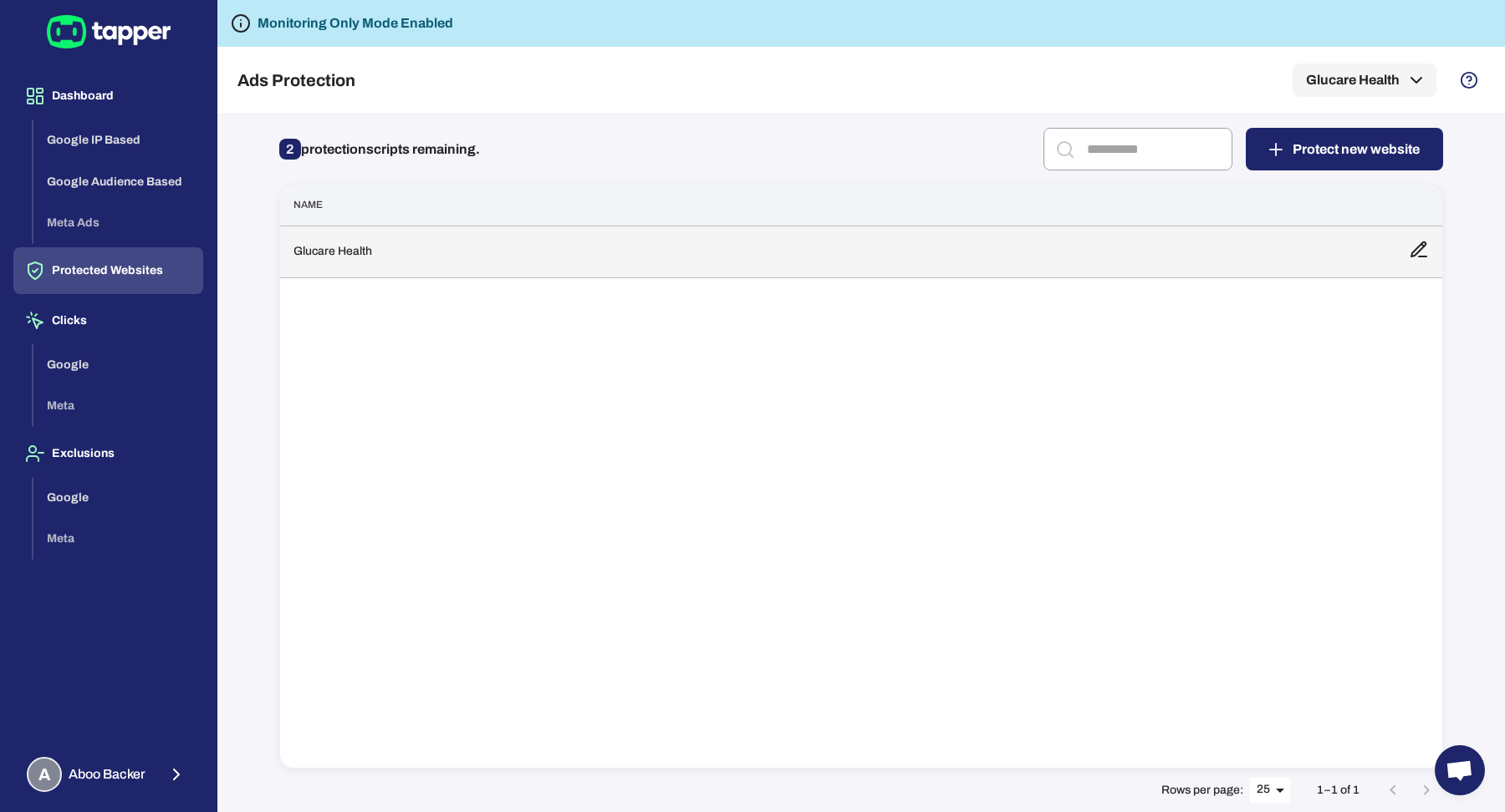
click at [401, 226] on td "Glucare Health" at bounding box center [838, 252] width 1116 height 52
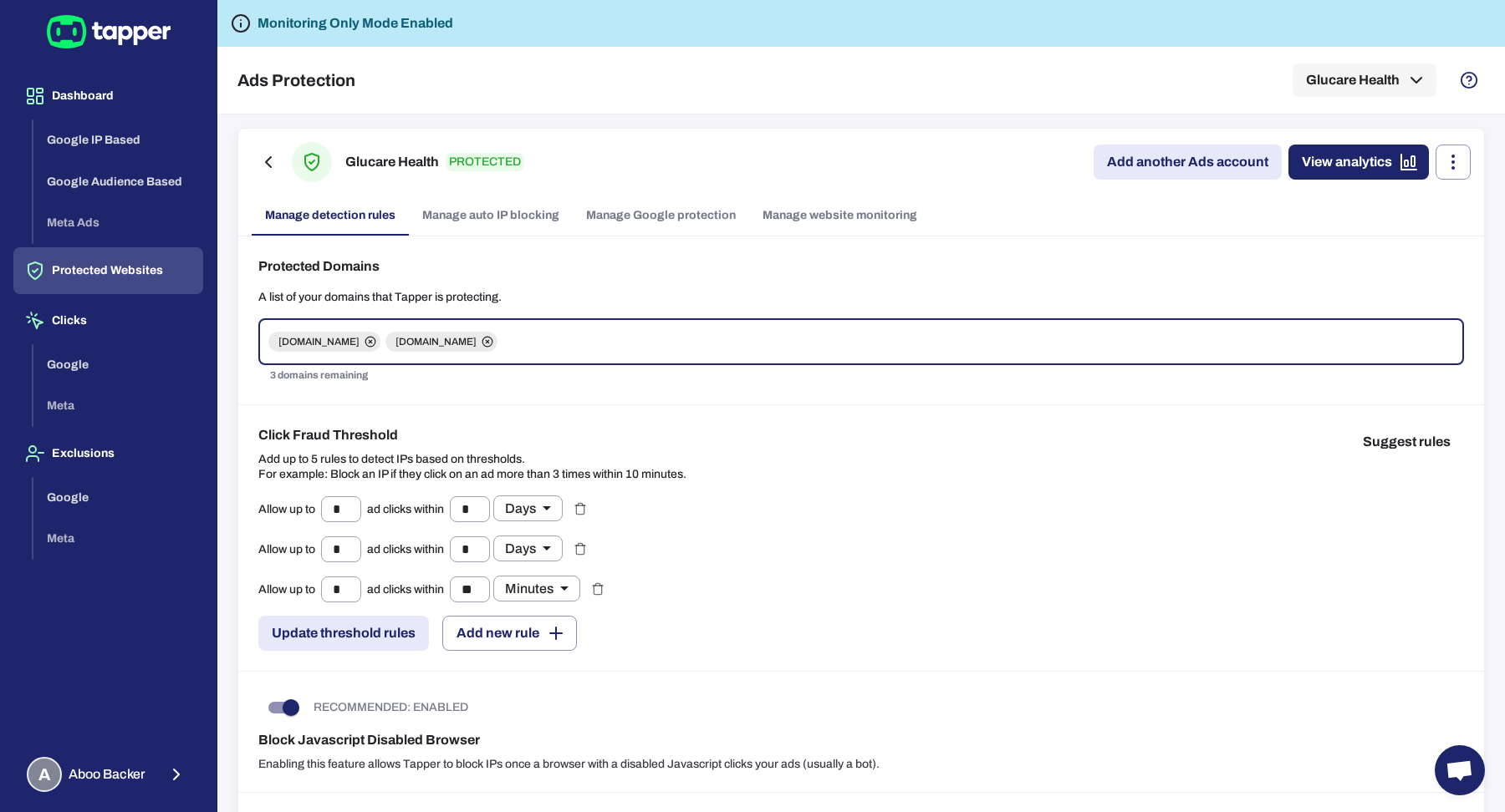
click at [751, 213] on link "Manage website monitoring" at bounding box center [840, 216] width 181 height 40
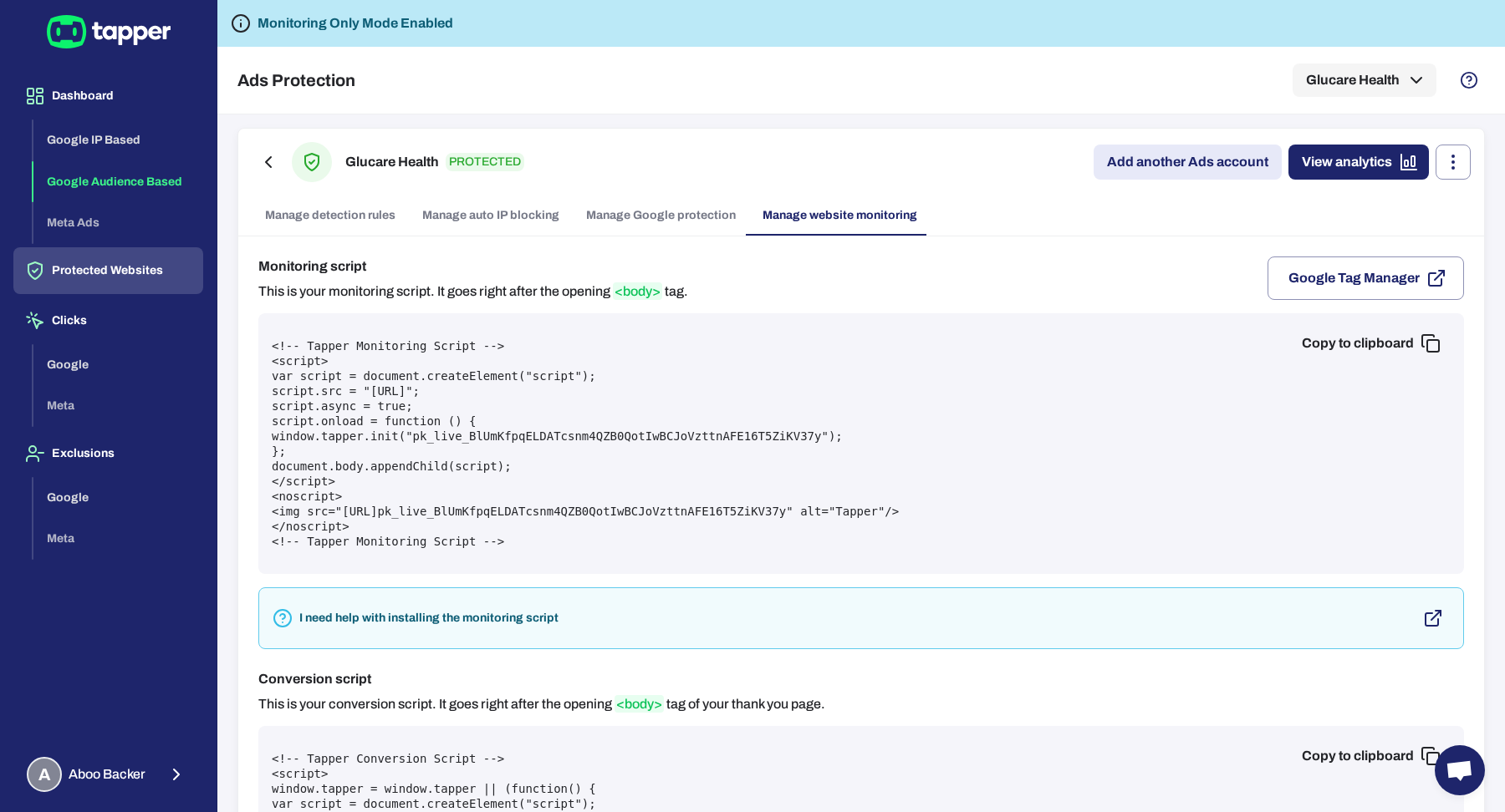
click at [153, 168] on button "Google Audience Based" at bounding box center [118, 182] width 169 height 42
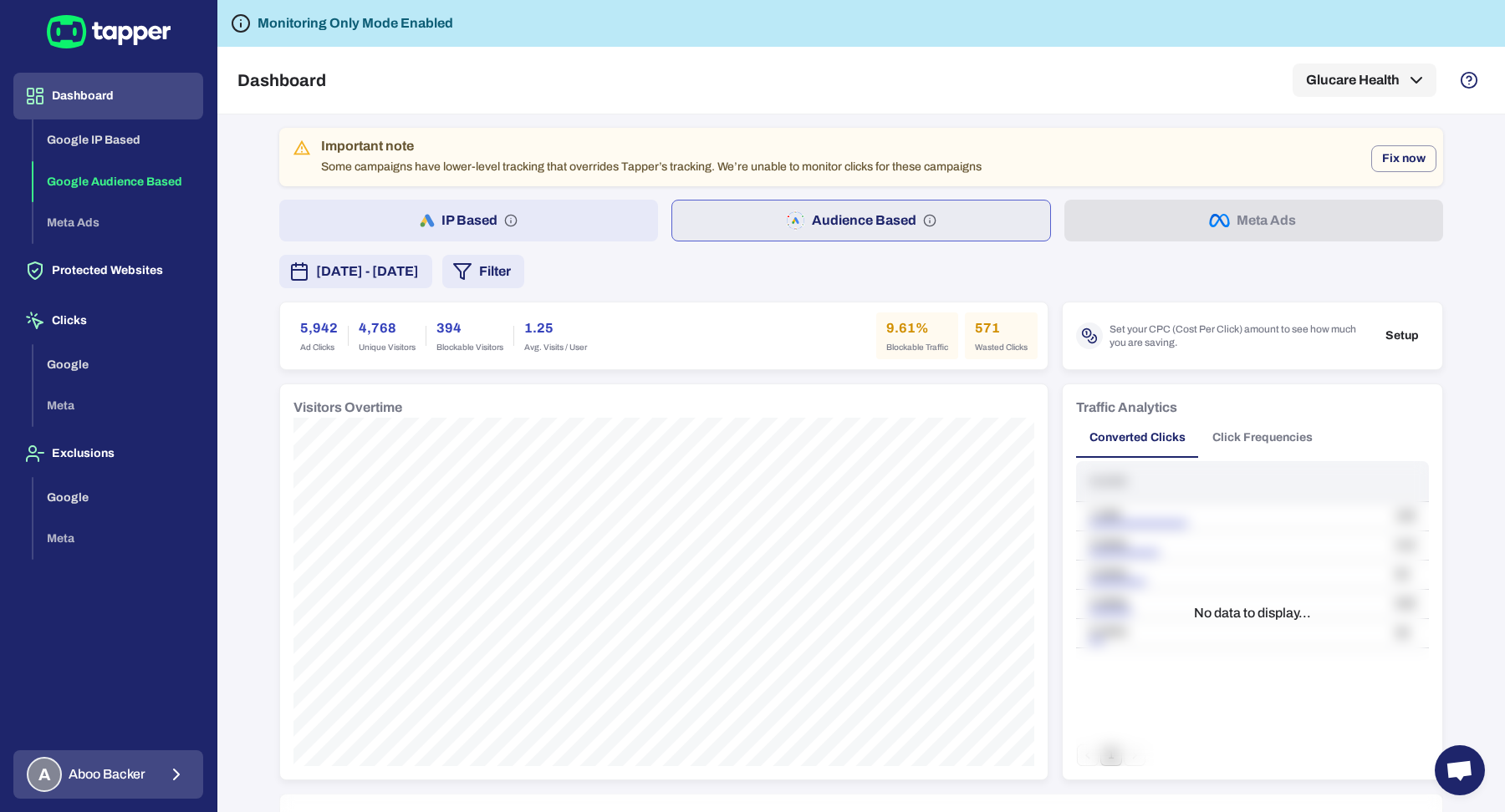
click at [125, 766] on div "A Aboo Backer" at bounding box center [86, 774] width 119 height 35
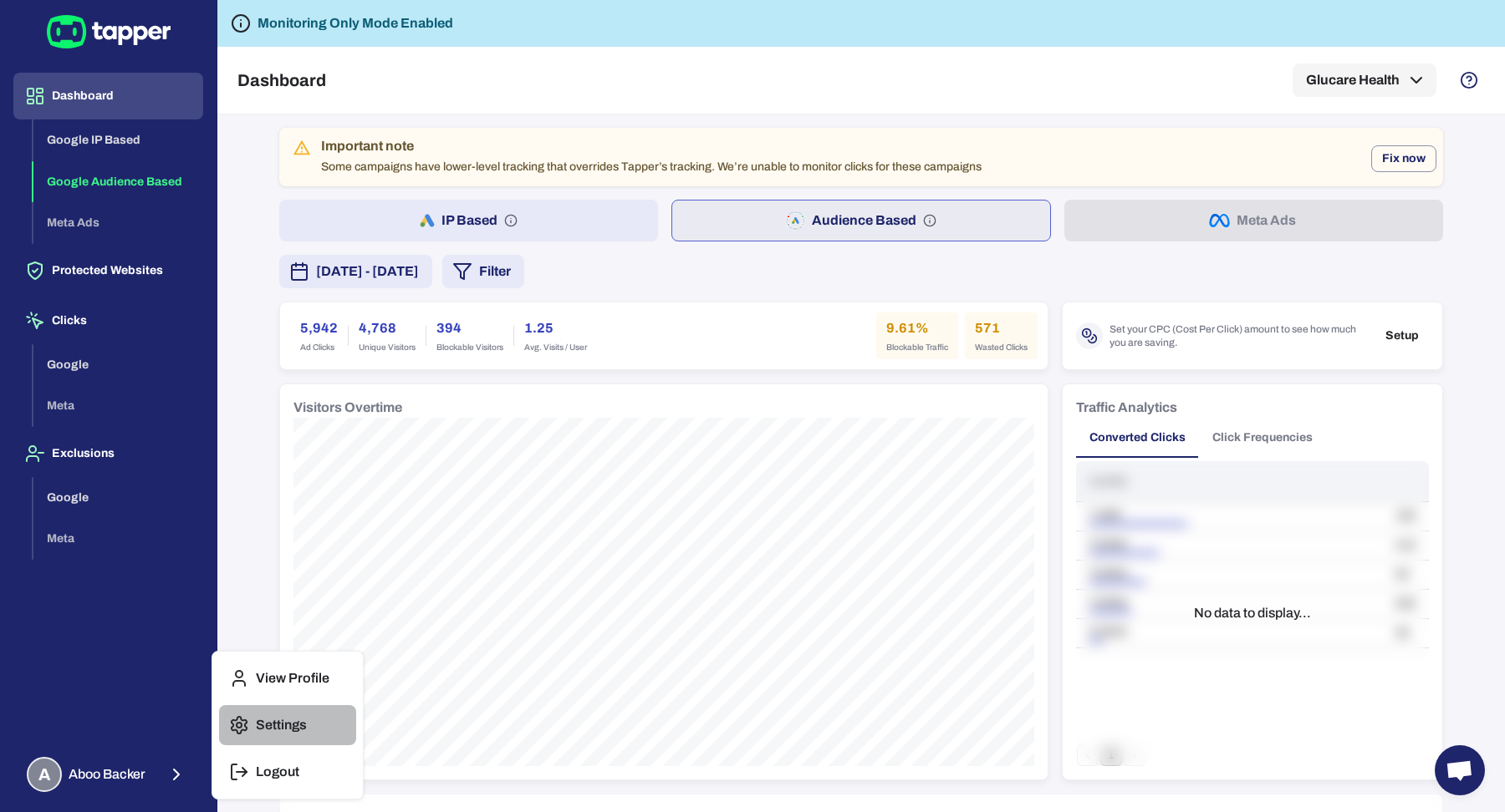
click at [245, 732] on icon "button" at bounding box center [239, 725] width 20 height 20
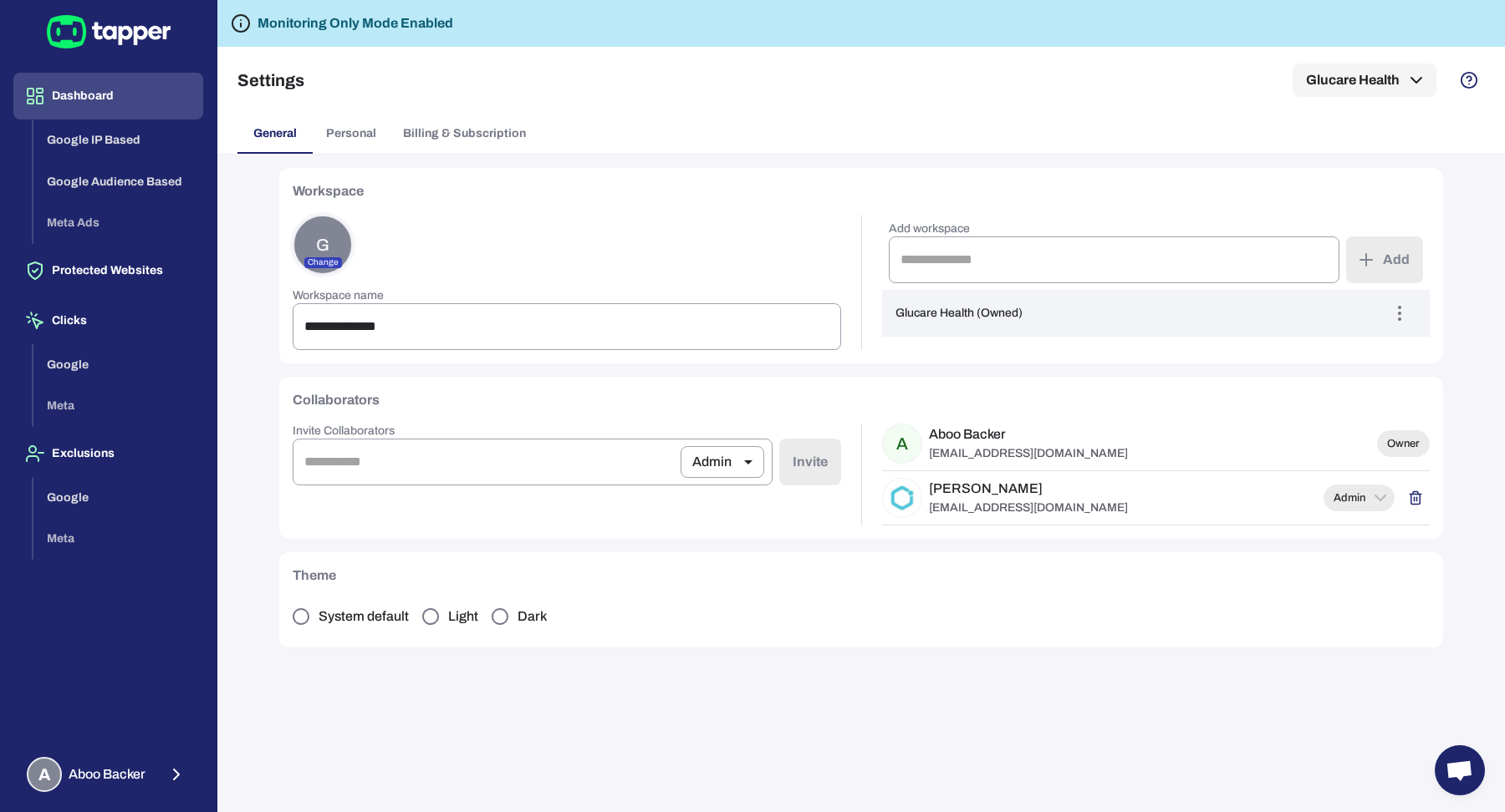
click at [127, 93] on button "Dashboard" at bounding box center [108, 96] width 190 height 46
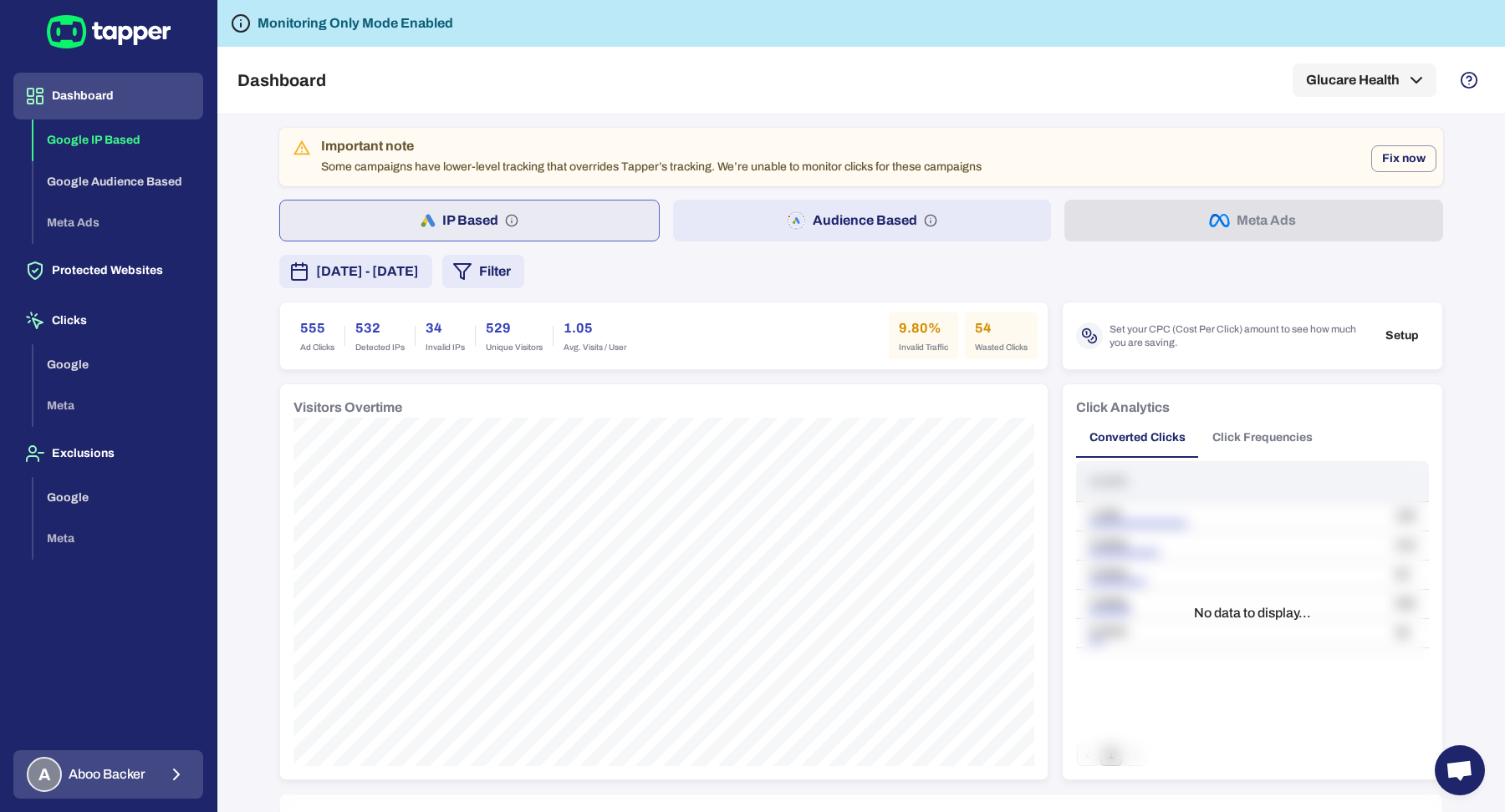
click at [155, 776] on button "A Aboo Backer" at bounding box center [108, 775] width 190 height 48
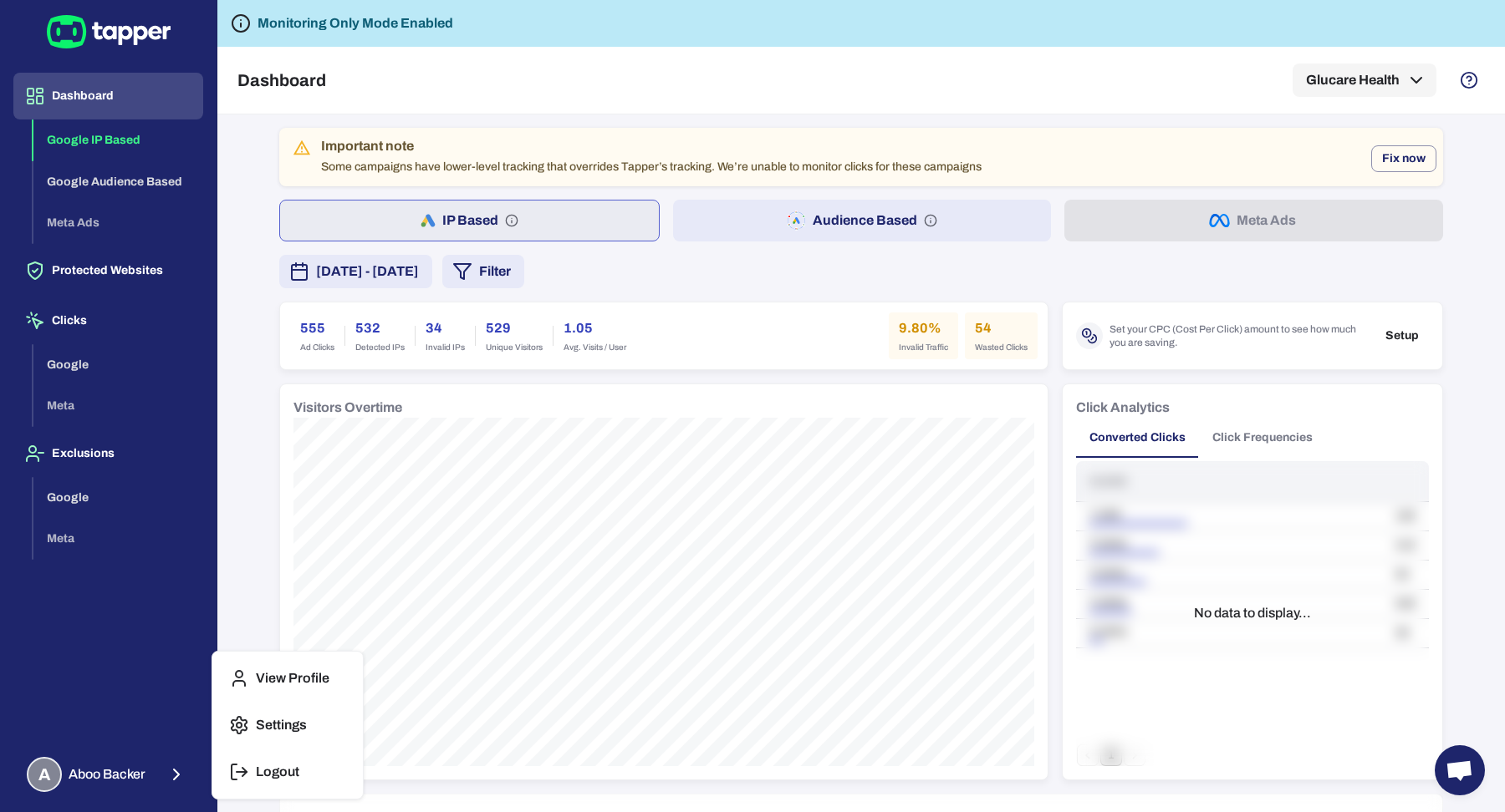
click at [243, 772] on line "button" at bounding box center [242, 772] width 10 height 0
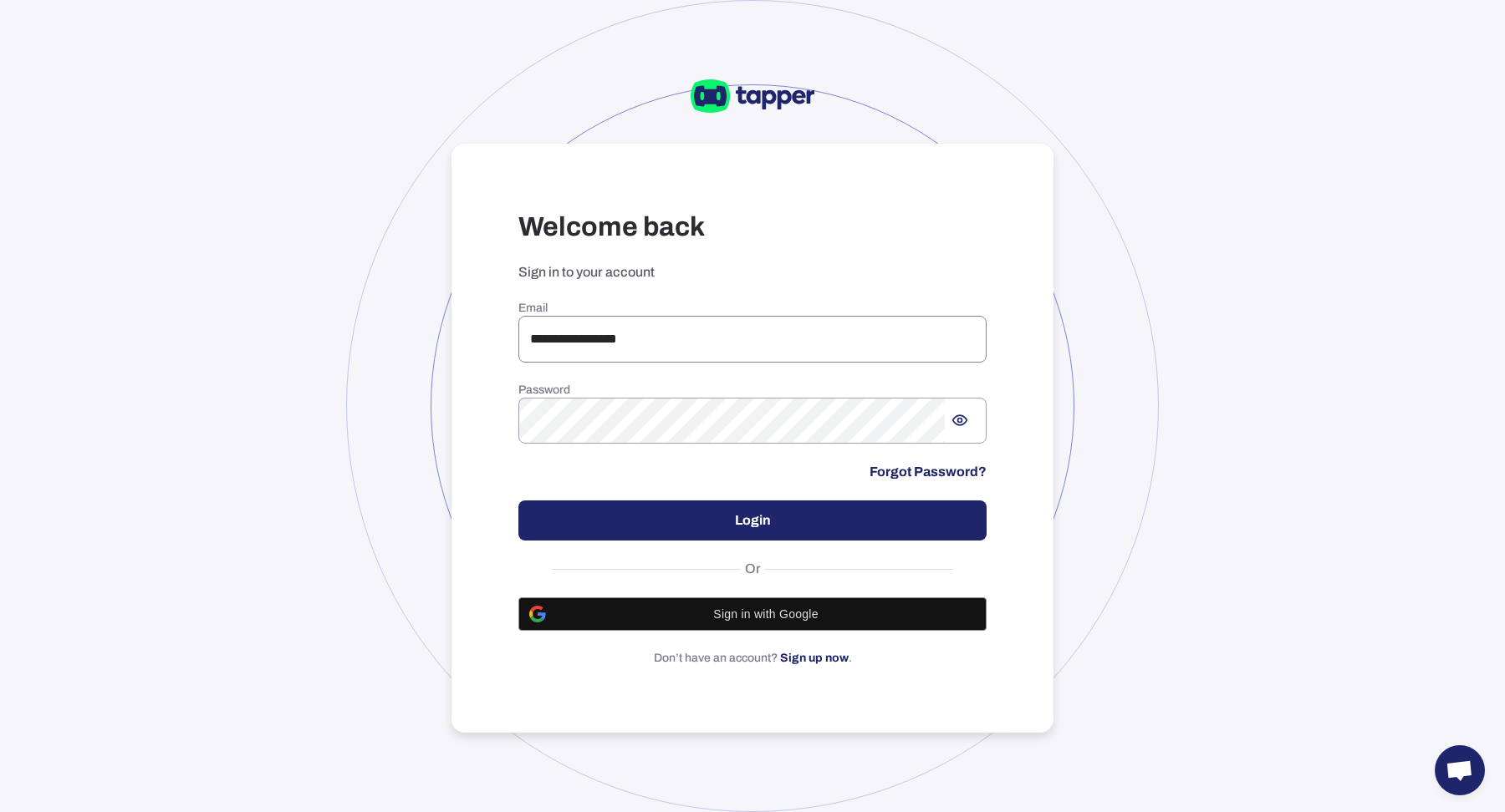
click at [637, 335] on input "**********" at bounding box center [752, 339] width 468 height 46
click at [693, 352] on input "**********" at bounding box center [752, 339] width 468 height 46
type input "**********"
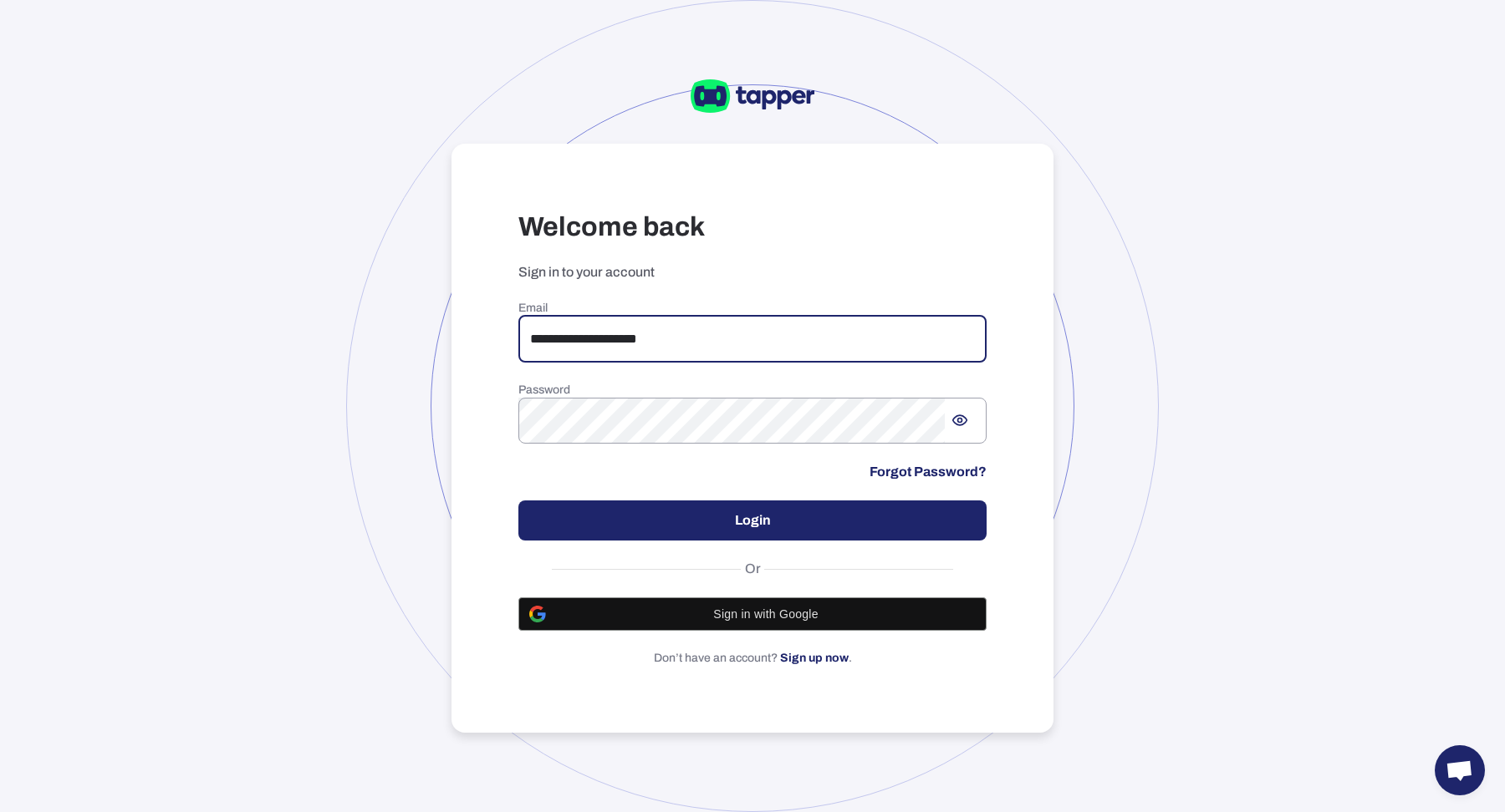
click at [814, 528] on button "Login" at bounding box center [752, 521] width 468 height 40
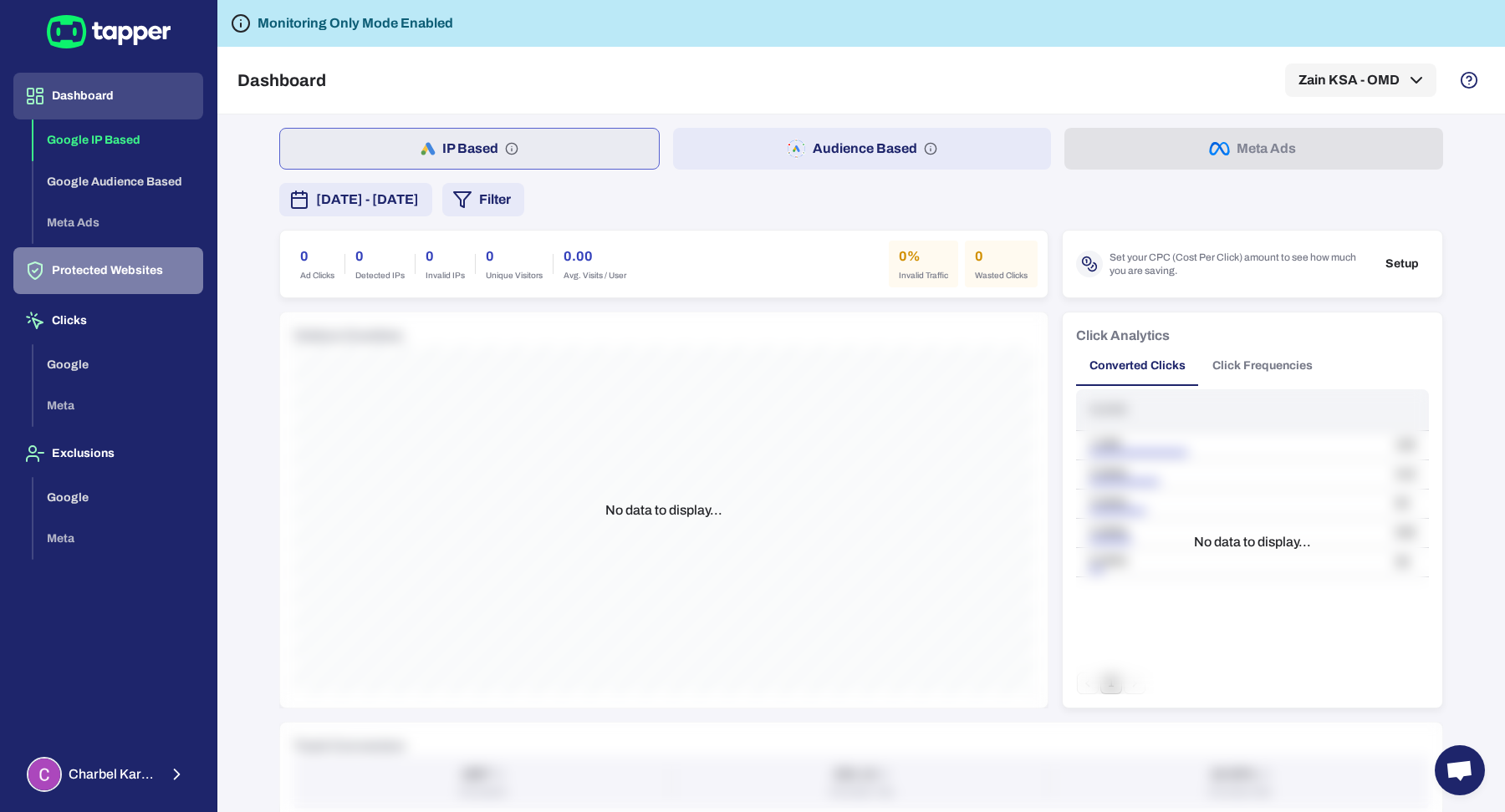
click at [141, 281] on button "Protected Websites" at bounding box center [108, 271] width 190 height 46
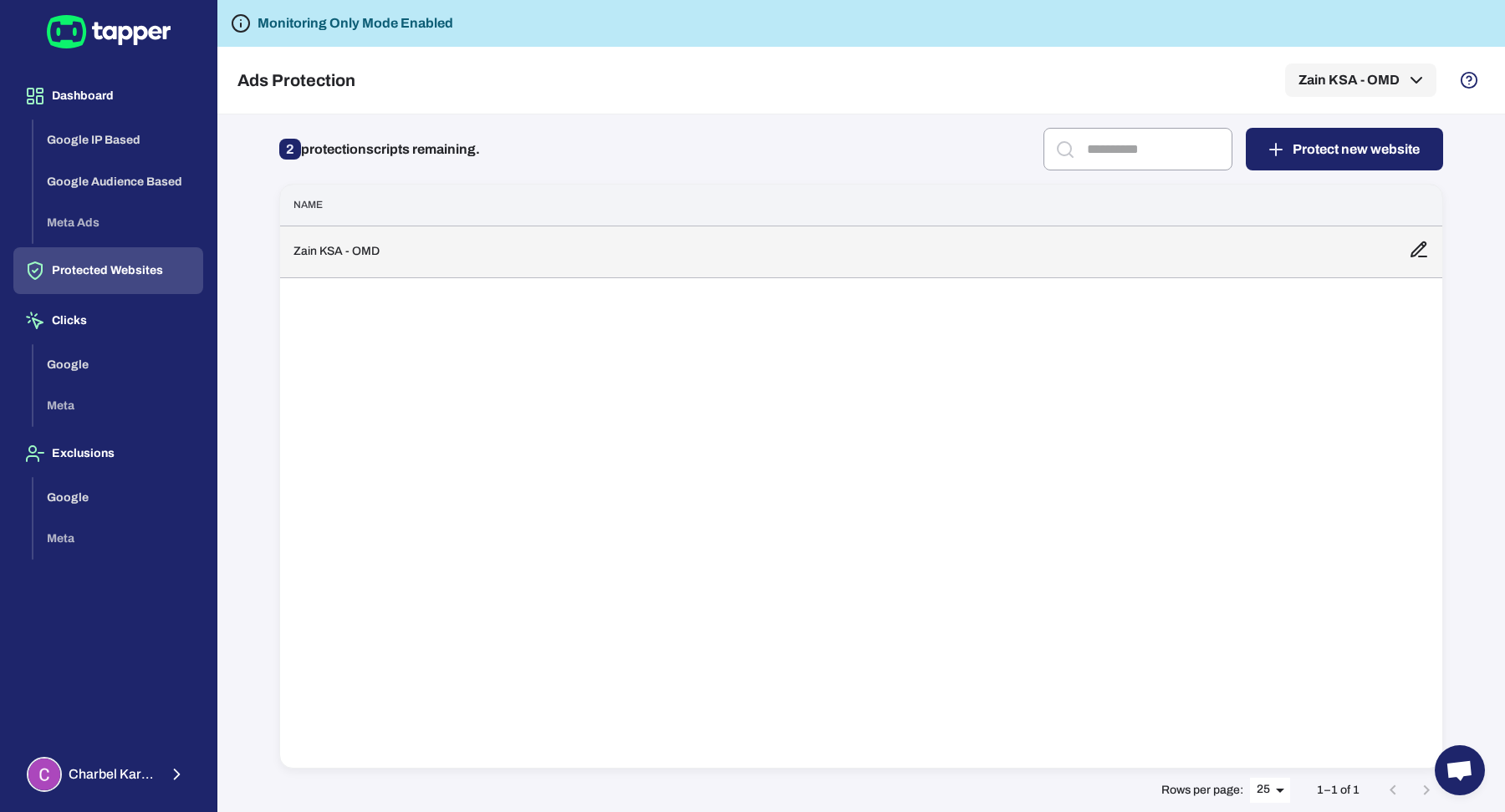
click at [494, 275] on td "Zain KSA - OMD" at bounding box center [838, 252] width 1116 height 52
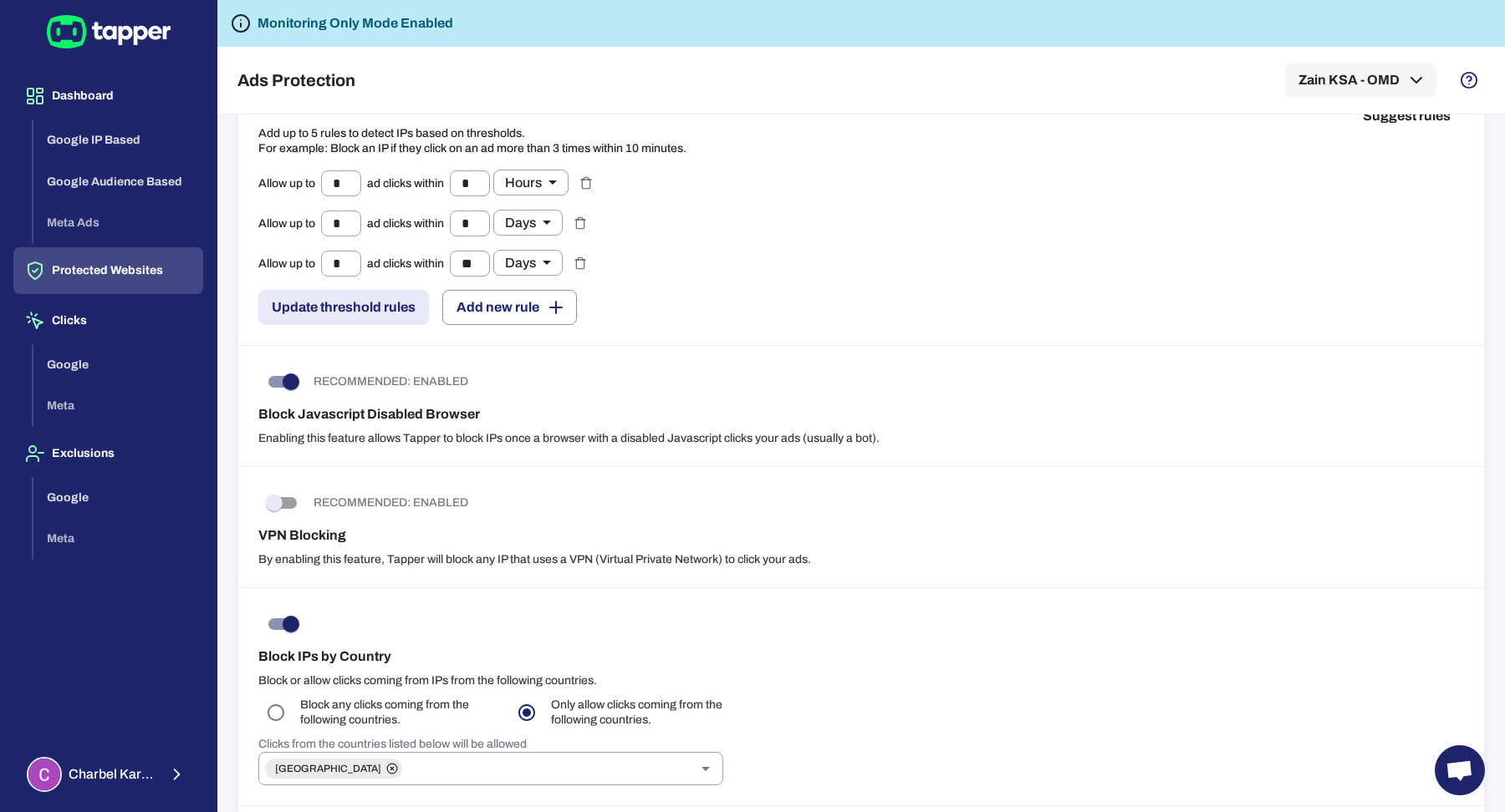
scroll to position [287, 0]
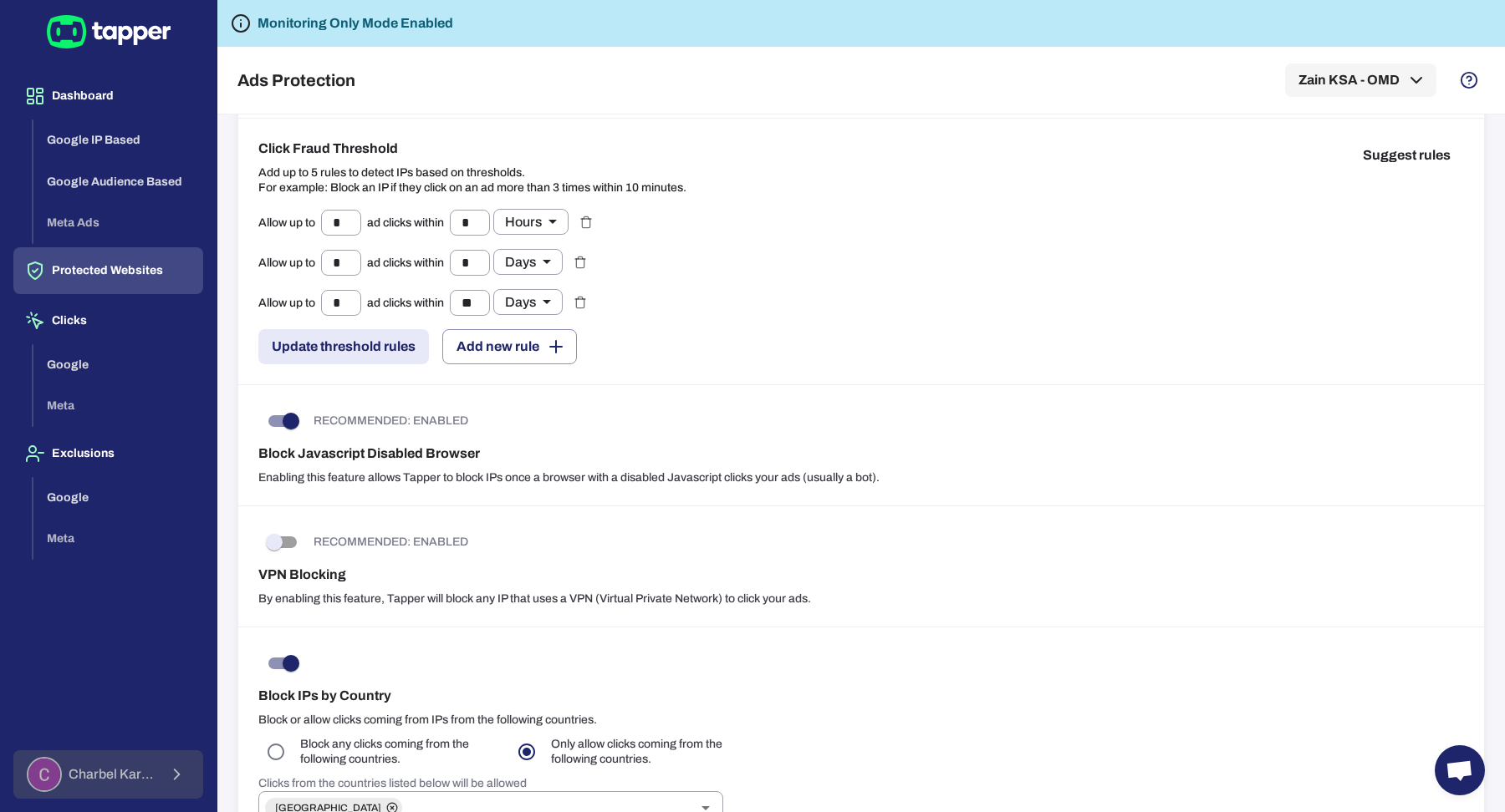
click at [126, 766] on div "[PERSON_NAME]" at bounding box center [92, 774] width 131 height 35
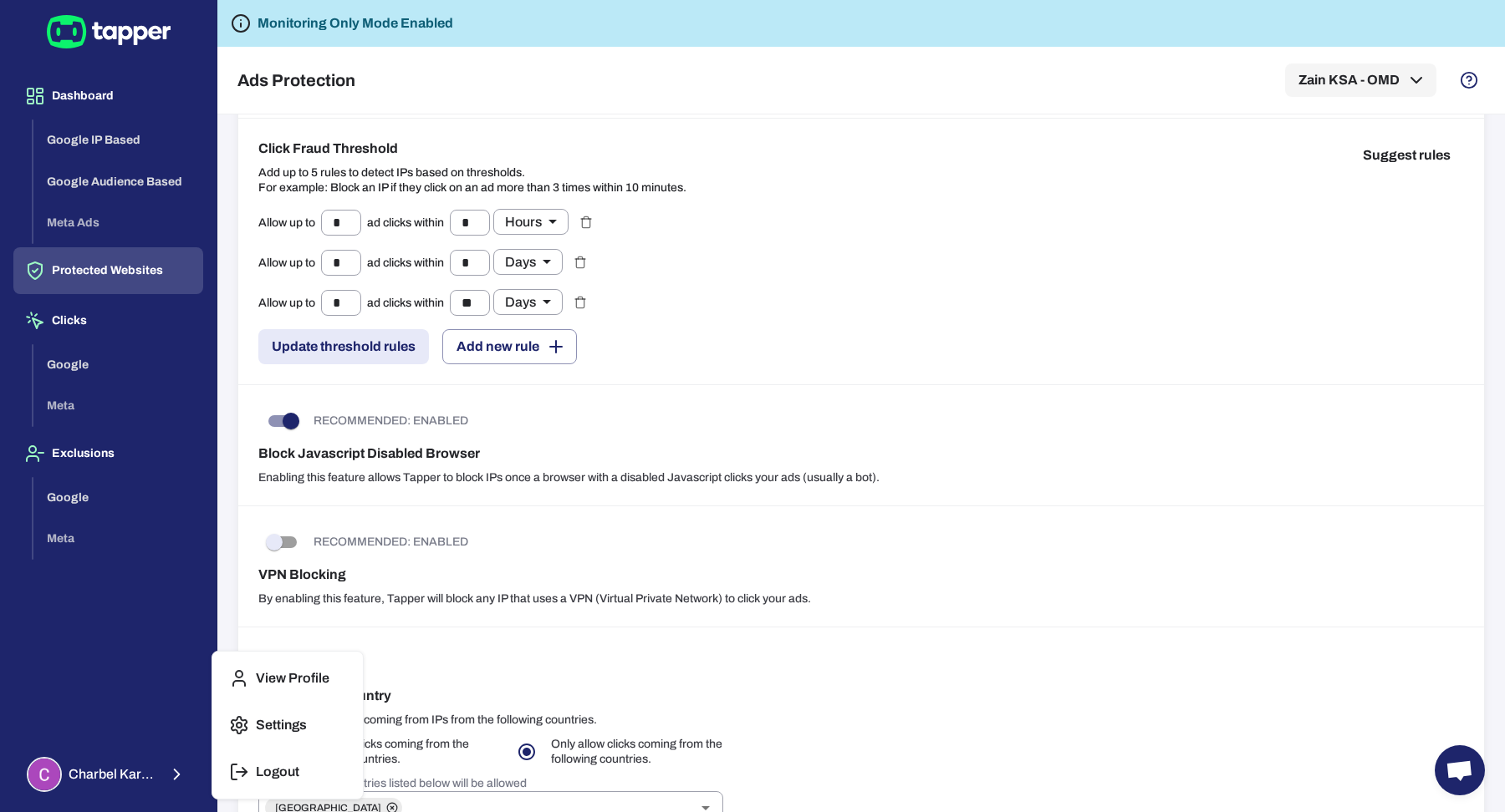
click at [289, 711] on button "Settings" at bounding box center [288, 725] width 138 height 40
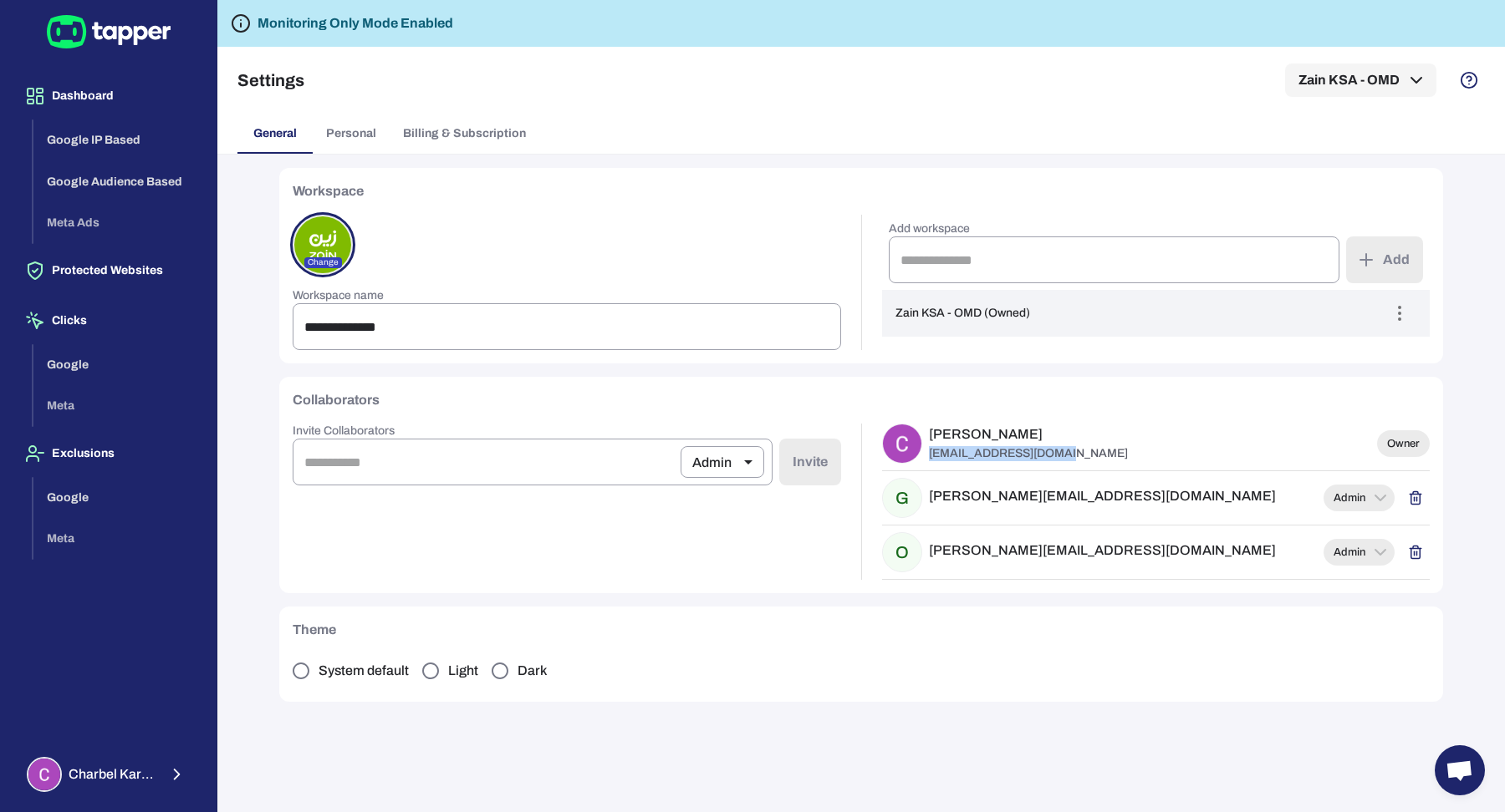
drag, startPoint x: 1073, startPoint y: 456, endPoint x: 926, endPoint y: 460, distance: 147.1
click at [926, 460] on div "[PERSON_NAME] [EMAIL_ADDRESS][DOMAIN_NAME]" at bounding box center [1126, 443] width 489 height 40
click at [1080, 460] on div "[PERSON_NAME] [EMAIL_ADDRESS][DOMAIN_NAME]" at bounding box center [1126, 443] width 489 height 40
drag, startPoint x: 927, startPoint y: 449, endPoint x: 1074, endPoint y: 460, distance: 147.4
click at [1074, 460] on div "[PERSON_NAME] [EMAIL_ADDRESS][DOMAIN_NAME]" at bounding box center [1126, 443] width 489 height 40
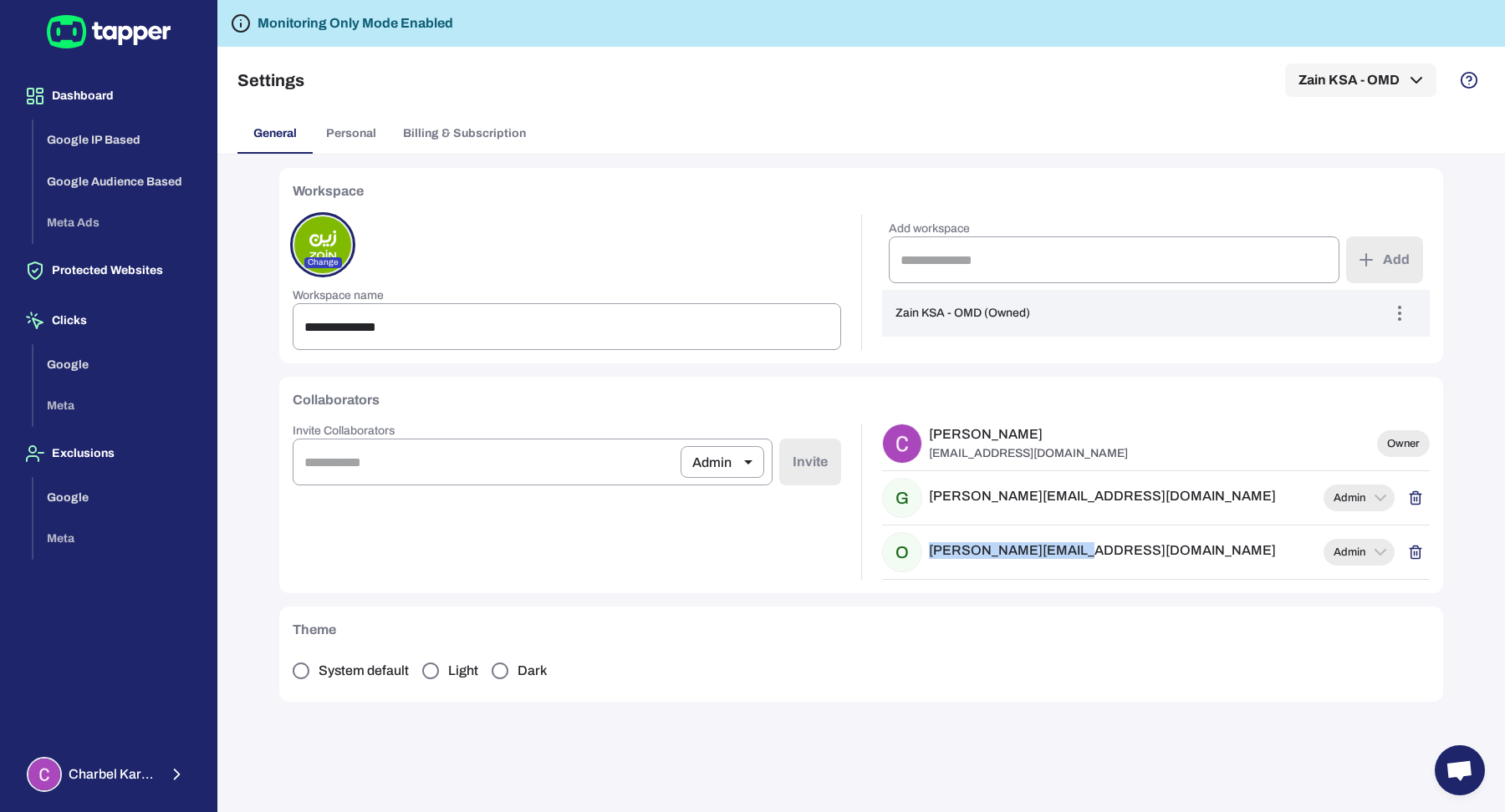
drag, startPoint x: 1086, startPoint y: 550, endPoint x: 924, endPoint y: 553, distance: 162.0
click at [924, 553] on div "O omar.elghosh@omd.com" at bounding box center [1099, 553] width 436 height 40
click at [1417, 498] on line "button" at bounding box center [1417, 499] width 0 height 4
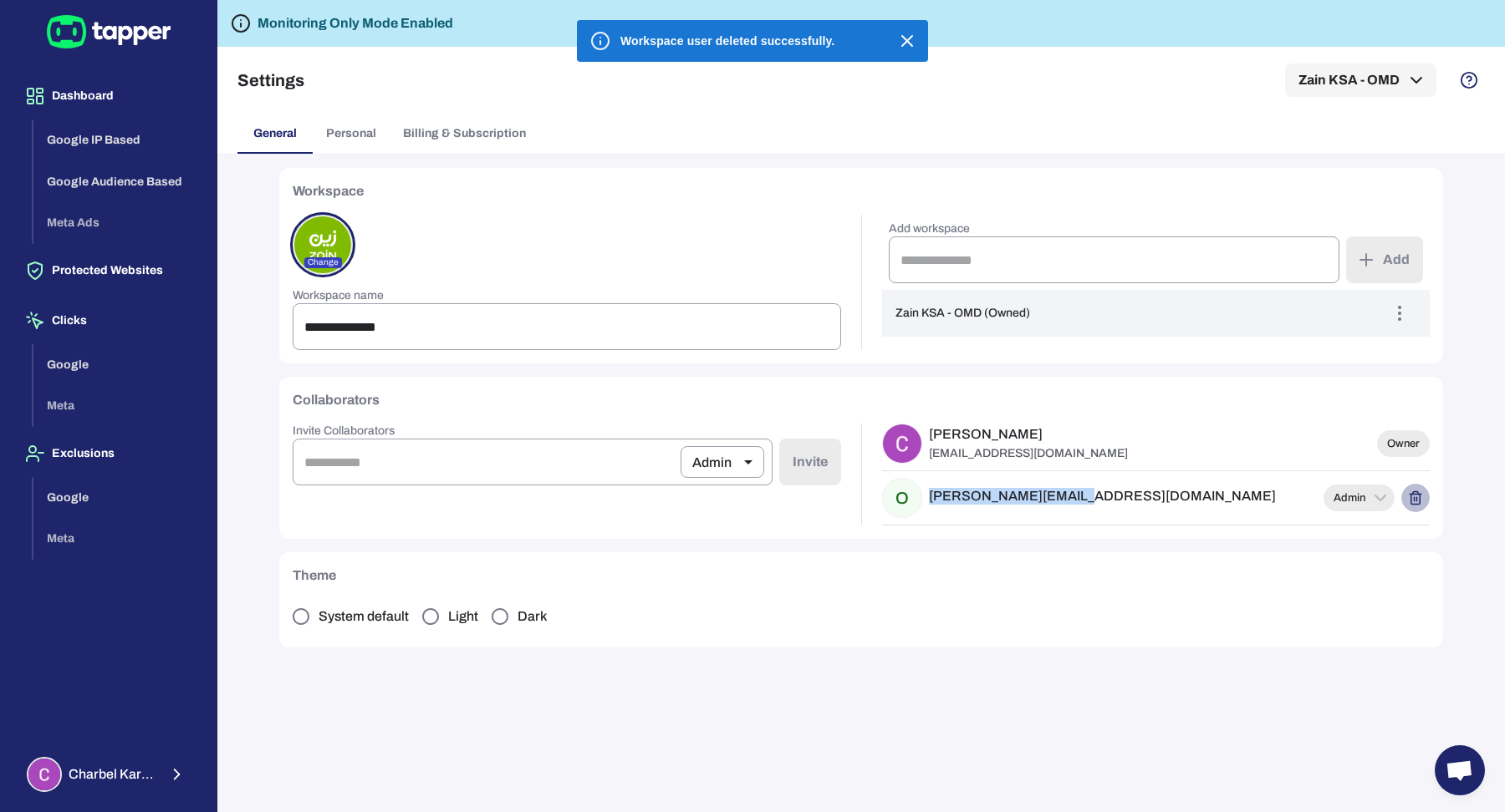
click at [1416, 504] on icon "button" at bounding box center [1416, 500] width 9 height 10
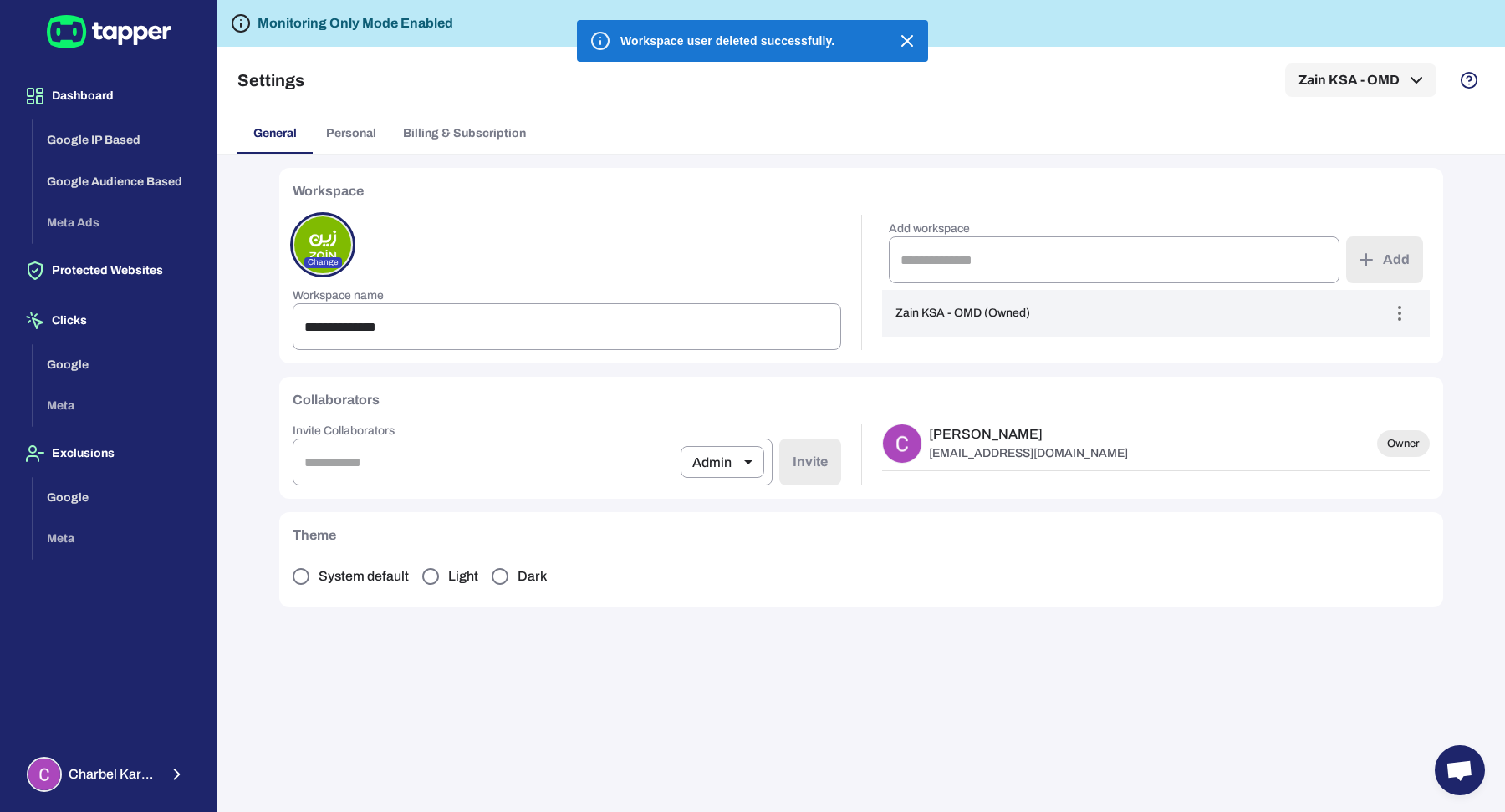
click at [1138, 509] on div "**********" at bounding box center [861, 484] width 1204 height 658
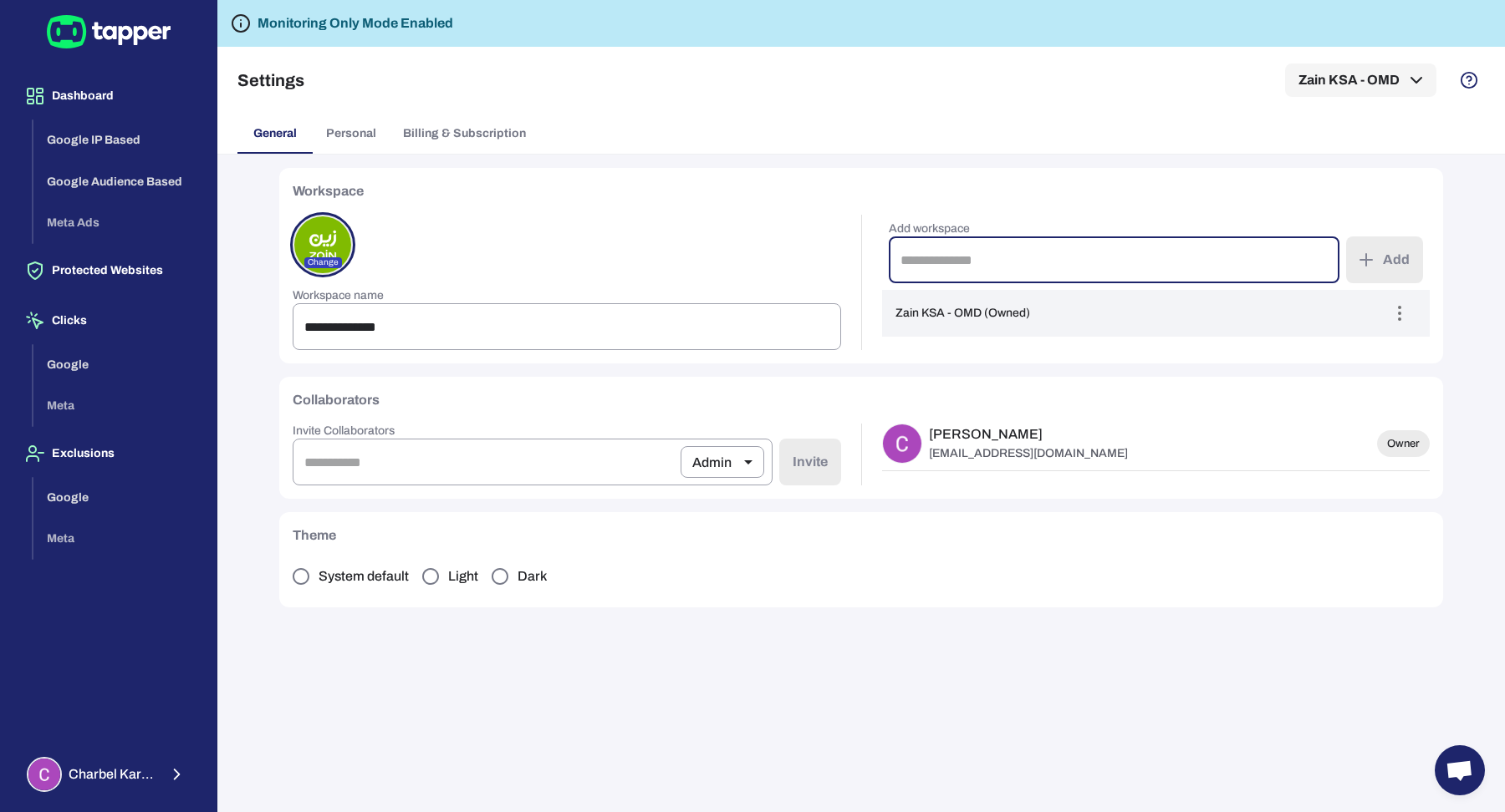
click at [1010, 262] on input "text" at bounding box center [1114, 259] width 451 height 46
paste input "**********"
type input "**********"
click at [1393, 265] on button "Add" at bounding box center [1384, 259] width 76 height 46
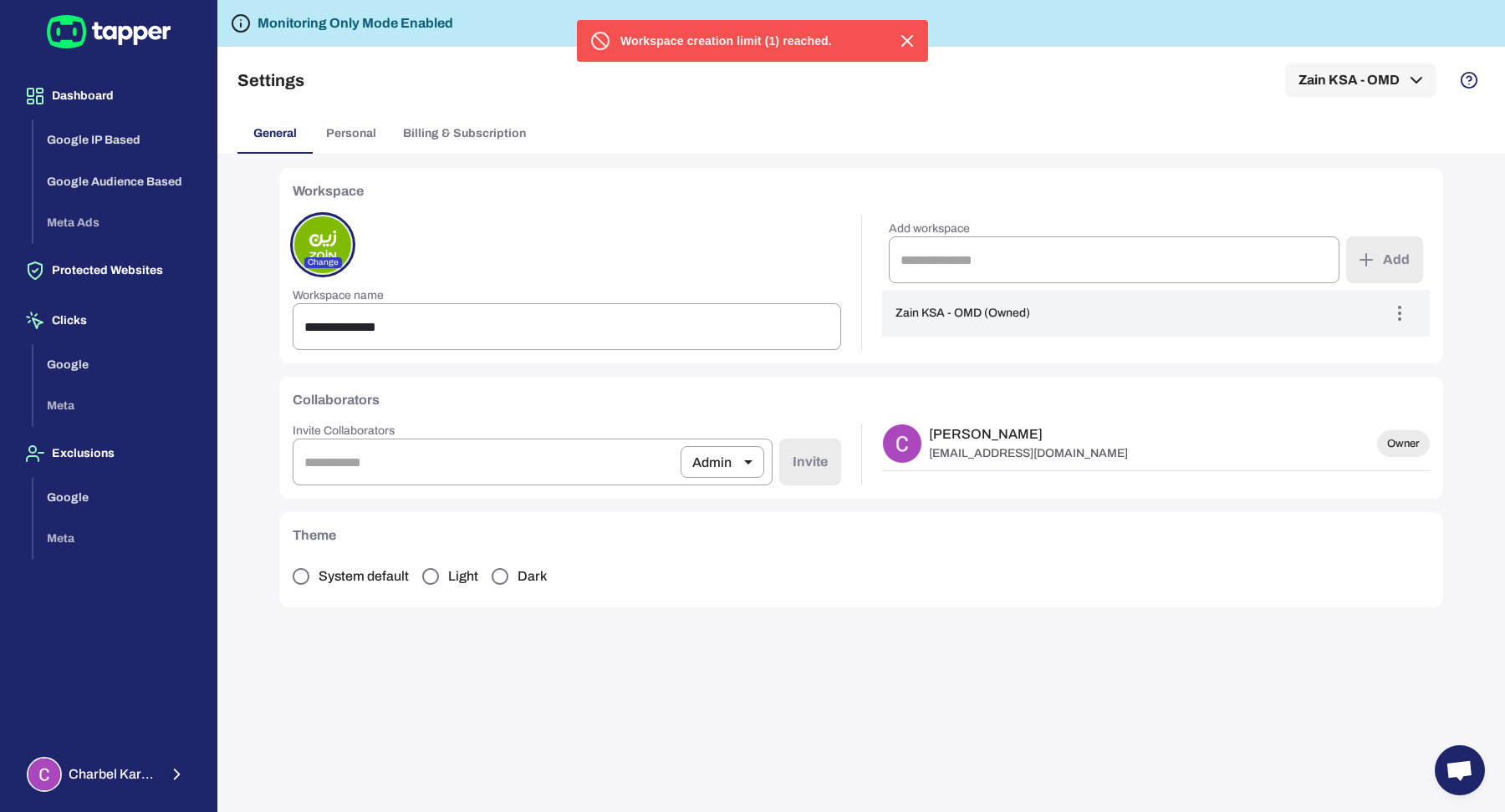
click at [1025, 450] on p "charbel.karam@omc.com" at bounding box center [1029, 454] width 199 height 15
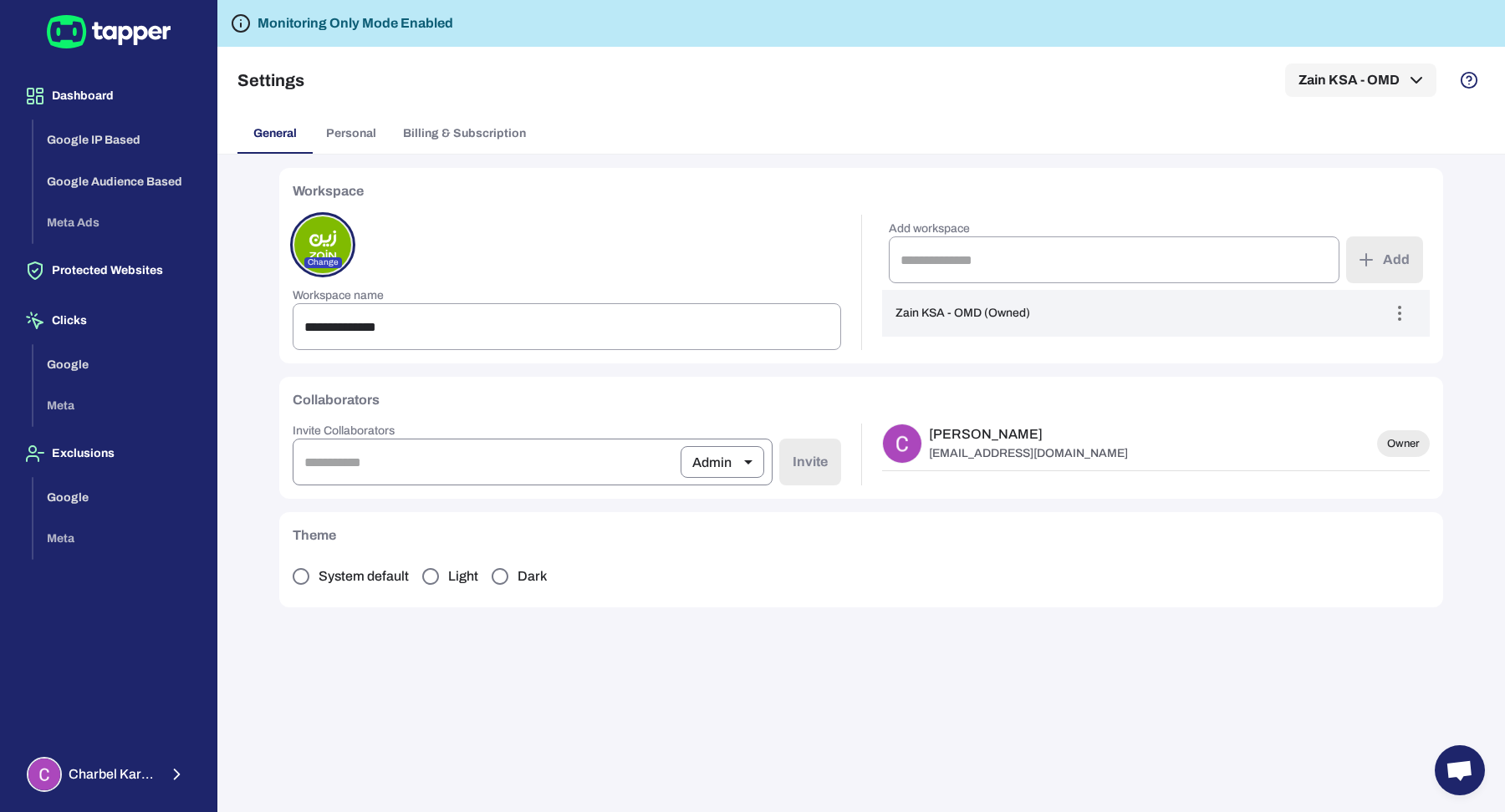
click at [603, 463] on input "email" at bounding box center [486, 462] width 388 height 46
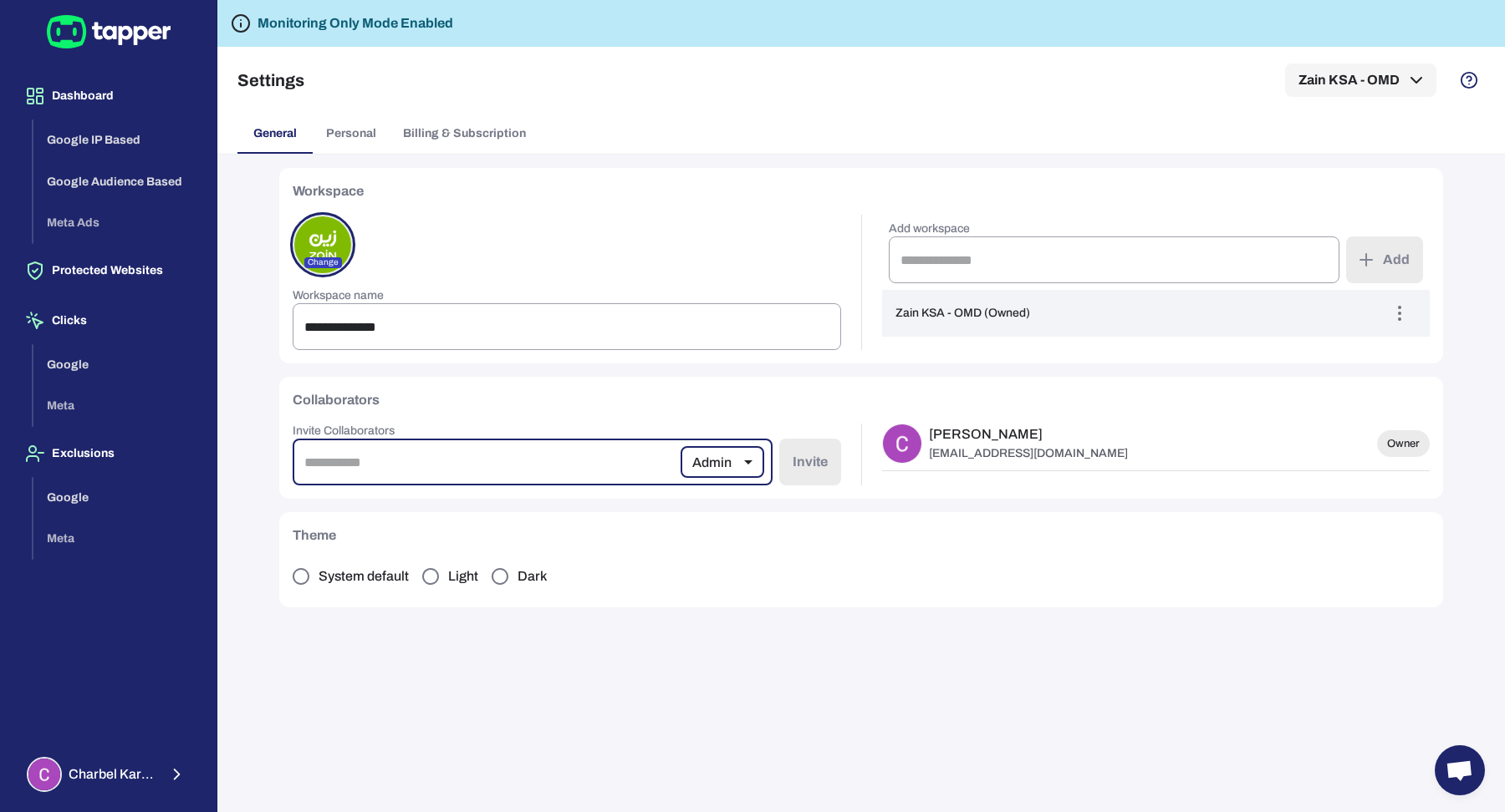
paste input "**********"
type input "**********"
click at [721, 464] on body "**********" at bounding box center [752, 406] width 1505 height 812
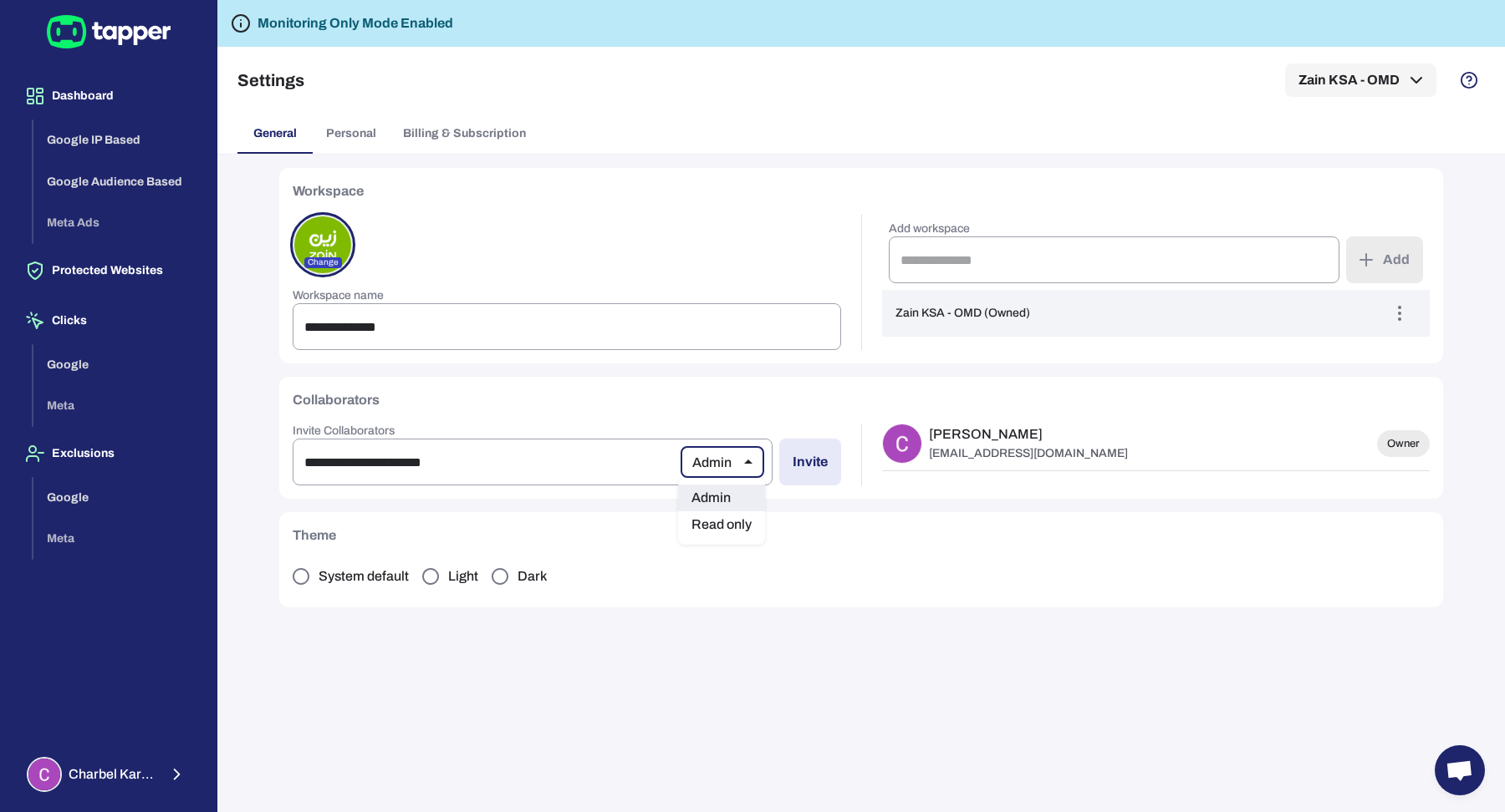
click at [818, 557] on div at bounding box center [752, 406] width 1505 height 812
click at [815, 472] on button "Invite" at bounding box center [811, 462] width 62 height 46
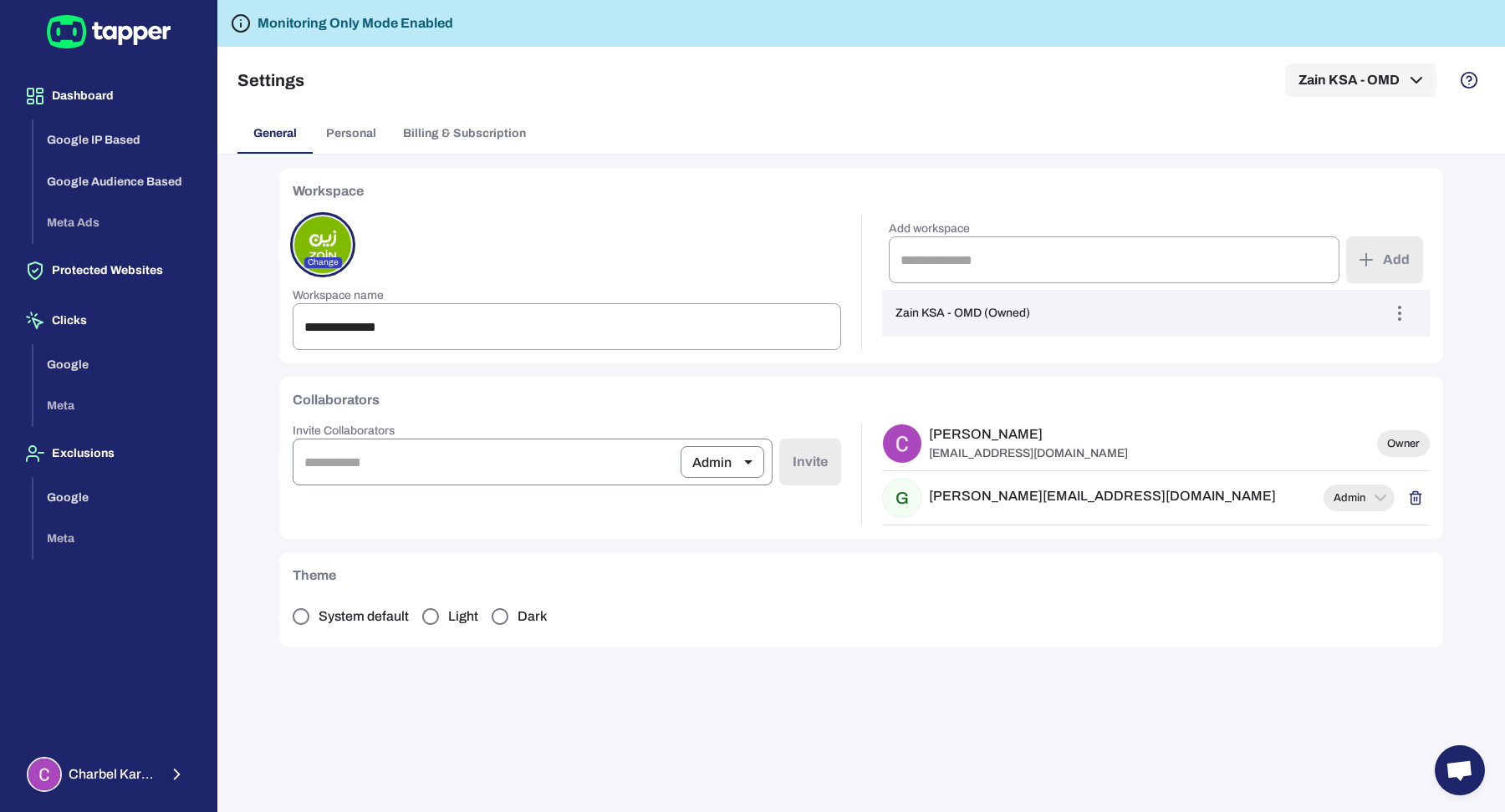
click at [574, 463] on input "email" at bounding box center [486, 462] width 388 height 46
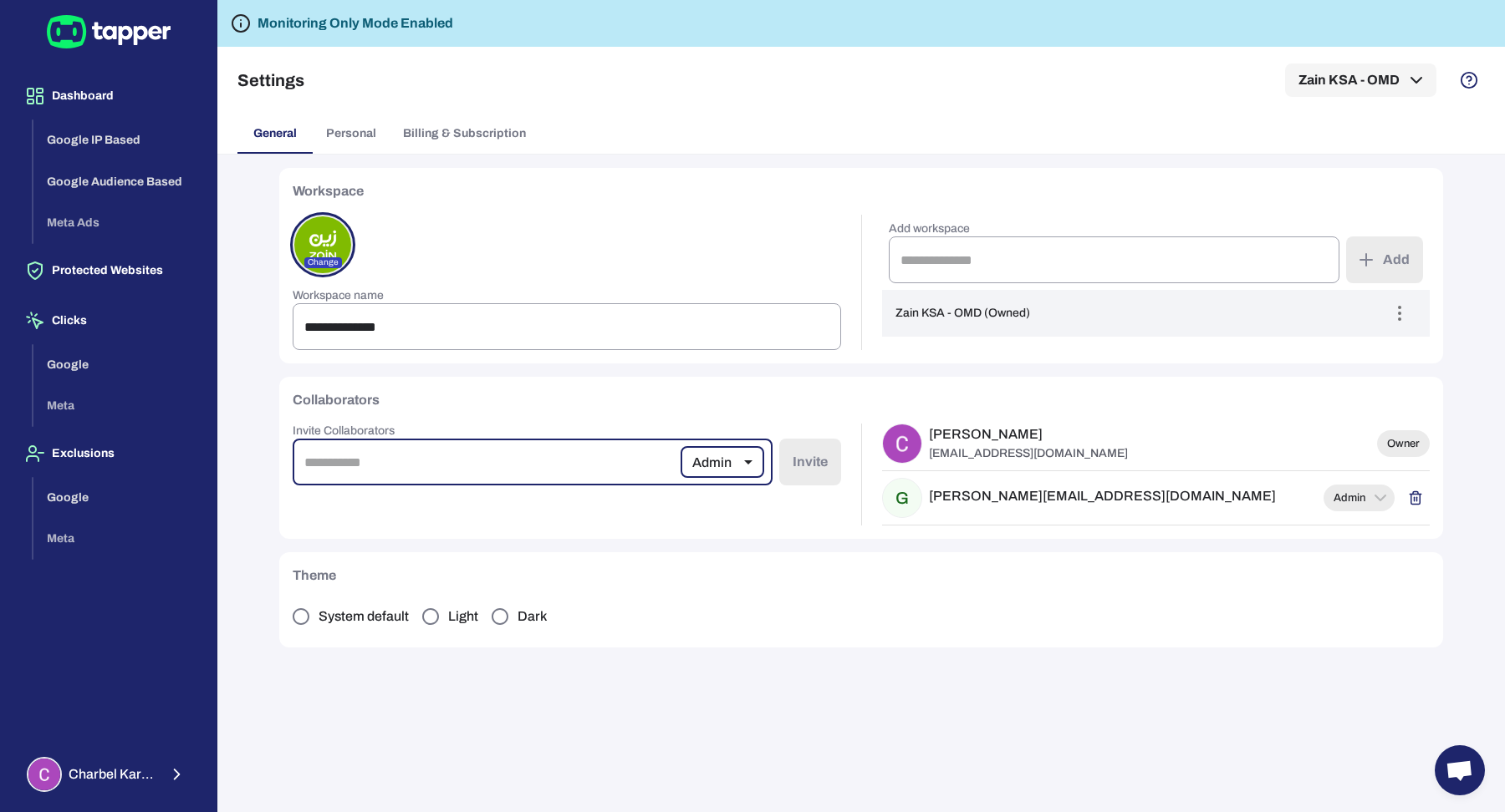
paste input "**********"
type input "**********"
click at [807, 461] on button "Invite" at bounding box center [811, 462] width 62 height 46
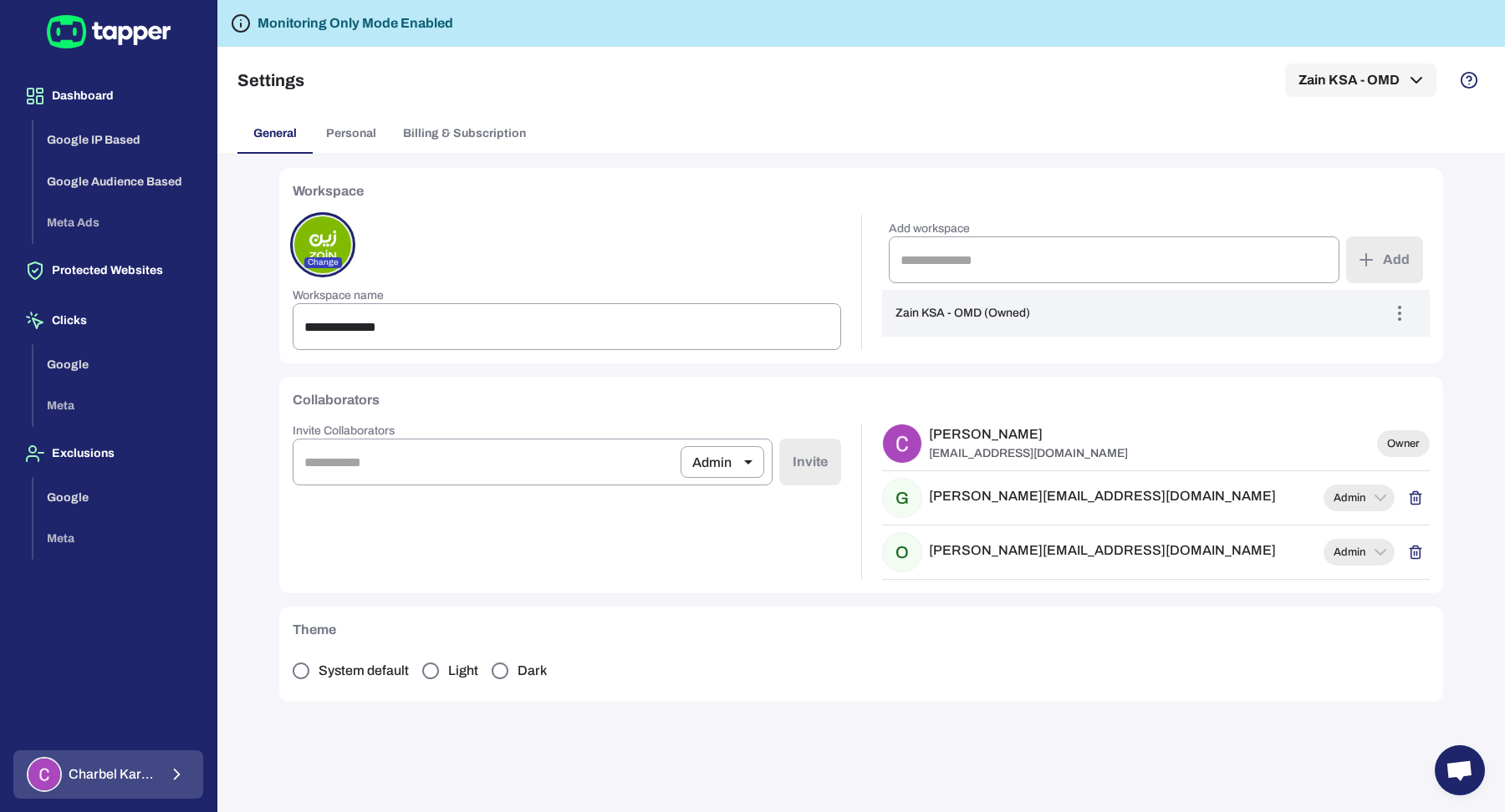
click at [152, 783] on span "[PERSON_NAME]" at bounding box center [113, 774] width 89 height 16
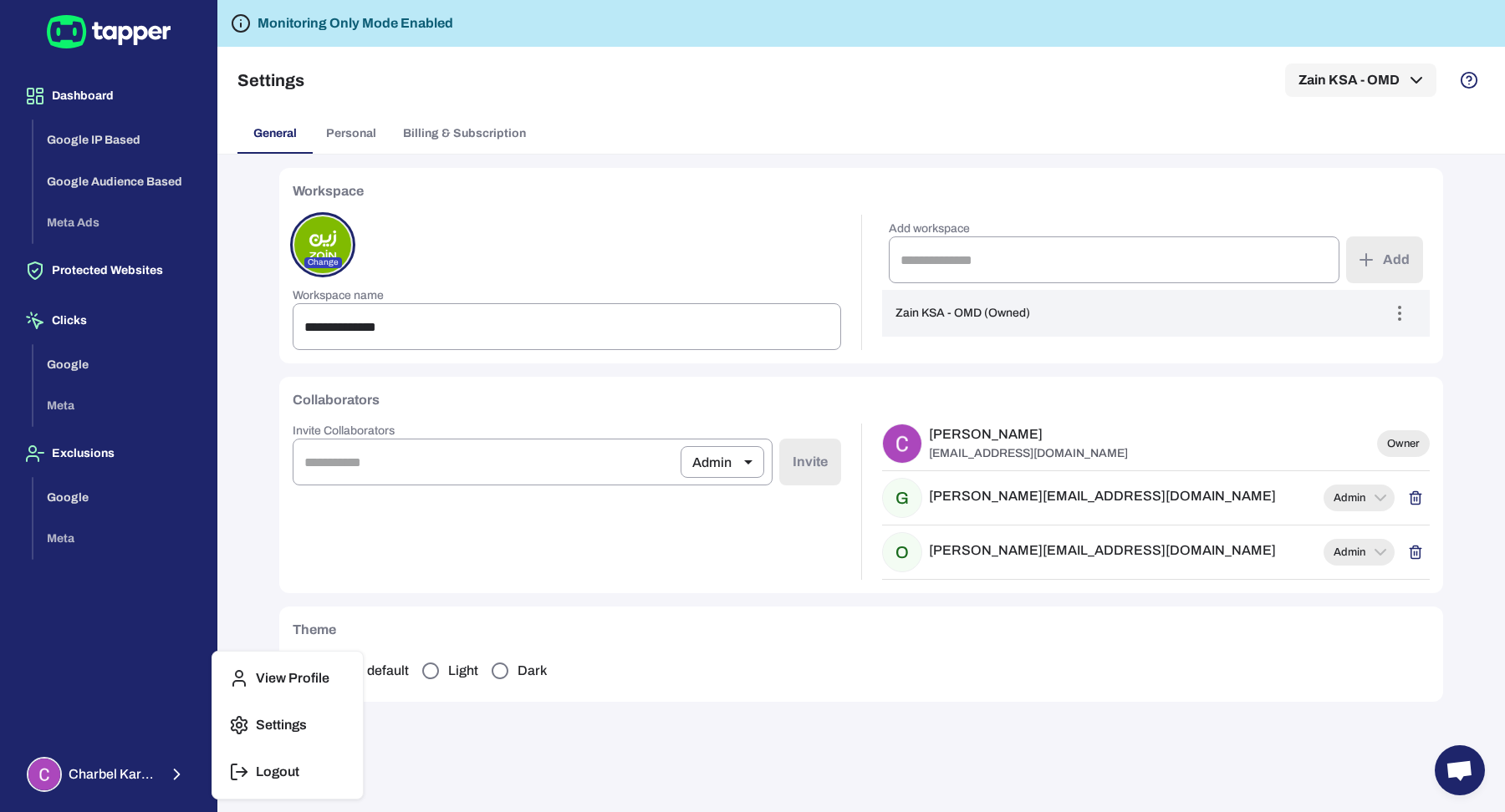
click at [278, 783] on button "Logout" at bounding box center [288, 772] width 138 height 40
